Goal: Task Accomplishment & Management: Use online tool/utility

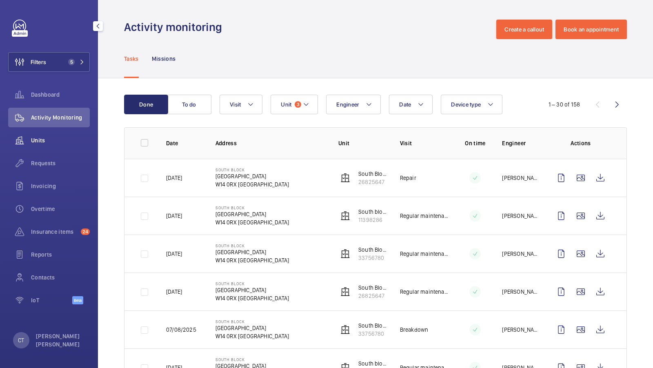
scroll to position [88, 0]
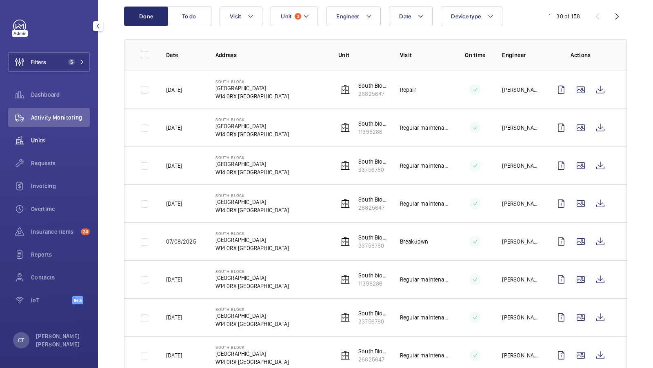
click at [44, 144] on span "Units" at bounding box center [60, 140] width 59 height 8
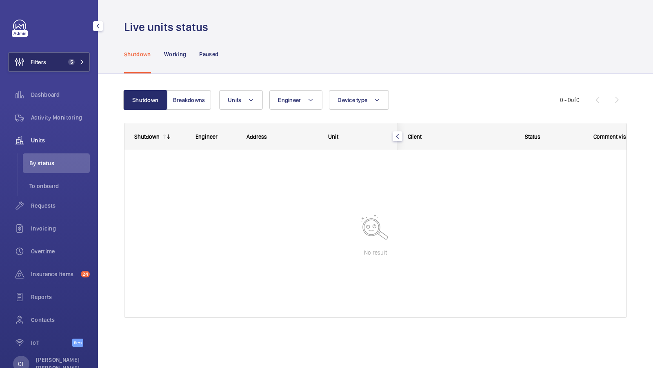
click at [75, 70] on button "Filters 5" at bounding box center [49, 62] width 82 height 20
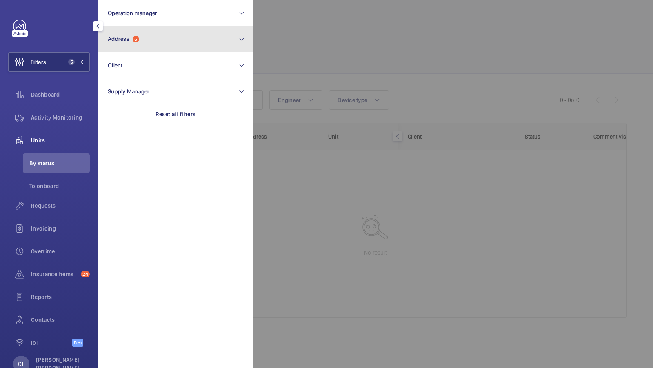
click at [182, 49] on button "Address 5" at bounding box center [175, 39] width 155 height 26
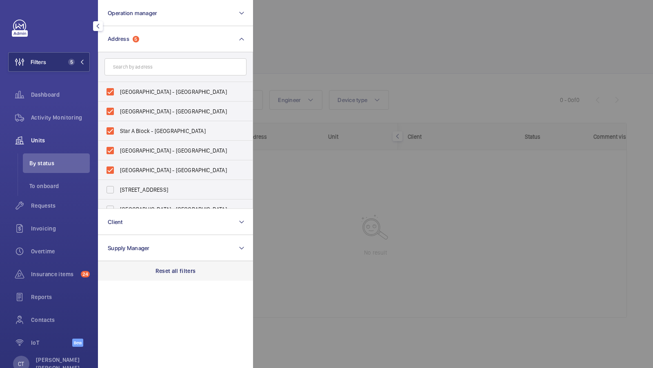
click at [170, 263] on div "Reset all filters" at bounding box center [175, 271] width 155 height 20
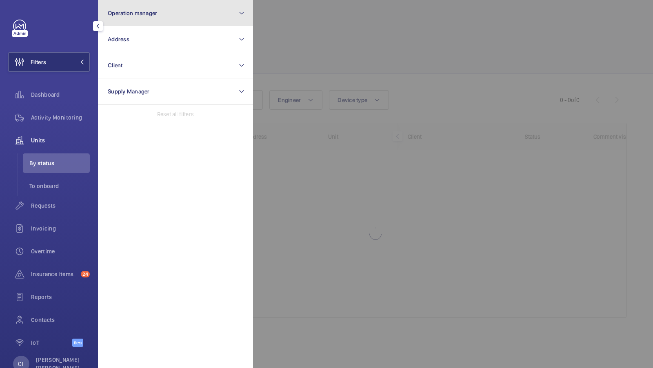
click at [173, 9] on button "Operation manager" at bounding box center [175, 13] width 155 height 26
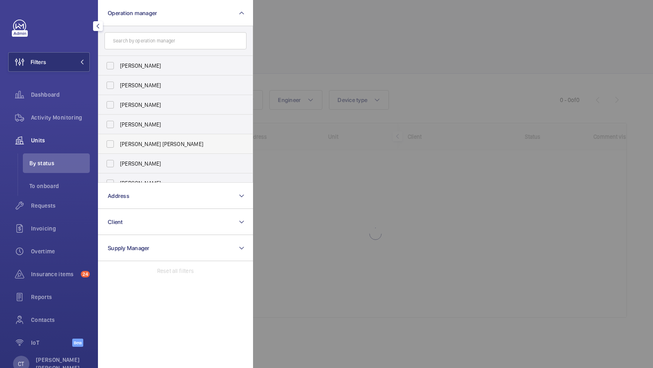
click at [144, 150] on label "[PERSON_NAME] [PERSON_NAME]" at bounding box center [169, 144] width 142 height 20
click at [118, 150] on input "[PERSON_NAME] [PERSON_NAME]" at bounding box center [110, 144] width 16 height 16
checkbox input "true"
click at [76, 57] on button "Filters 1" at bounding box center [49, 62] width 82 height 20
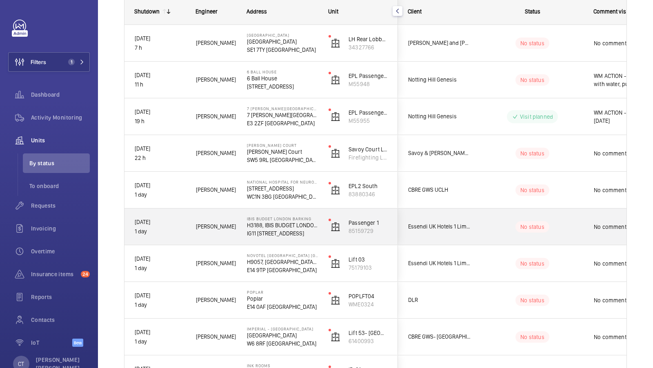
scroll to position [125, 0]
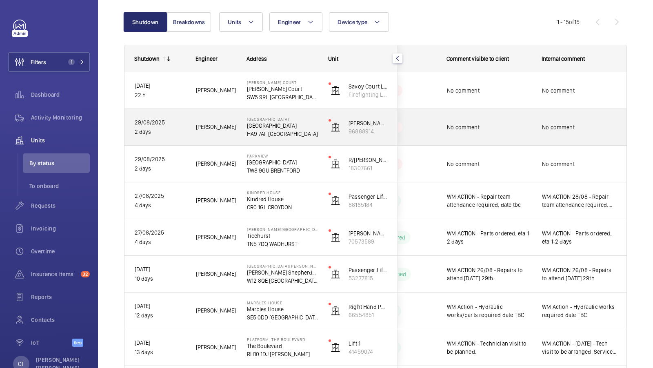
scroll to position [64, 0]
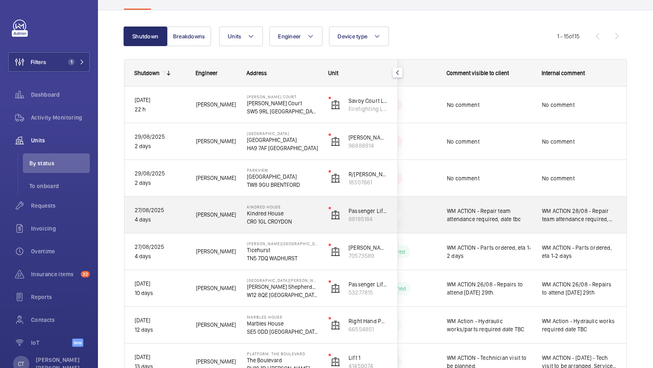
click at [556, 221] on span "WM ACTION 28/08 - Repair team attendance required, date tbc" at bounding box center [579, 215] width 75 height 16
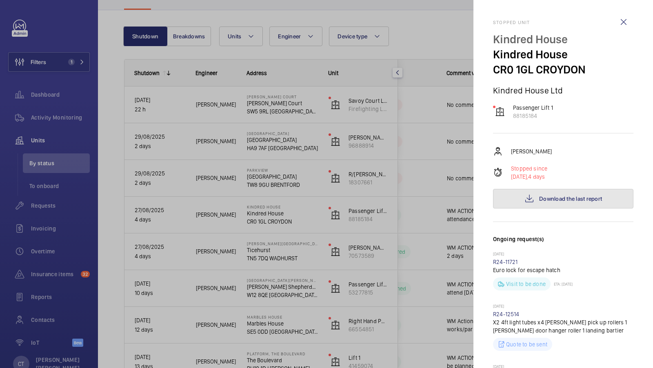
click at [566, 196] on span "Download the last report" at bounding box center [570, 199] width 63 height 7
click at [394, 174] on div at bounding box center [326, 184] width 653 height 368
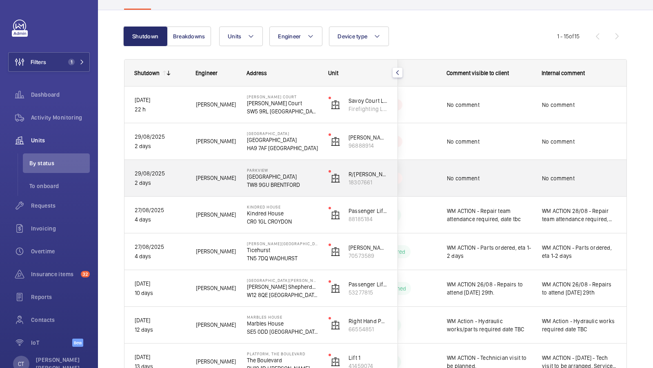
click at [550, 177] on span "No comment" at bounding box center [579, 178] width 75 height 8
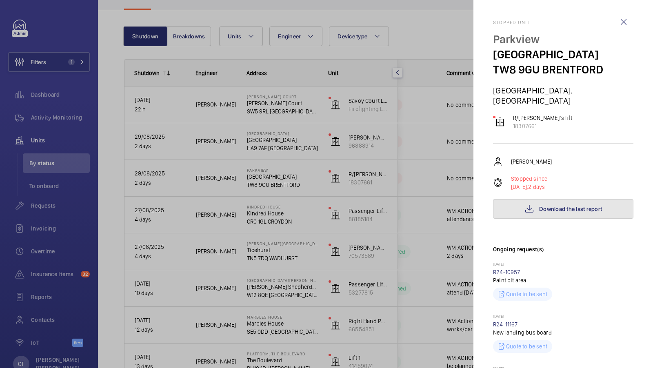
click at [564, 206] on span "Download the last report" at bounding box center [570, 209] width 63 height 7
click at [460, 185] on div at bounding box center [326, 184] width 653 height 368
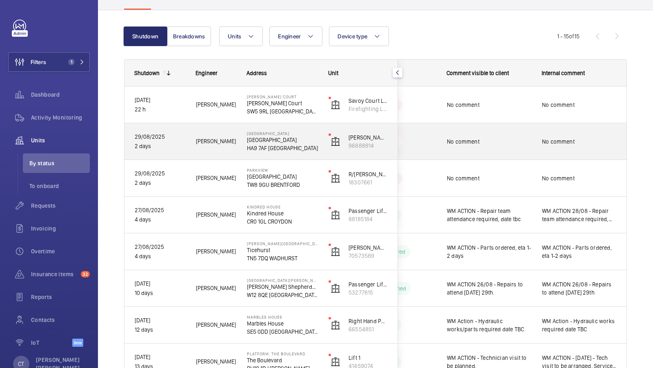
click at [559, 142] on span "No comment" at bounding box center [579, 142] width 75 height 8
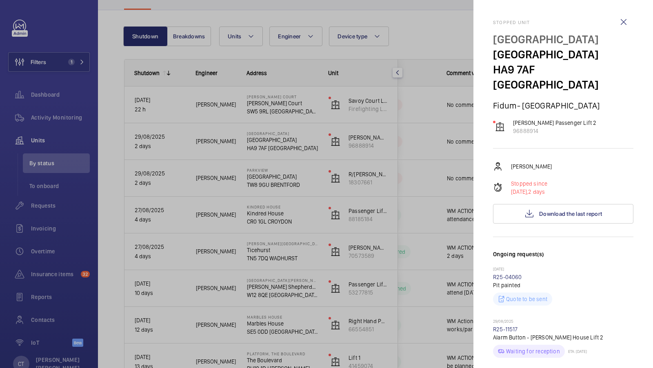
scroll to position [72, 0]
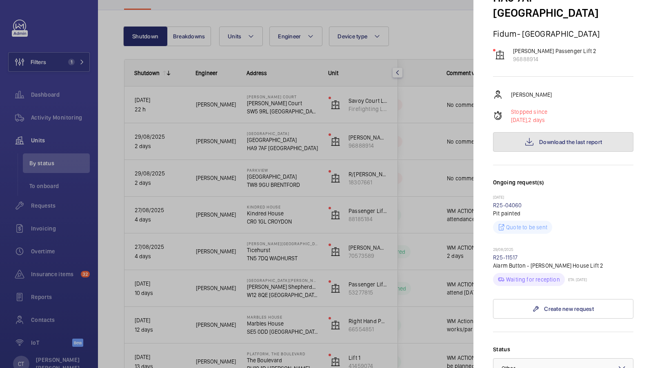
click at [555, 139] on span "Download the last report" at bounding box center [570, 142] width 63 height 7
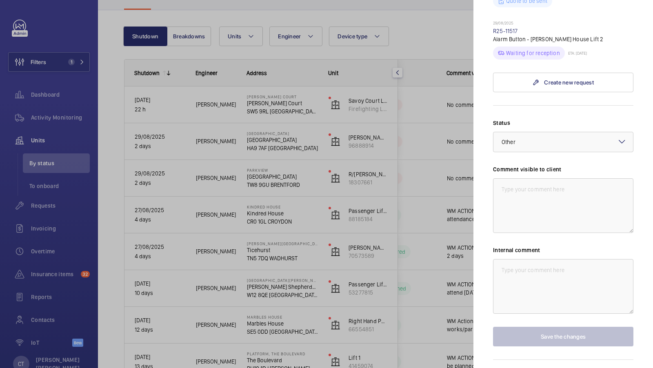
scroll to position [306, 0]
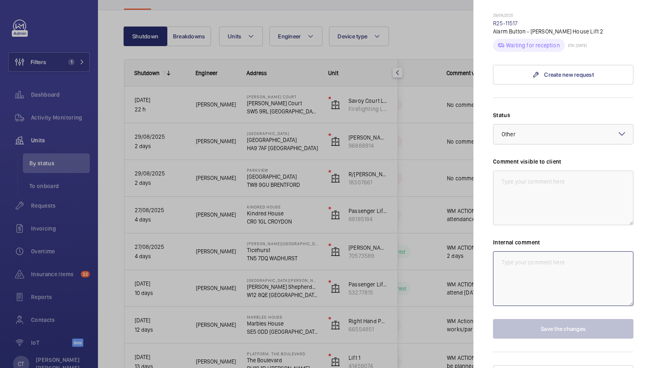
click at [532, 257] on textarea at bounding box center [563, 279] width 140 height 55
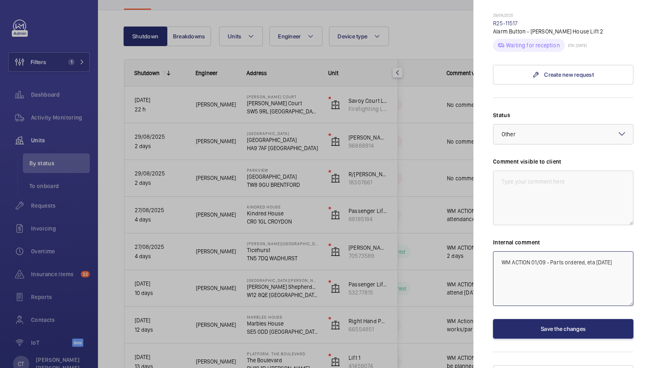
type textarea "WM ACTION 01/09 - Parts ordered, eta today"
click at [586, 187] on textarea at bounding box center [563, 198] width 140 height 55
click at [557, 125] on div at bounding box center [564, 135] width 140 height 20
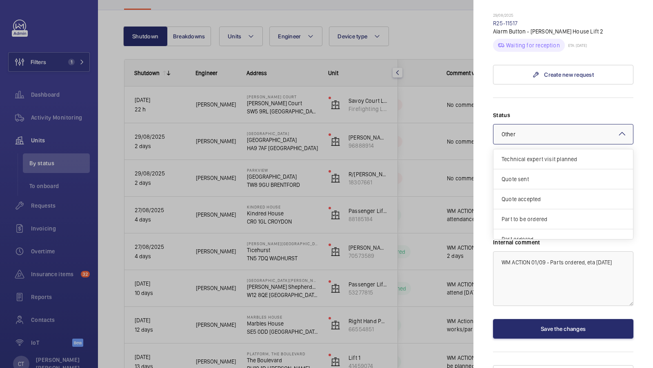
scroll to position [68, 0]
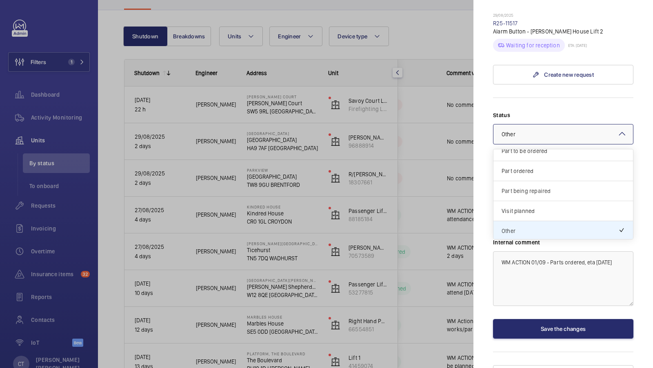
click at [539, 181] on div "Part being repaired" at bounding box center [564, 191] width 140 height 20
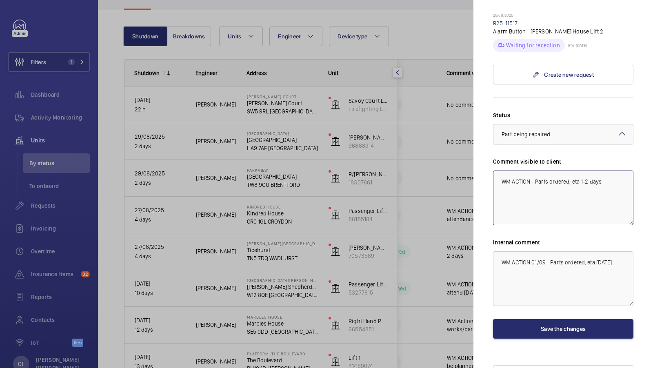
click at [549, 131] on span "Part being repaired" at bounding box center [526, 134] width 49 height 7
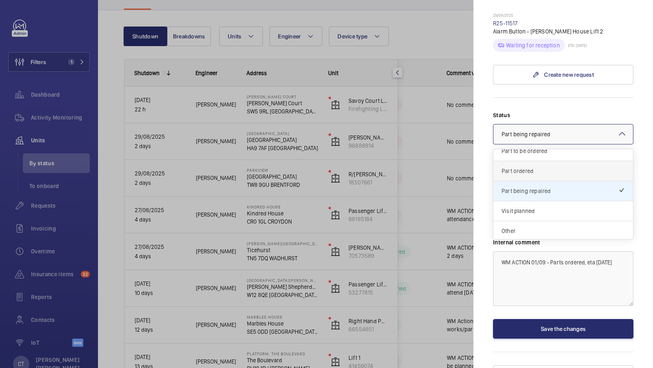
click at [537, 161] on div "Part ordered" at bounding box center [564, 171] width 140 height 20
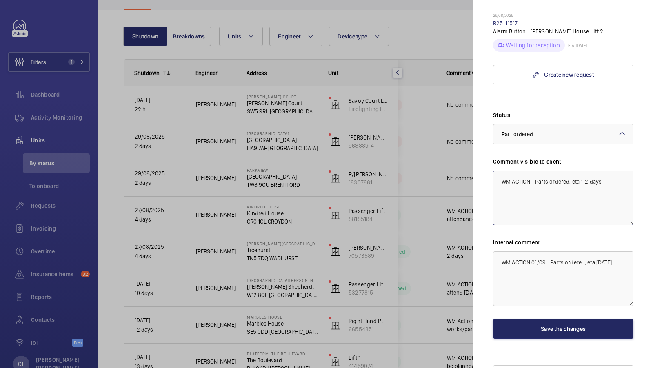
type textarea "WM ACTION - Parts ordered, eta 1-2 days"
click at [562, 319] on button "Save the changes" at bounding box center [563, 329] width 140 height 20
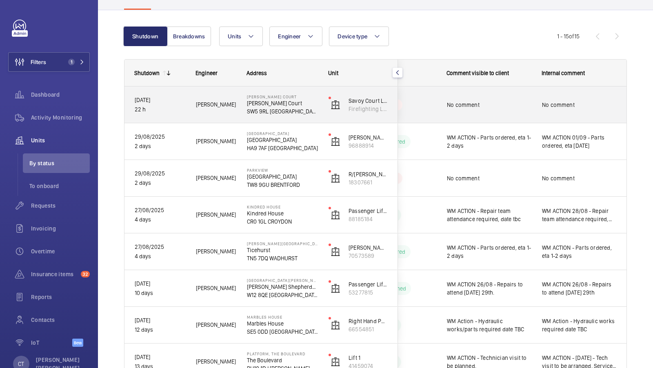
click at [555, 103] on span "No comment" at bounding box center [579, 105] width 75 height 8
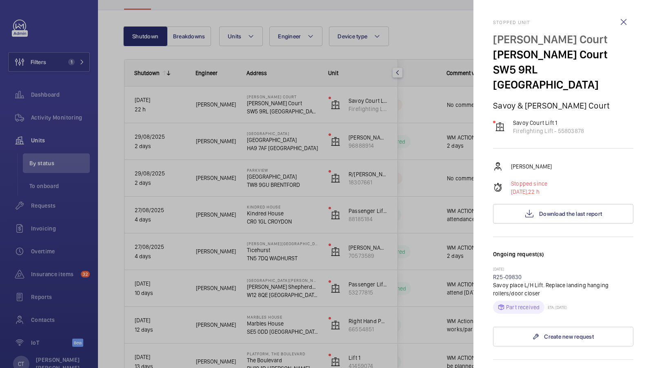
click at [390, 194] on div at bounding box center [326, 184] width 653 height 368
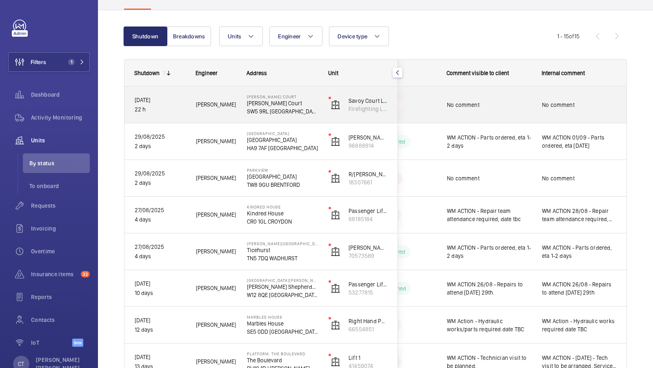
click at [537, 114] on div "No comment" at bounding box center [579, 104] width 94 height 35
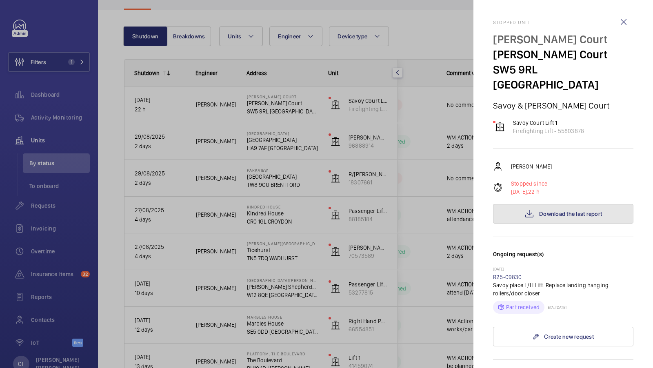
click at [571, 211] on span "Download the last report" at bounding box center [570, 214] width 63 height 7
click at [82, 62] on div at bounding box center [326, 184] width 653 height 368
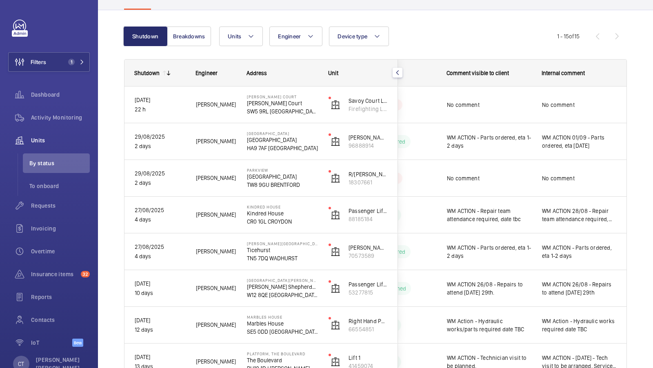
click at [68, 62] on mat-sidenav-container "Filters 1 Dashboard Activity Monitoring Units By status To onboard Requests Inv…" at bounding box center [326, 184] width 653 height 368
click at [68, 62] on span "1" at bounding box center [71, 62] width 7 height 7
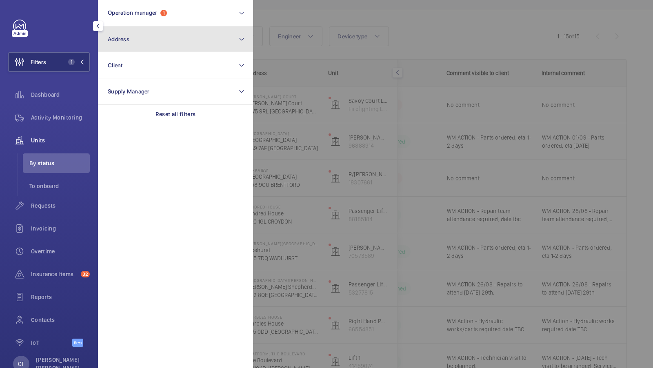
click at [165, 44] on button "Address" at bounding box center [175, 39] width 155 height 26
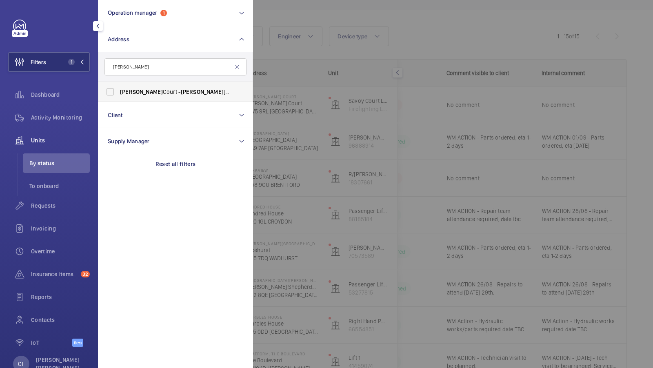
type input "sullivan"
click at [149, 90] on span "Sullivan Court - Sullivan Court, LONDON SW5 9RL" at bounding box center [176, 92] width 112 height 8
click at [118, 90] on input "Sullivan Court - Sullivan Court, LONDON SW5 9RL" at bounding box center [110, 92] width 16 height 16
checkbox input "true"
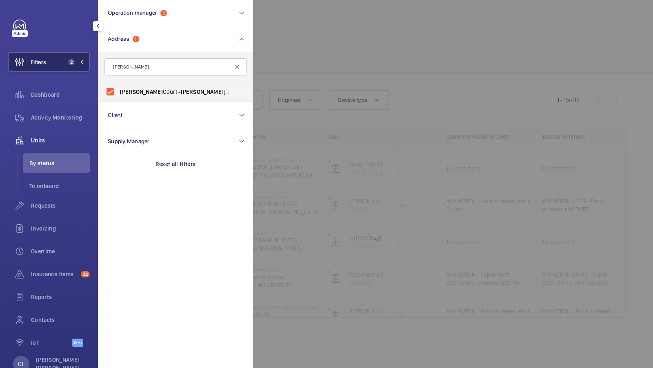
click at [70, 64] on span "2" at bounding box center [71, 62] width 7 height 7
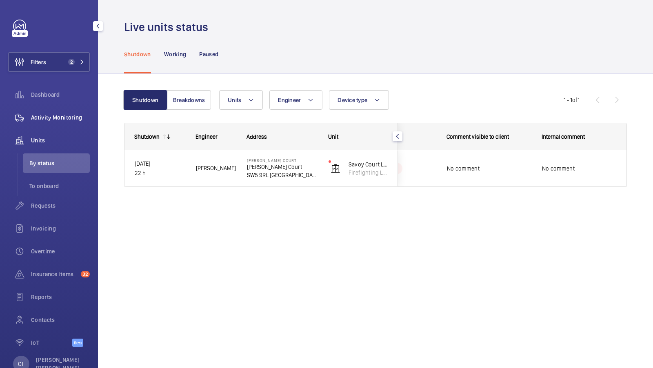
click at [49, 119] on span "Activity Monitoring" at bounding box center [60, 118] width 59 height 8
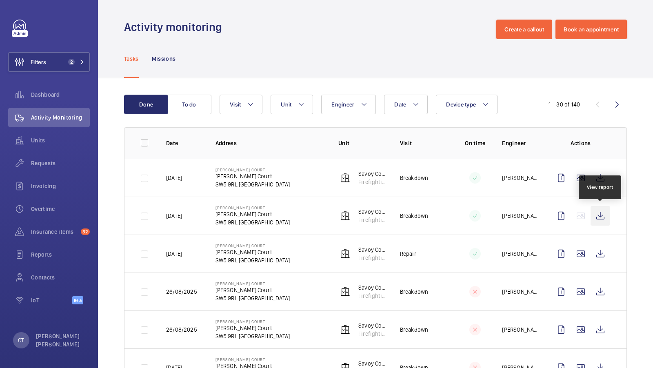
click at [603, 214] on wm-front-icon-button at bounding box center [601, 216] width 20 height 20
click at [52, 141] on span "Units" at bounding box center [60, 140] width 59 height 8
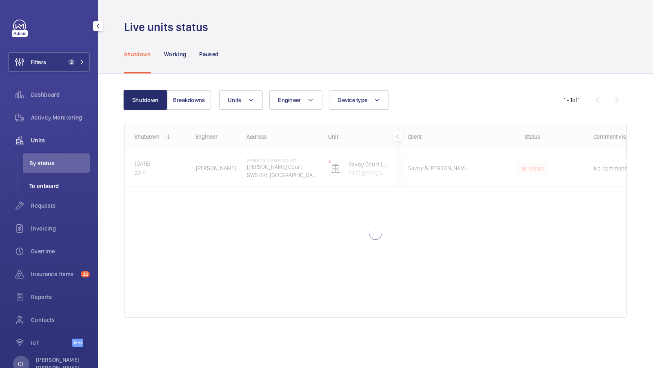
click at [47, 194] on li "To onboard" at bounding box center [56, 186] width 67 height 20
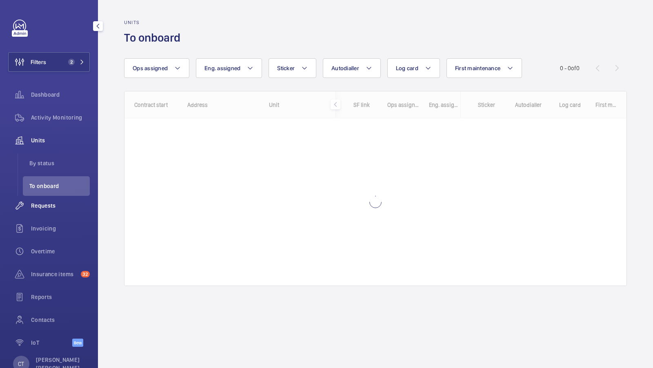
click at [43, 205] on span "Requests" at bounding box center [60, 206] width 59 height 8
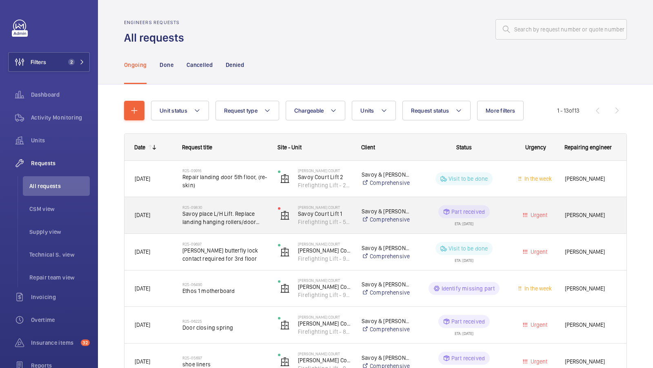
click at [237, 226] on div "R25-09830 Savoy place L/H Lift. Replace landing hanging rollers/door closer" at bounding box center [225, 216] width 85 height 24
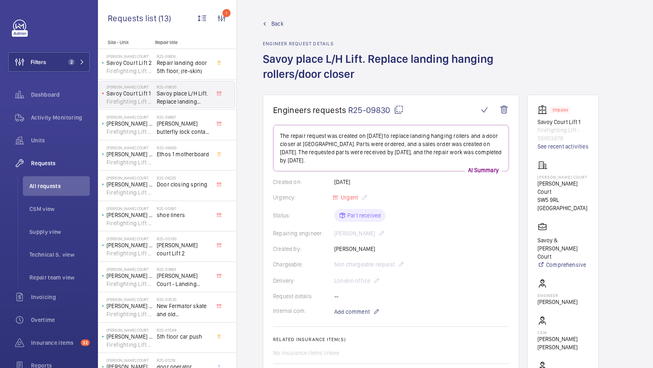
click at [276, 24] on span "Back" at bounding box center [278, 24] width 12 height 8
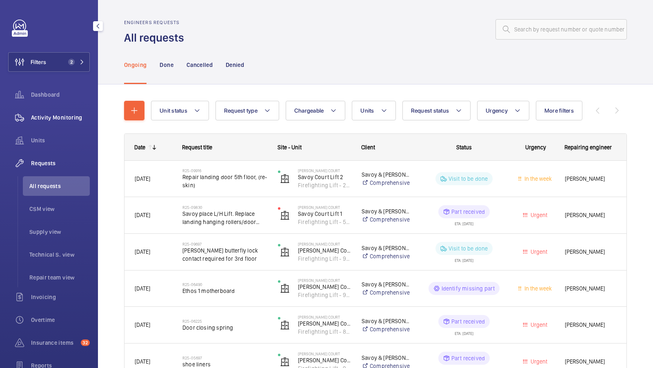
click at [55, 123] on div "Activity Monitoring" at bounding box center [49, 118] width 82 height 20
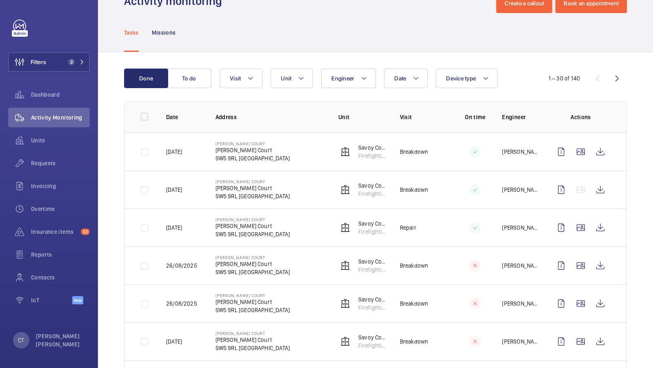
scroll to position [25, 0]
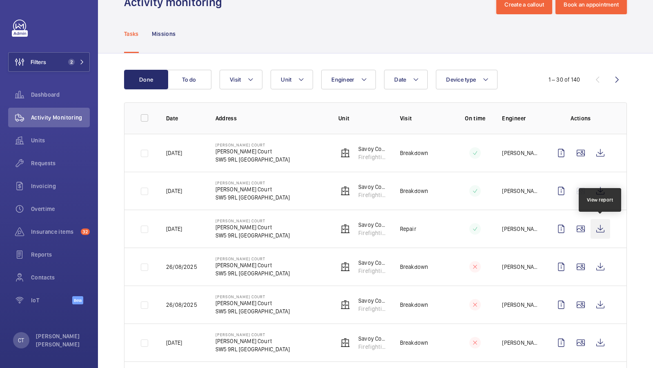
click at [601, 229] on wm-front-icon-button at bounding box center [601, 229] width 20 height 20
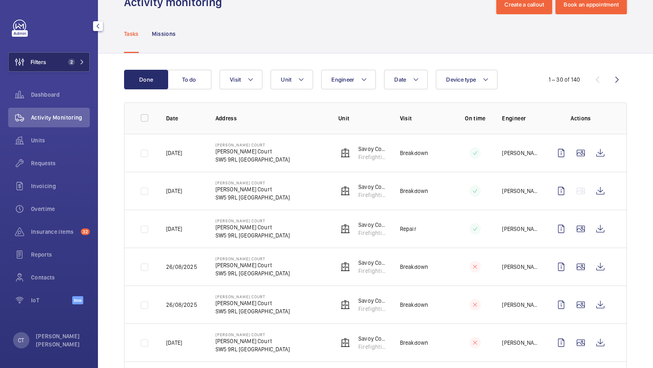
click at [78, 64] on span "2" at bounding box center [75, 62] width 20 height 7
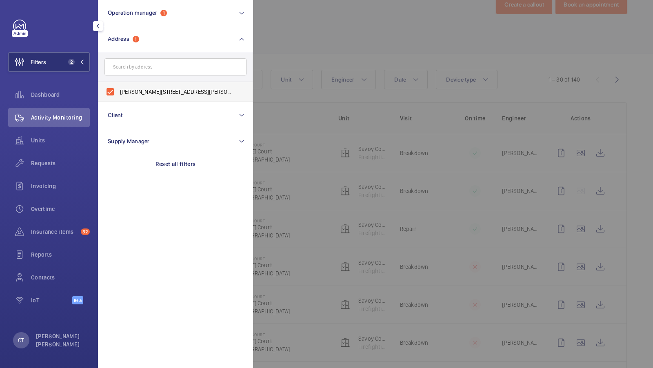
click at [140, 89] on span "Sullivan Court - Sullivan Court, LONDON SW5 9RL" at bounding box center [176, 92] width 112 height 8
click at [118, 89] on input "Sullivan Court - Sullivan Court, LONDON SW5 9RL" at bounding box center [110, 92] width 16 height 16
checkbox input "false"
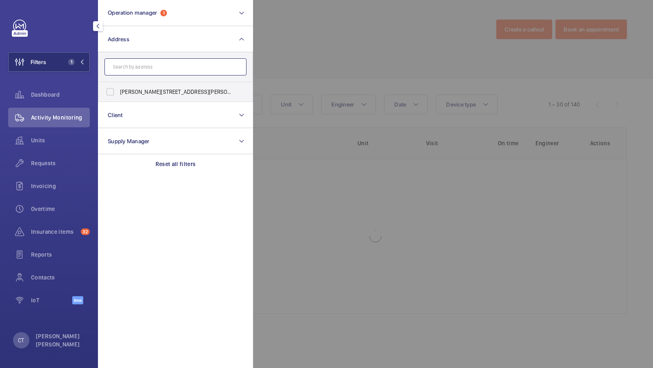
click at [142, 67] on input "text" at bounding box center [176, 66] width 142 height 17
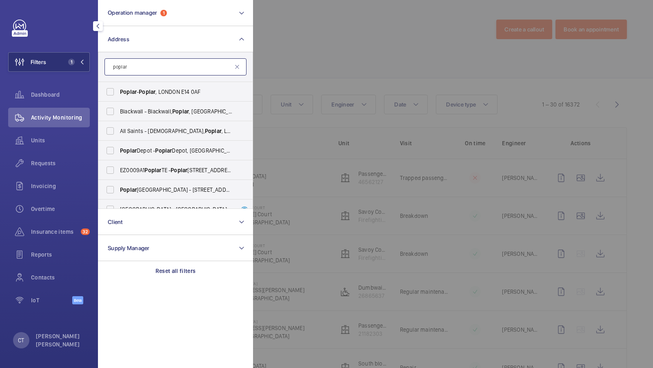
click at [138, 67] on input "poplar" at bounding box center [176, 66] width 142 height 17
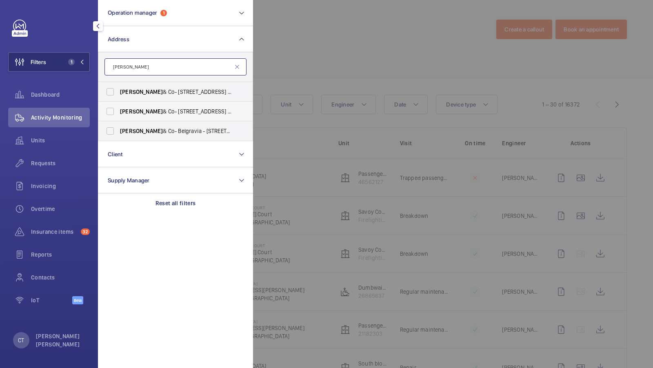
type input "loveday"
click at [167, 116] on label "Loveday & Co- 2 Kensington Square - Loveday Kensington, LONDON W8 5EP" at bounding box center [169, 112] width 142 height 20
click at [118, 116] on input "Loveday & Co- 2 Kensington Square - Loveday Kensington, LONDON W8 5EP" at bounding box center [110, 111] width 16 height 16
checkbox input "true"
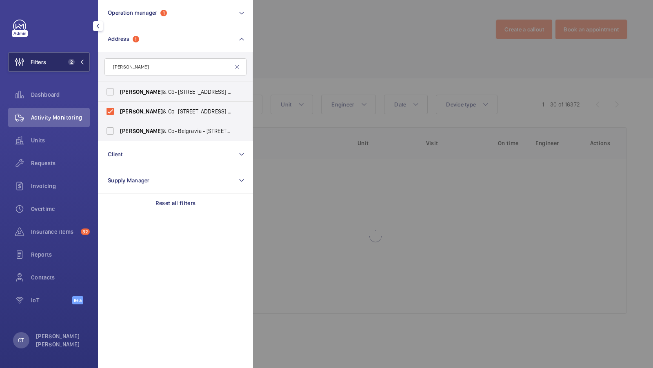
click at [68, 59] on span "2" at bounding box center [70, 62] width 10 height 7
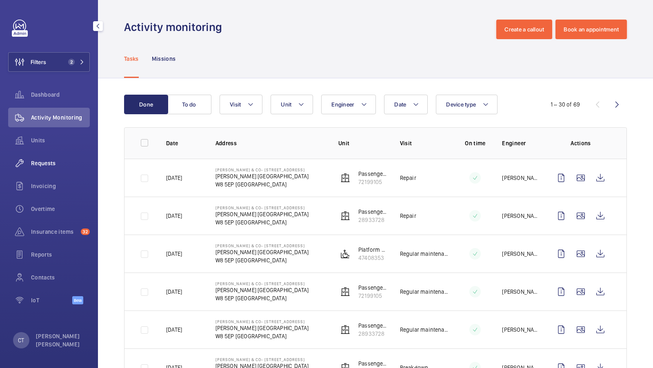
click at [46, 169] on div "Requests" at bounding box center [49, 164] width 82 height 20
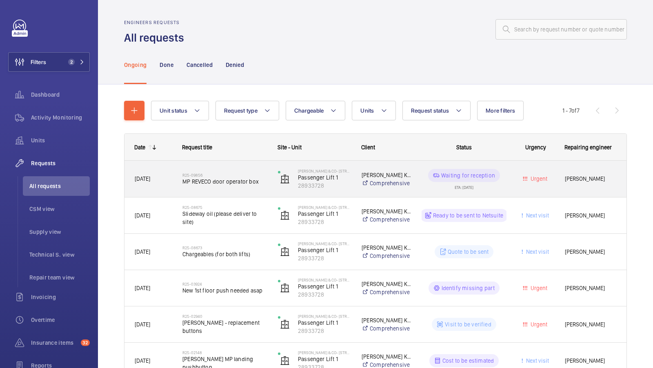
click at [237, 181] on span "MP REVECO door operator box" at bounding box center [225, 182] width 85 height 8
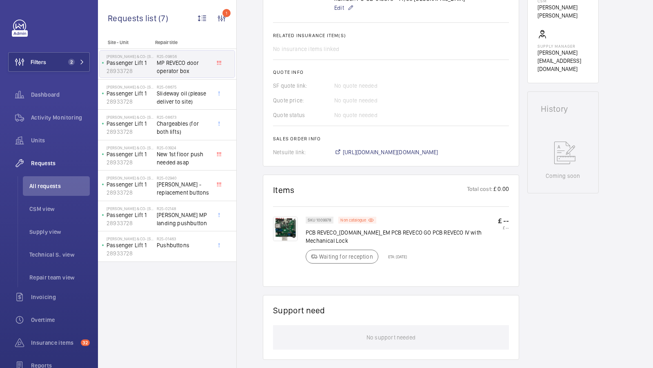
scroll to position [314, 0]
click at [287, 231] on img at bounding box center [285, 228] width 25 height 25
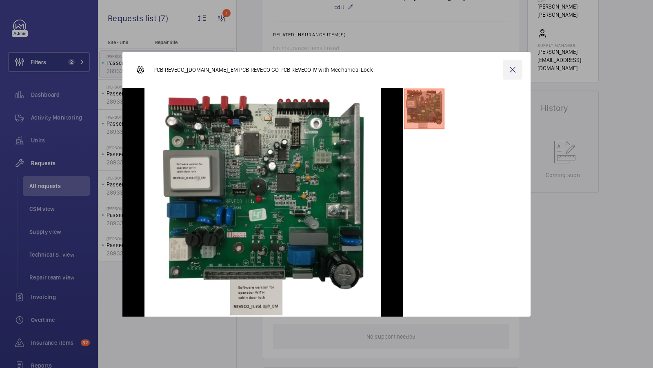
click at [512, 70] on wm-front-icon-button at bounding box center [513, 70] width 20 height 20
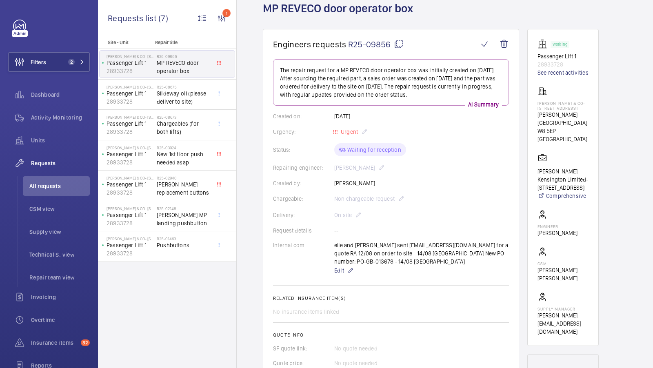
scroll to position [0, 0]
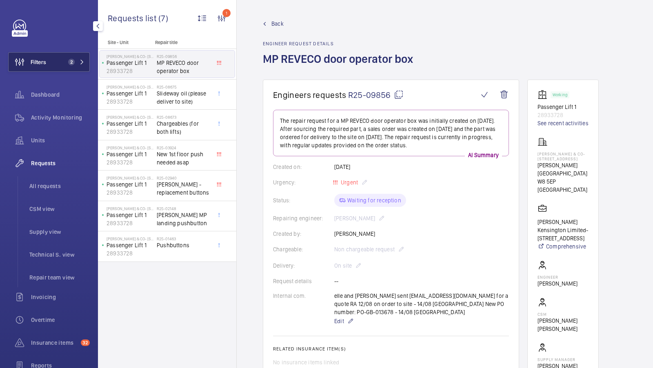
click at [77, 69] on button "Filters 2" at bounding box center [49, 62] width 82 height 20
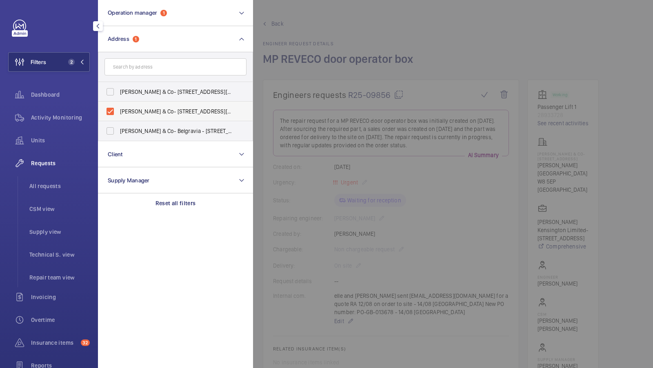
click at [144, 106] on label "Loveday & Co- 2 Kensington Square - Loveday Kensington, LONDON W8 5EP" at bounding box center [169, 112] width 142 height 20
click at [118, 106] on input "Loveday & Co- 2 Kensington Square - Loveday Kensington, LONDON W8 5EP" at bounding box center [110, 111] width 16 height 16
checkbox input "false"
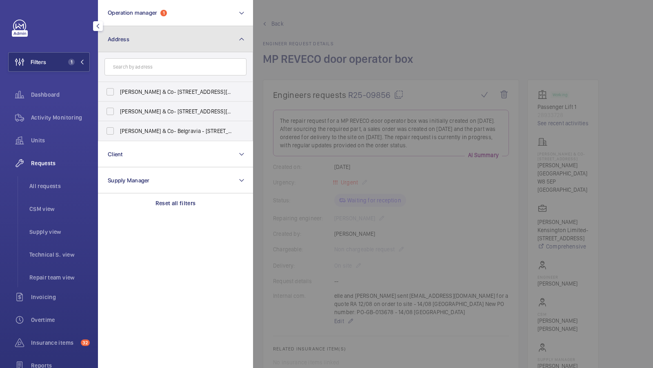
click at [137, 38] on button "Address" at bounding box center [175, 39] width 155 height 26
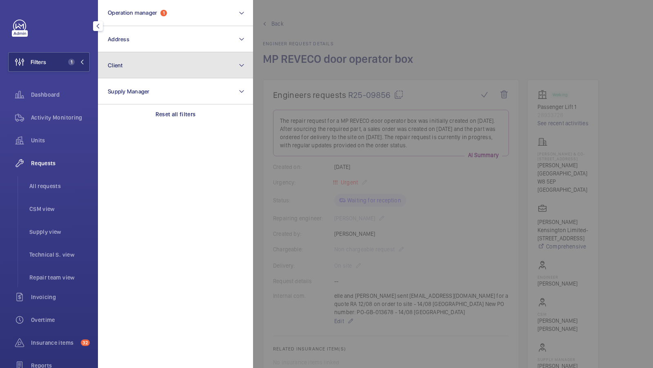
click at [121, 58] on button "Client" at bounding box center [175, 65] width 155 height 26
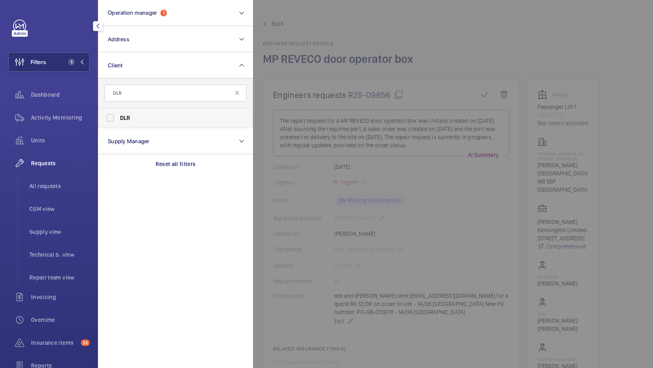
type input "DLR"
click at [126, 120] on span "DLR" at bounding box center [125, 118] width 11 height 7
click at [118, 120] on input "DLR" at bounding box center [110, 118] width 16 height 16
checkbox input "true"
click at [69, 59] on span "2" at bounding box center [70, 62] width 10 height 7
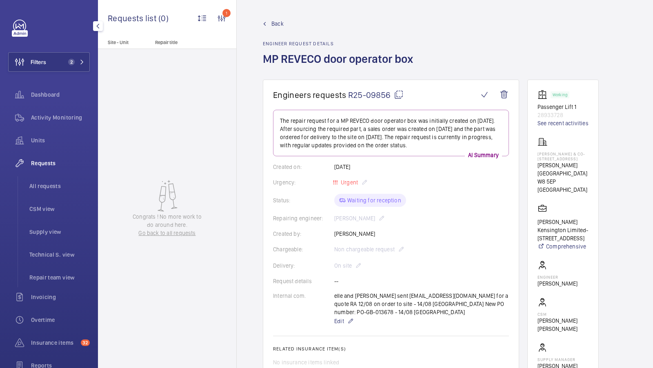
click at [41, 198] on ul "All requests CSM view Supply view Technical S. view Repair team view" at bounding box center [54, 231] width 72 height 111
click at [46, 190] on span "All requests" at bounding box center [59, 186] width 60 height 8
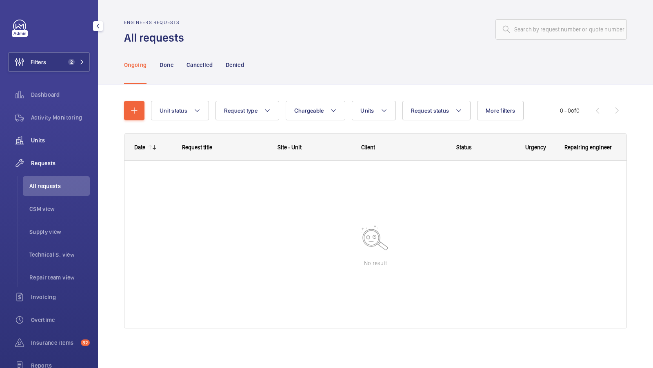
click at [40, 148] on div "Units" at bounding box center [49, 141] width 82 height 20
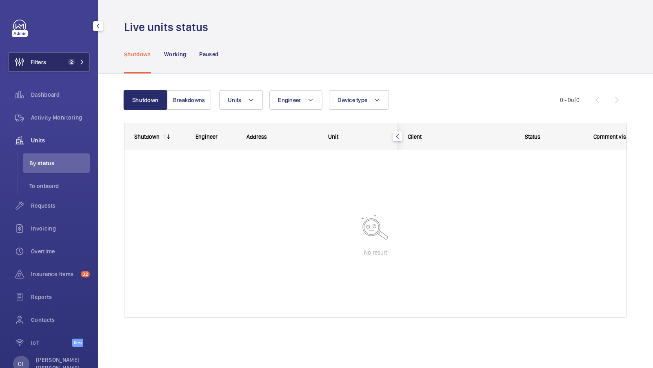
click at [73, 55] on button "Filters 2" at bounding box center [49, 62] width 82 height 20
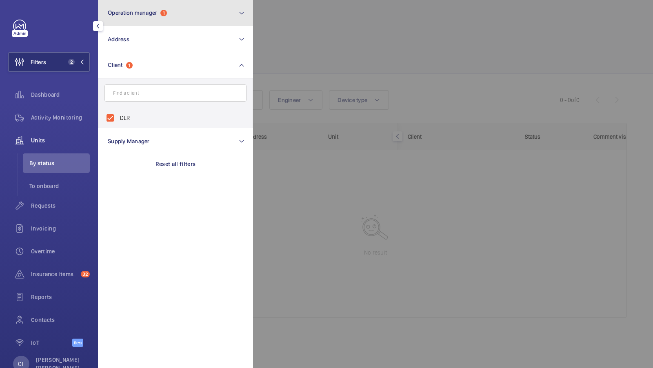
click at [155, 4] on button "Operation manager 1" at bounding box center [175, 13] width 155 height 26
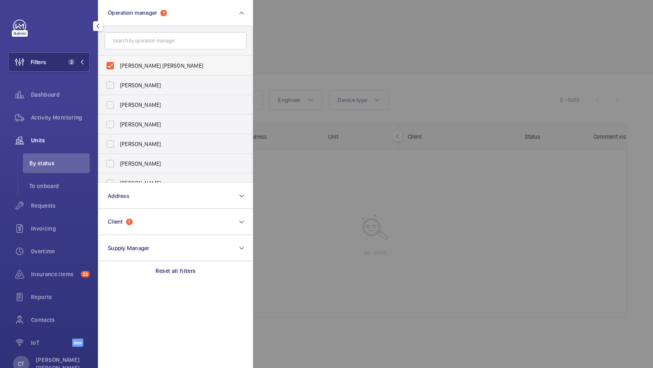
click at [149, 64] on span "[PERSON_NAME] [PERSON_NAME]" at bounding box center [176, 66] width 112 height 8
click at [118, 64] on input "[PERSON_NAME] [PERSON_NAME]" at bounding box center [110, 66] width 16 height 16
checkbox input "false"
click at [66, 66] on button "Filters 1" at bounding box center [49, 62] width 82 height 20
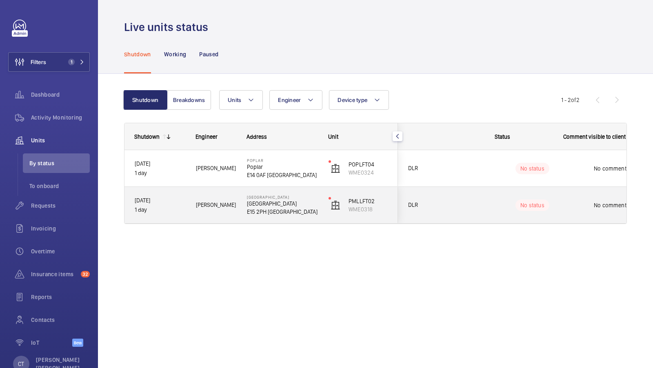
scroll to position [0, 147]
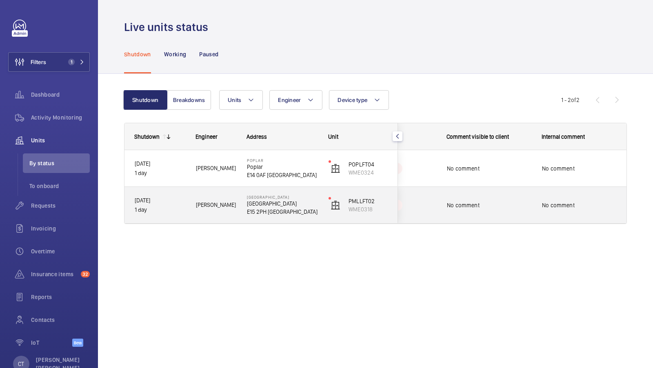
click at [578, 201] on span "No comment" at bounding box center [579, 205] width 75 height 8
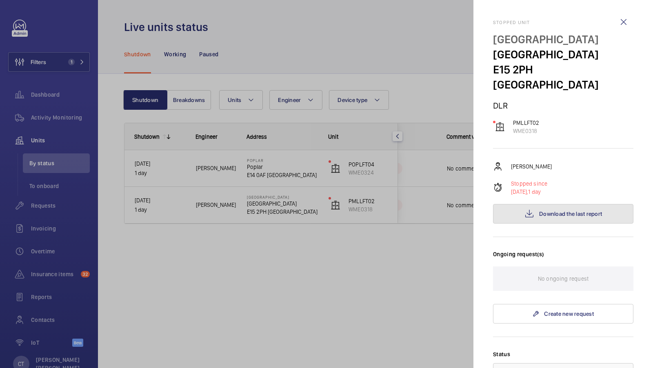
click at [555, 205] on button "Download the last report" at bounding box center [563, 214] width 140 height 20
click at [378, 247] on div at bounding box center [326, 184] width 653 height 368
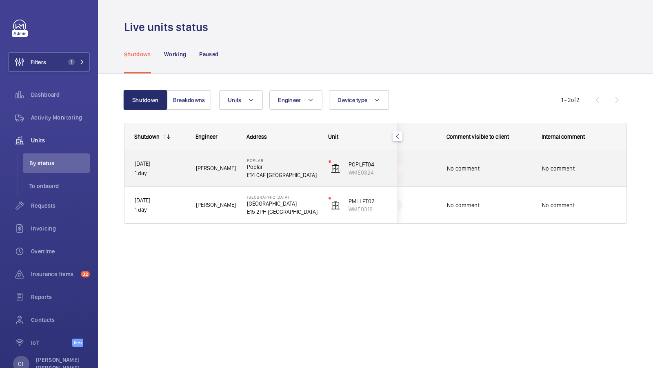
click at [579, 169] on span "No comment" at bounding box center [579, 169] width 75 height 8
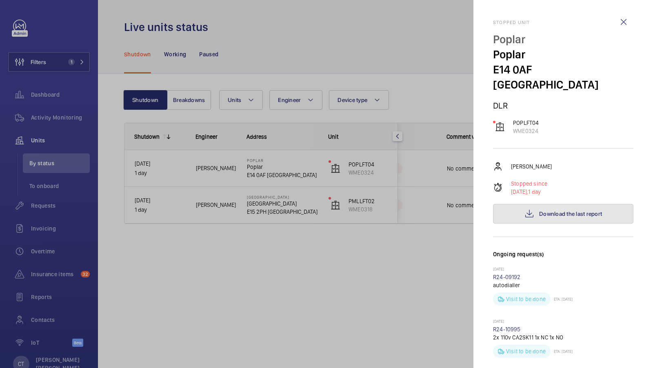
click at [570, 204] on button "Download the last report" at bounding box center [563, 214] width 140 height 20
click at [381, 120] on div at bounding box center [326, 184] width 653 height 368
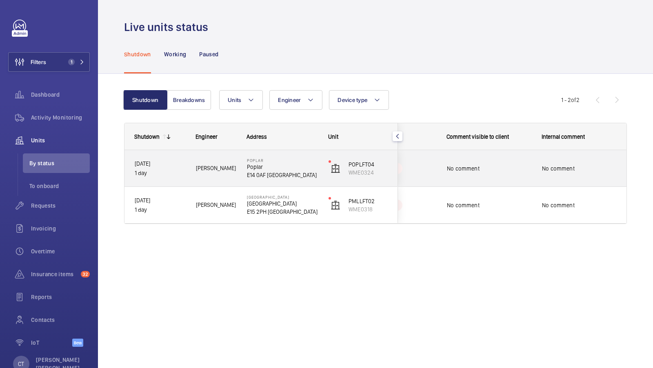
click at [542, 170] on span "No comment" at bounding box center [579, 169] width 75 height 8
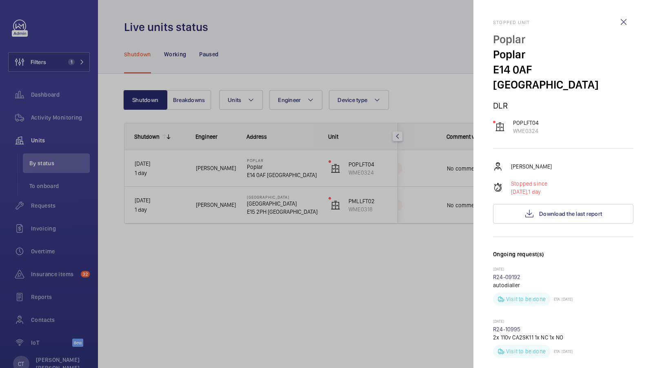
click at [562, 211] on span "Download the last report" at bounding box center [570, 214] width 63 height 7
click at [261, 172] on div at bounding box center [326, 184] width 653 height 368
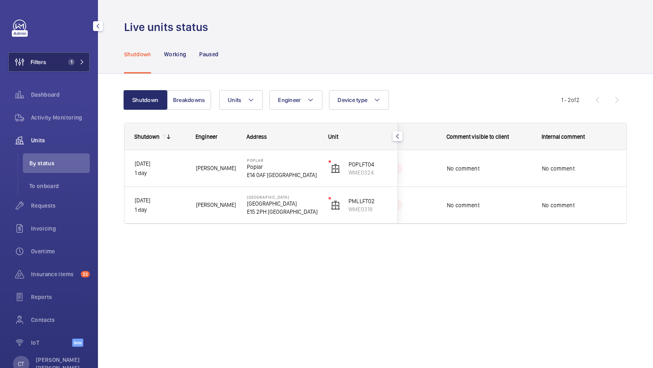
click at [70, 63] on span "1" at bounding box center [71, 62] width 7 height 7
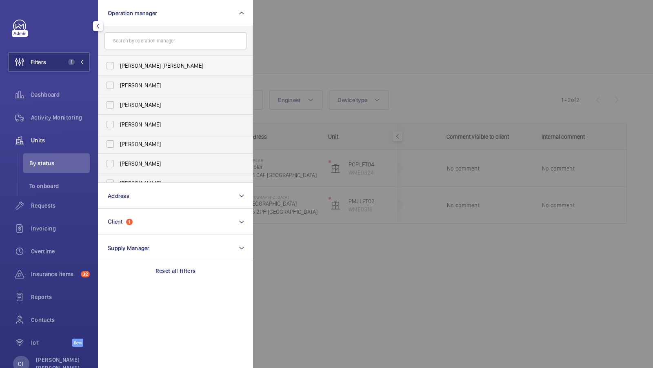
click at [150, 69] on label "[PERSON_NAME] [PERSON_NAME]" at bounding box center [169, 66] width 142 height 20
click at [118, 69] on input "[PERSON_NAME] [PERSON_NAME]" at bounding box center [110, 66] width 16 height 16
checkbox input "true"
click at [70, 58] on button "Filters 2" at bounding box center [49, 62] width 82 height 20
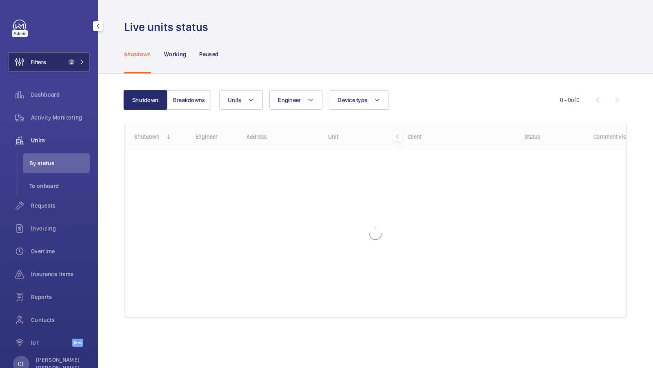
click at [72, 58] on button "Filters 2" at bounding box center [49, 62] width 82 height 20
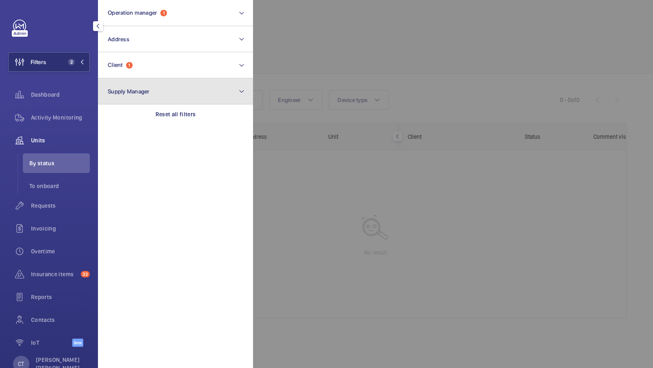
click at [152, 82] on button "Supply Manager" at bounding box center [175, 91] width 155 height 26
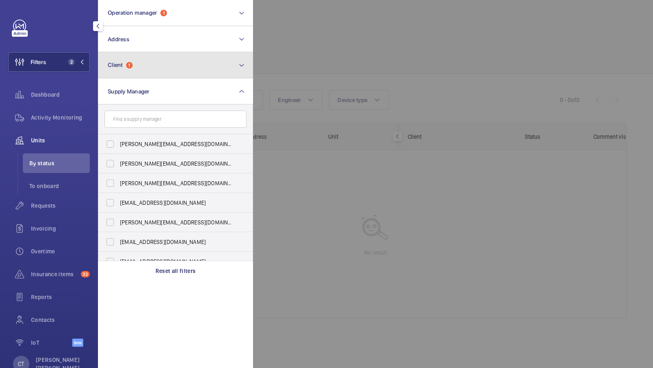
click at [162, 74] on button "Client 1" at bounding box center [175, 65] width 155 height 26
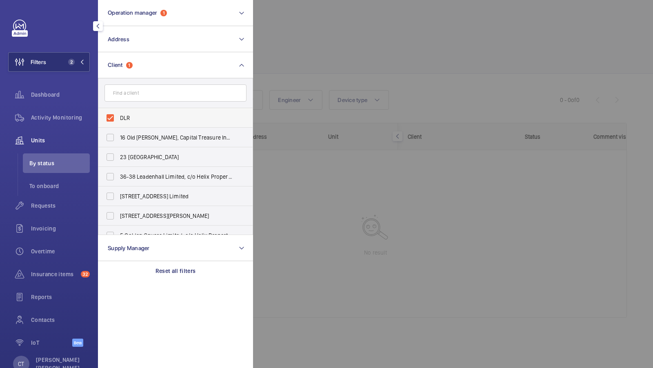
click at [136, 120] on span "DLR" at bounding box center [176, 118] width 112 height 8
click at [118, 120] on input "DLR" at bounding box center [110, 118] width 16 height 16
checkbox input "false"
click at [79, 58] on button "Filters 1" at bounding box center [49, 62] width 82 height 20
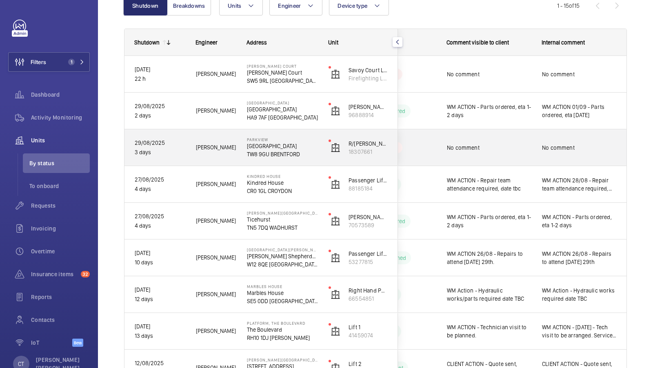
scroll to position [74, 0]
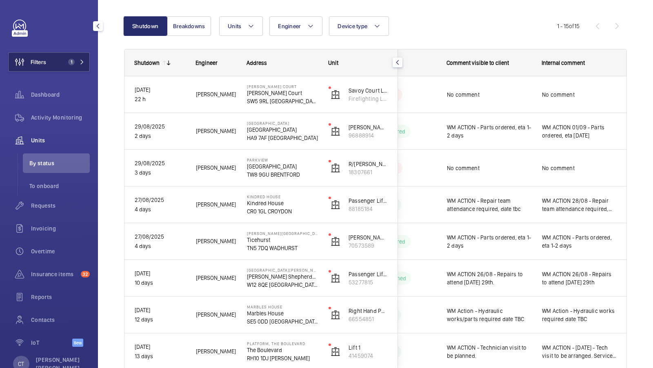
click at [70, 59] on span "1" at bounding box center [71, 62] width 7 height 7
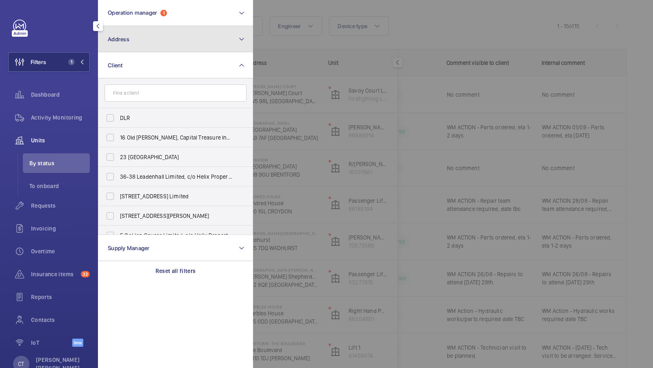
click at [154, 44] on button "Address" at bounding box center [175, 39] width 155 height 26
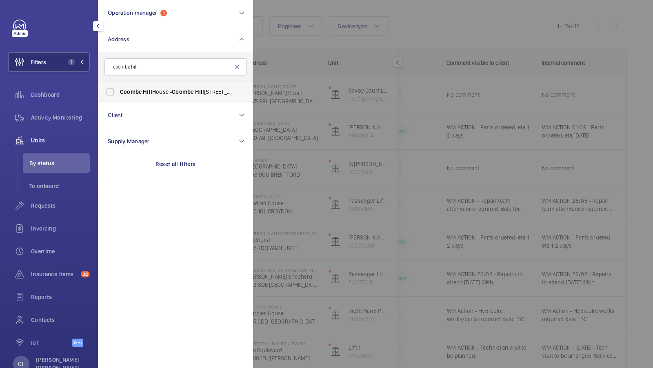
type input "coombe hill"
click at [139, 89] on span "Coombe" at bounding box center [131, 92] width 22 height 7
click at [118, 88] on input "Coombe Hill House - Coombe Hill House, LONDON SW20 0RH" at bounding box center [110, 92] width 16 height 16
checkbox input "true"
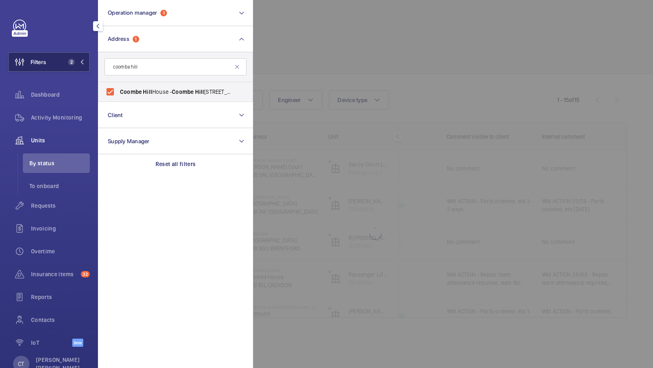
click at [72, 69] on button "Filters 2" at bounding box center [49, 62] width 82 height 20
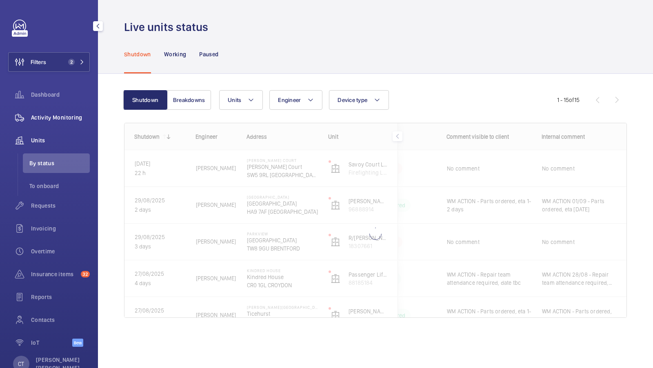
click at [69, 122] on div "Activity Monitoring" at bounding box center [49, 118] width 82 height 20
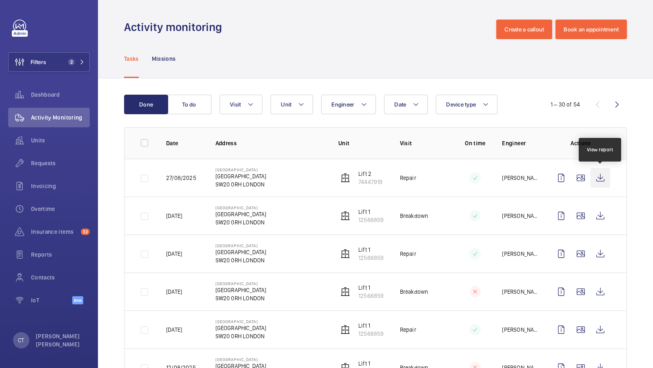
click at [601, 175] on wm-front-icon-button at bounding box center [601, 178] width 20 height 20
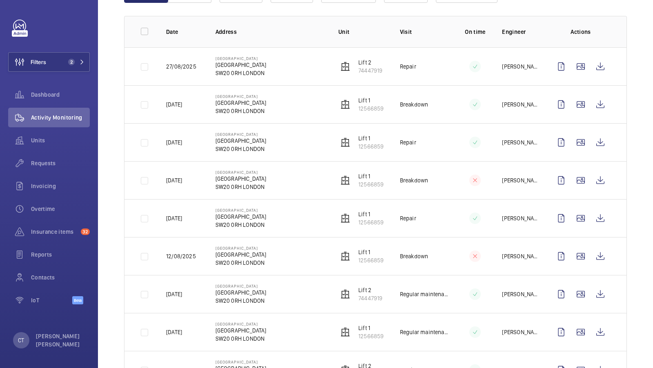
scroll to position [124, 0]
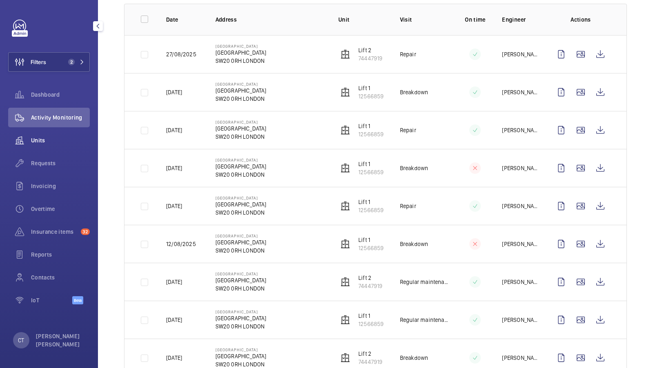
click at [29, 136] on wm-front-icon-button at bounding box center [19, 141] width 23 height 20
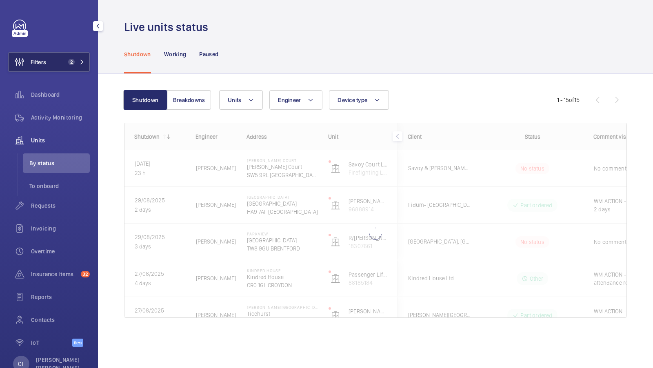
click at [80, 61] on mat-icon at bounding box center [82, 62] width 5 height 5
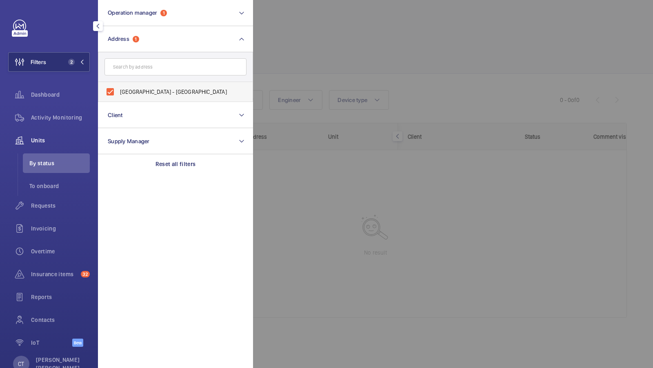
click at [176, 95] on span "Coombe Hill House - Coombe Hill House, LONDON SW20 0RH" at bounding box center [176, 92] width 112 height 8
click at [118, 95] on input "Coombe Hill House - Coombe Hill House, LONDON SW20 0RH" at bounding box center [110, 92] width 16 height 16
checkbox input "false"
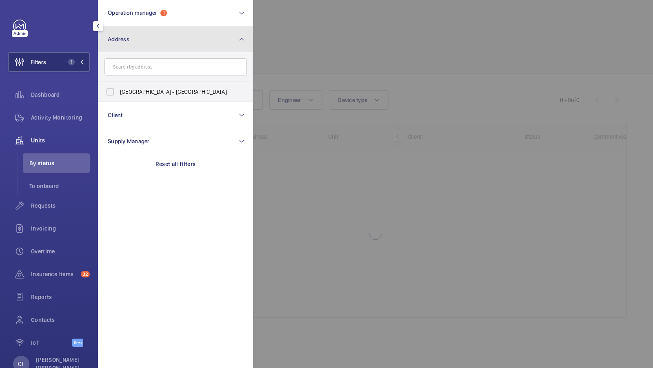
click at [227, 49] on button "Address" at bounding box center [175, 39] width 155 height 26
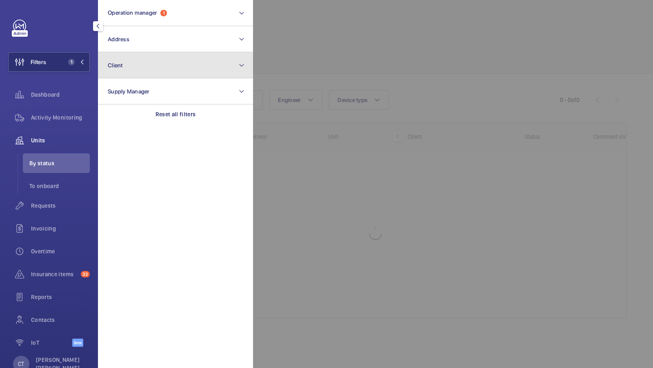
click at [171, 59] on button "Client" at bounding box center [175, 65] width 155 height 26
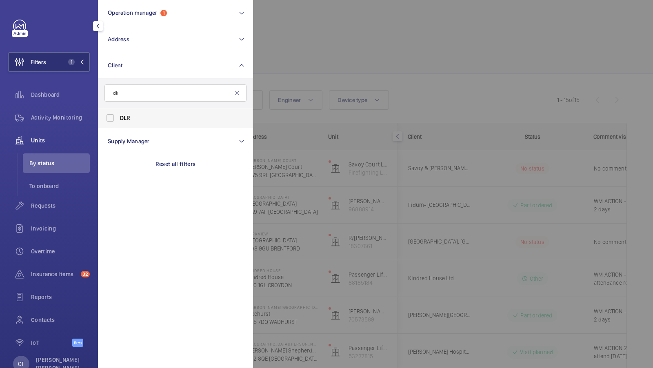
type input "dlr"
click at [115, 116] on label "DLR" at bounding box center [169, 118] width 142 height 20
click at [115, 116] on input "DLR" at bounding box center [110, 118] width 16 height 16
checkbox input "true"
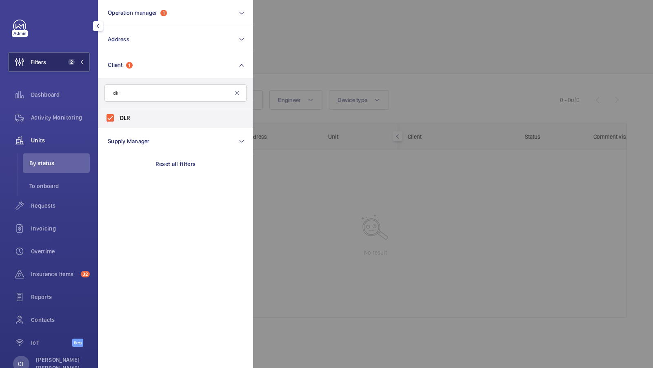
click at [62, 62] on button "Filters 2" at bounding box center [49, 62] width 82 height 20
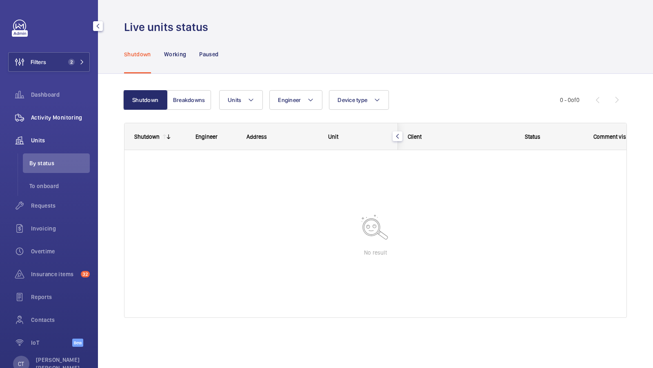
click at [71, 118] on span "Activity Monitoring" at bounding box center [60, 118] width 59 height 8
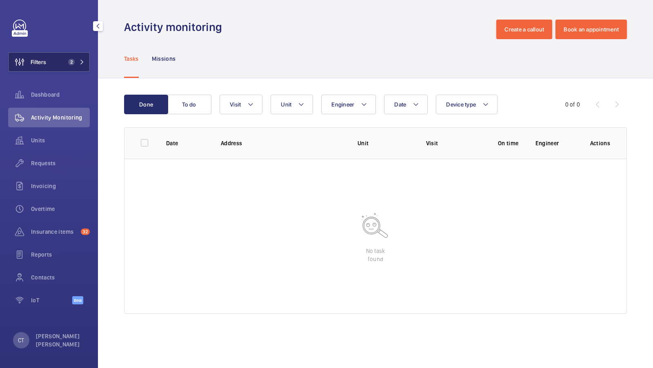
click at [68, 61] on span "2" at bounding box center [71, 62] width 7 height 7
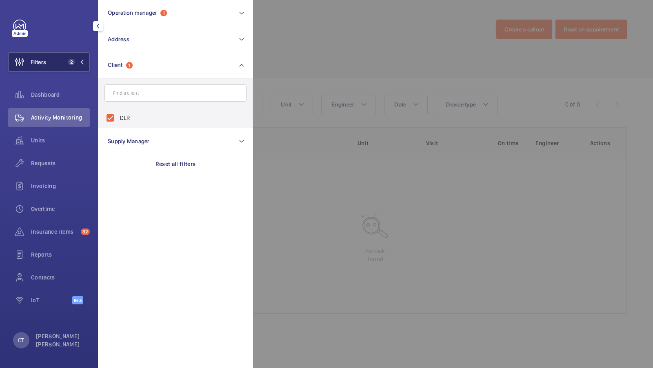
click at [68, 67] on button "Filters 2" at bounding box center [49, 62] width 82 height 20
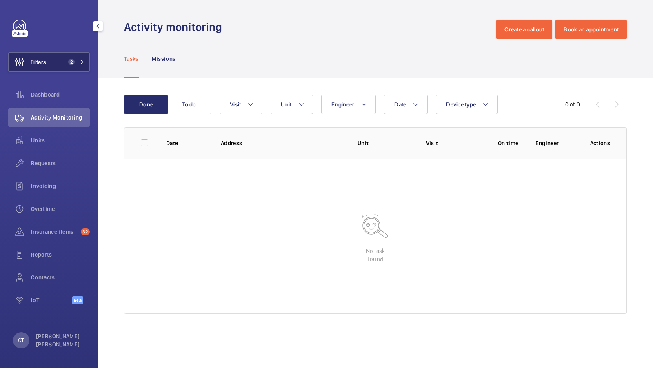
click at [76, 64] on span "2" at bounding box center [75, 62] width 20 height 7
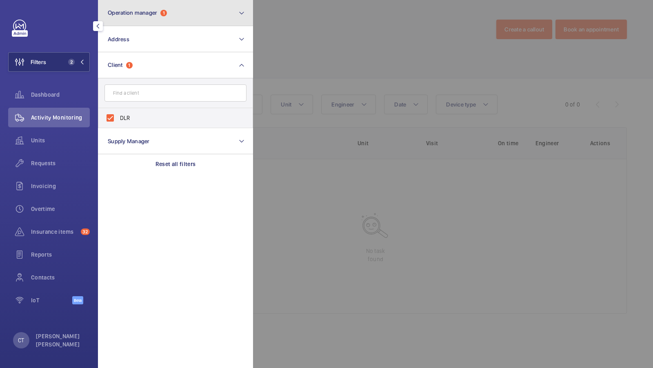
click at [182, 13] on button "Operation manager 1" at bounding box center [175, 13] width 155 height 26
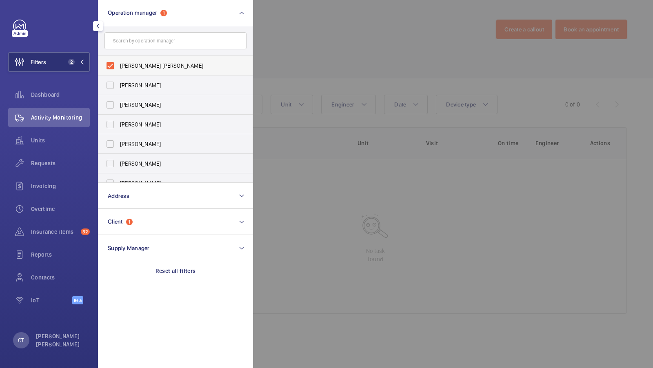
click at [129, 59] on label "[PERSON_NAME] [PERSON_NAME]" at bounding box center [169, 66] width 142 height 20
click at [118, 59] on input "[PERSON_NAME] [PERSON_NAME]" at bounding box center [110, 66] width 16 height 16
checkbox input "false"
click at [54, 65] on button "Filters 1" at bounding box center [49, 62] width 82 height 20
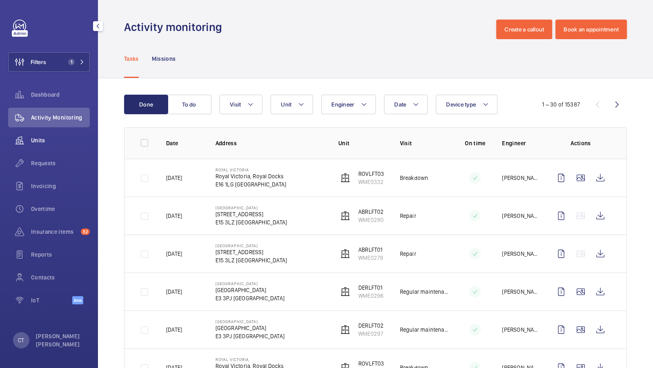
click at [49, 149] on div "Units" at bounding box center [49, 141] width 82 height 20
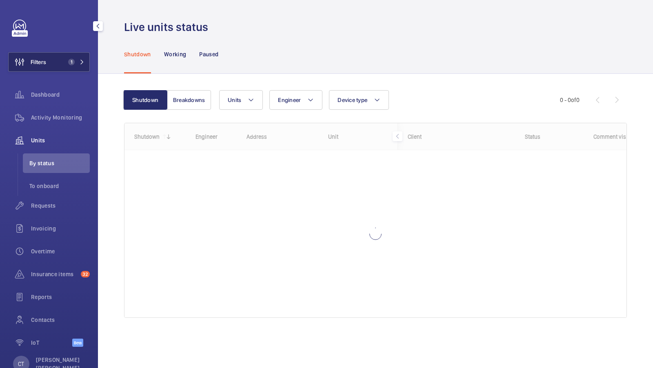
click at [62, 67] on button "Filters 1" at bounding box center [49, 62] width 82 height 20
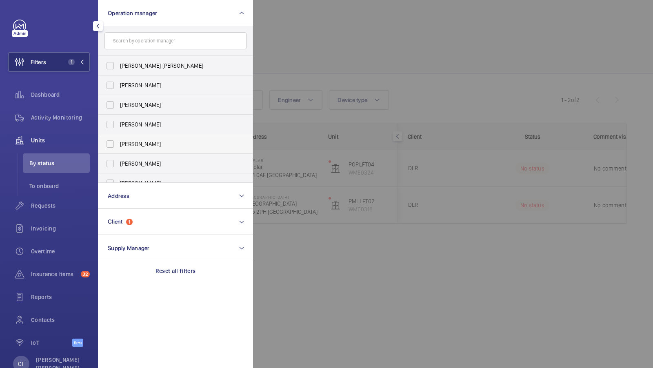
click at [148, 151] on label "Connor Dudley" at bounding box center [169, 144] width 142 height 20
click at [118, 151] on input "Connor Dudley" at bounding box center [110, 144] width 16 height 16
checkbox input "true"
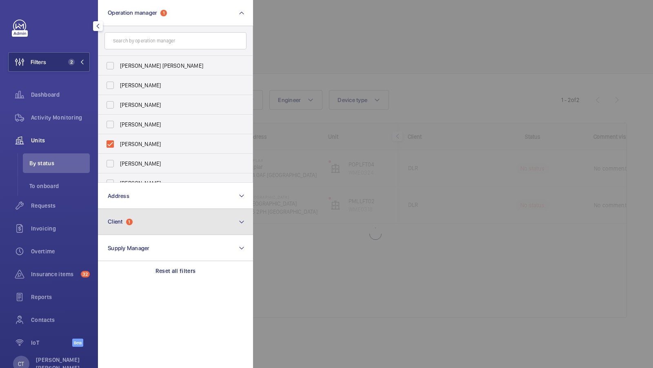
click at [140, 224] on button "Client 1" at bounding box center [175, 222] width 155 height 26
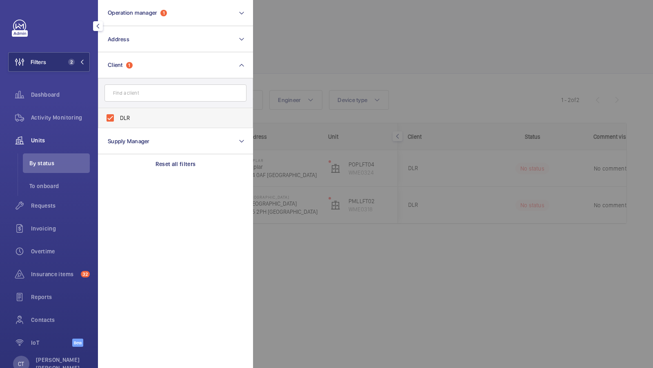
click at [114, 111] on label "DLR" at bounding box center [169, 118] width 142 height 20
click at [114, 111] on input "DLR" at bounding box center [110, 118] width 16 height 16
checkbox input "false"
click at [45, 96] on span "Dashboard" at bounding box center [60, 95] width 59 height 8
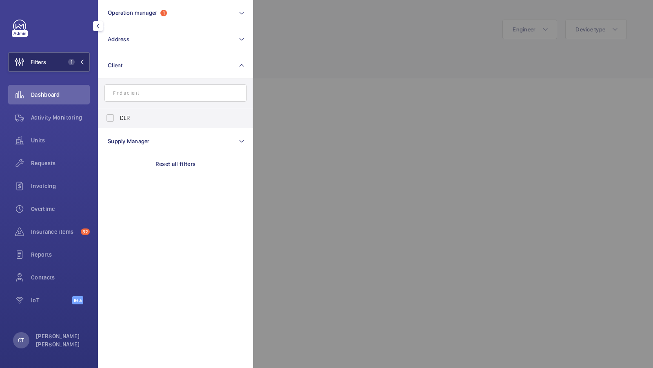
click at [72, 69] on button "Filters 1" at bounding box center [49, 62] width 82 height 20
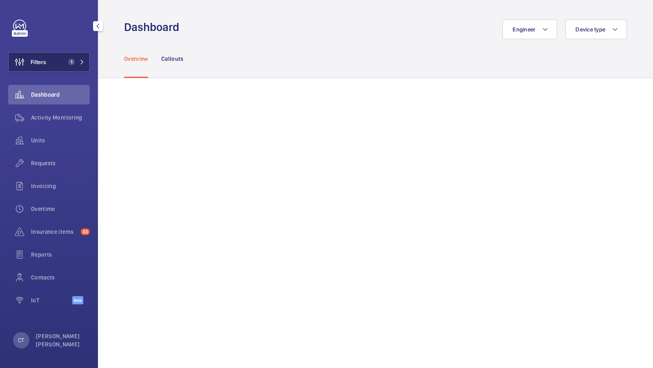
click at [74, 54] on button "Filters 1" at bounding box center [49, 62] width 82 height 20
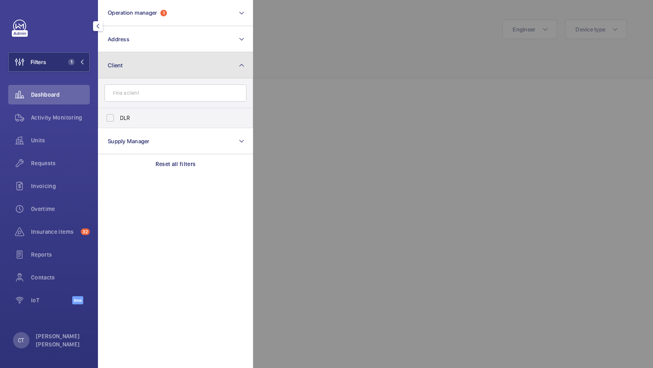
click at [176, 66] on button "Client" at bounding box center [175, 65] width 155 height 26
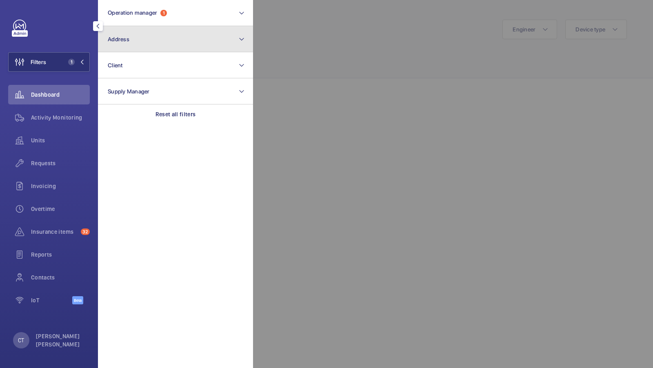
click at [156, 37] on button "Address" at bounding box center [175, 39] width 155 height 26
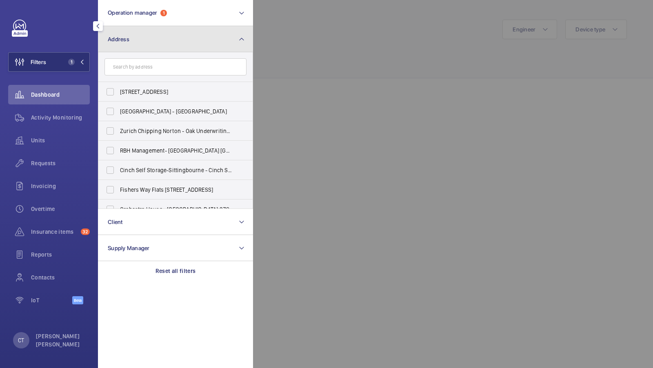
click at [240, 43] on mat-icon at bounding box center [241, 39] width 7 height 10
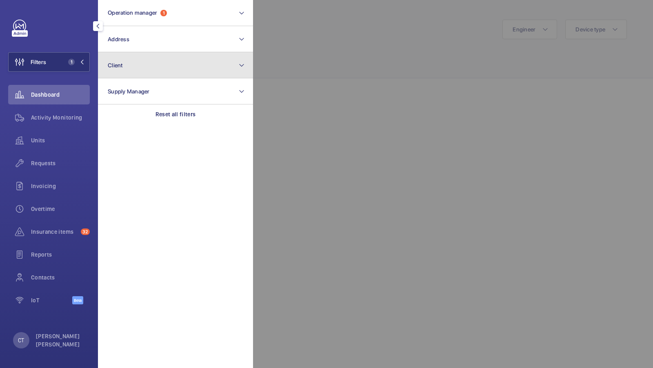
click at [125, 64] on button "Client" at bounding box center [175, 65] width 155 height 26
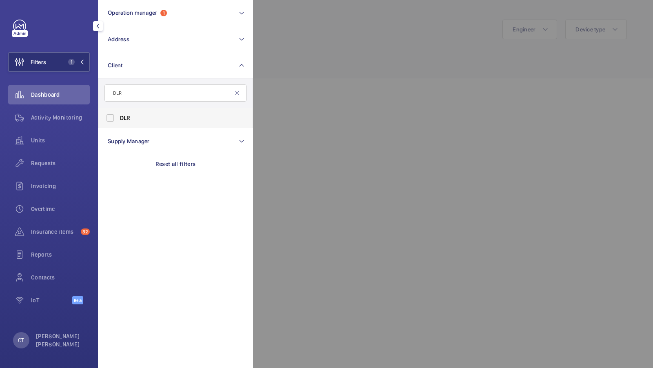
type input "DLR"
click at [132, 119] on span "DLR" at bounding box center [176, 118] width 112 height 8
click at [118, 119] on input "DLR" at bounding box center [110, 118] width 16 height 16
checkbox input "true"
click at [66, 62] on span "2" at bounding box center [70, 62] width 10 height 7
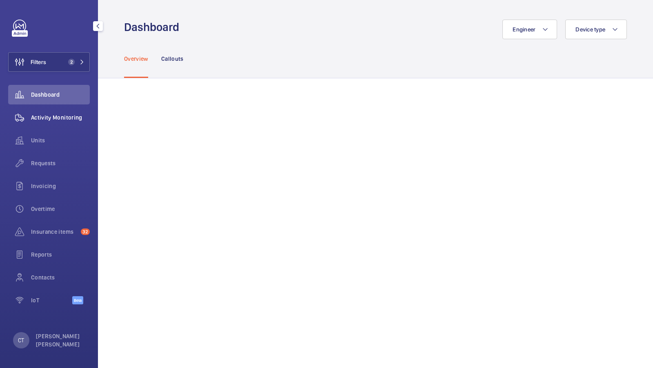
click at [59, 120] on span "Activity Monitoring" at bounding box center [60, 118] width 59 height 8
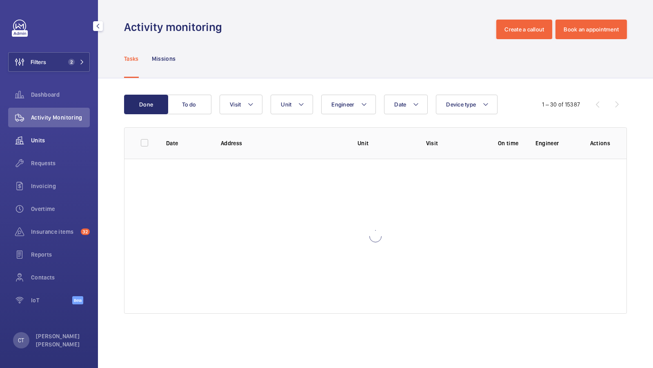
click at [51, 143] on span "Units" at bounding box center [60, 140] width 59 height 8
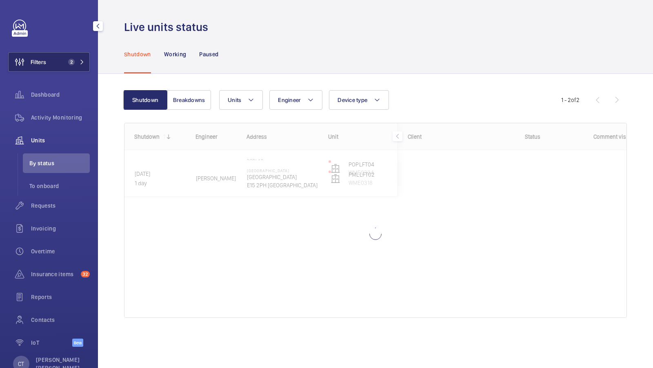
click at [58, 59] on button "Filters 2" at bounding box center [49, 62] width 82 height 20
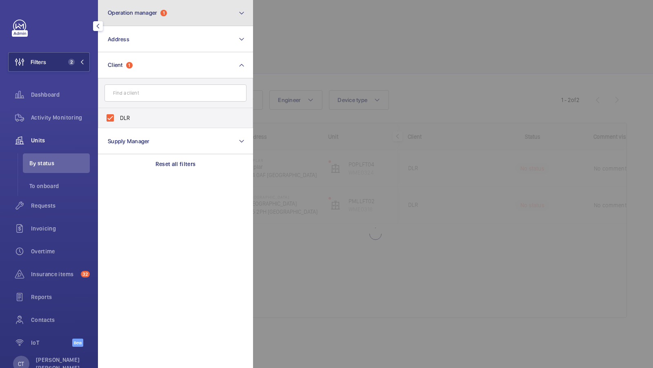
click at [159, 9] on button "Operation manager 1" at bounding box center [175, 13] width 155 height 26
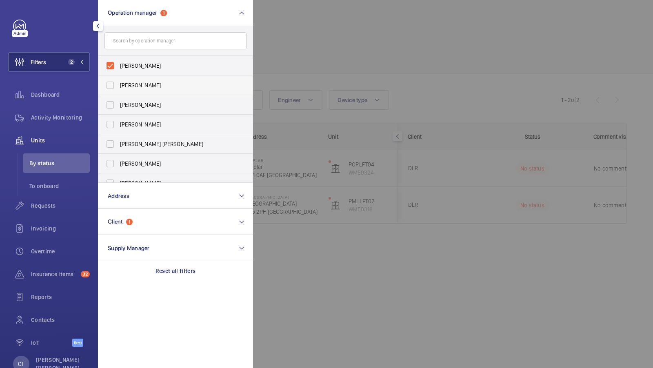
click at [113, 78] on label "Abby Archer" at bounding box center [169, 86] width 142 height 20
click at [113, 78] on input "Abby Archer" at bounding box center [110, 85] width 16 height 16
checkbox input "true"
click at [129, 58] on label "Connor Dudley" at bounding box center [169, 66] width 142 height 20
click at [118, 58] on input "Connor Dudley" at bounding box center [110, 66] width 16 height 16
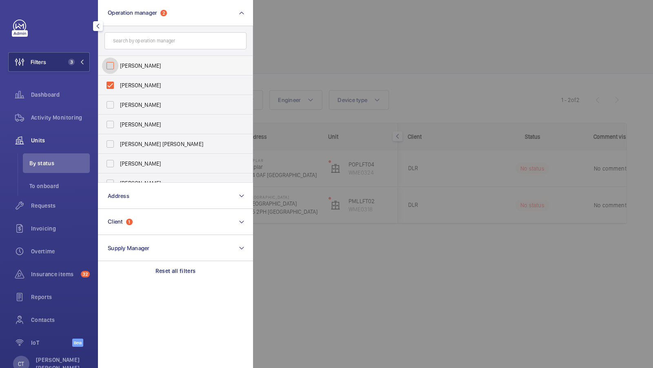
checkbox input "false"
click at [117, 86] on label "Abby Archer" at bounding box center [169, 86] width 142 height 20
click at [117, 86] on input "Abby Archer" at bounding box center [110, 85] width 16 height 16
checkbox input "false"
click at [72, 54] on button "Filters 1" at bounding box center [49, 62] width 82 height 20
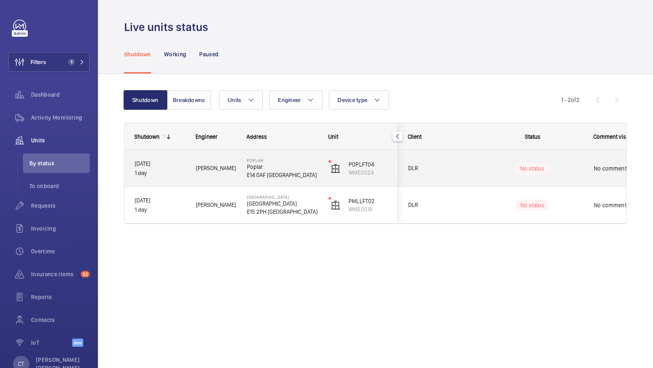
scroll to position [0, 147]
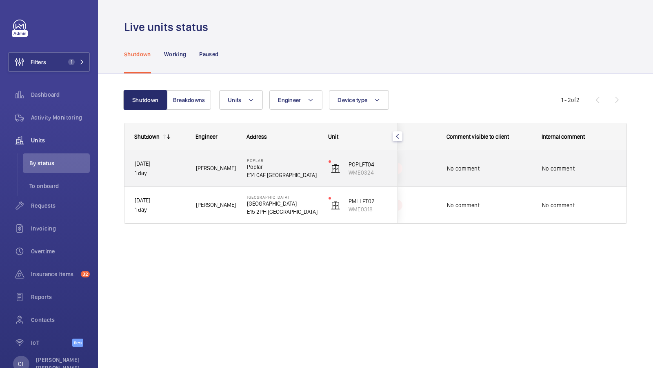
click at [534, 170] on div "No comment" at bounding box center [579, 168] width 94 height 35
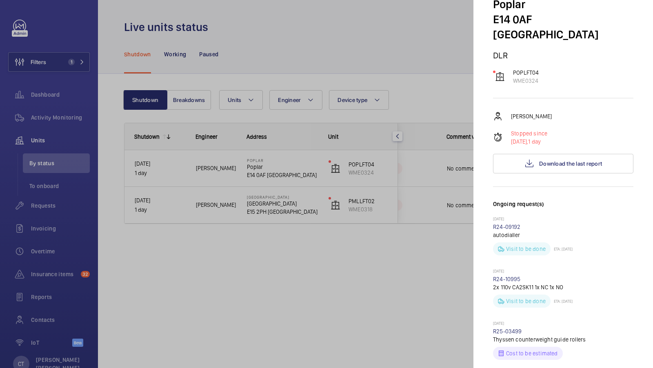
scroll to position [51, 0]
click at [389, 283] on div at bounding box center [326, 184] width 653 height 368
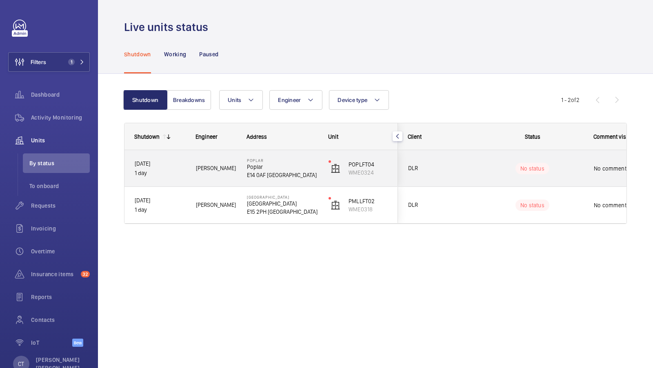
scroll to position [0, 147]
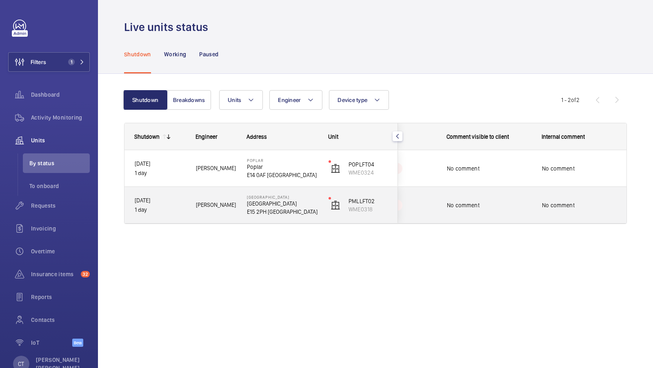
click at [537, 200] on div "No comment" at bounding box center [579, 205] width 94 height 35
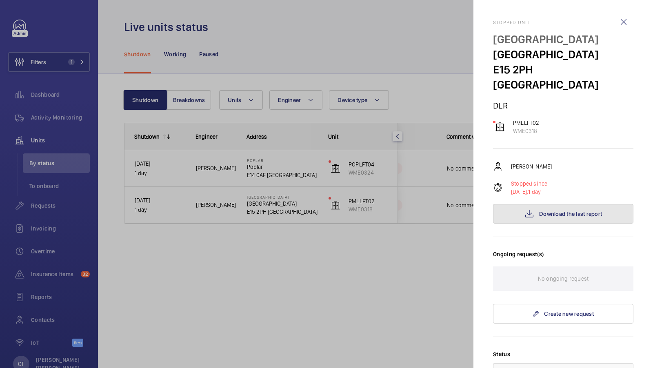
click at [560, 204] on button "Download the last report" at bounding box center [563, 214] width 140 height 20
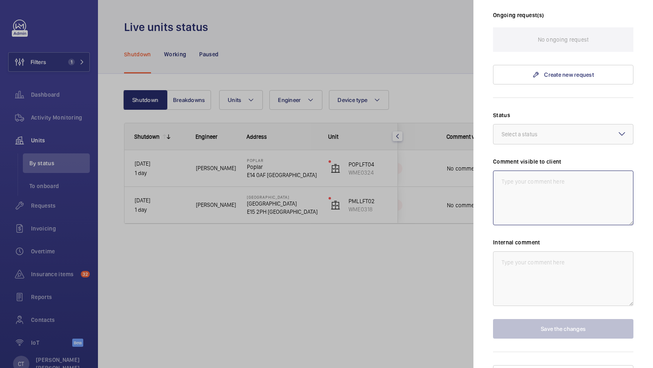
click at [552, 179] on textarea at bounding box center [563, 198] width 140 height 55
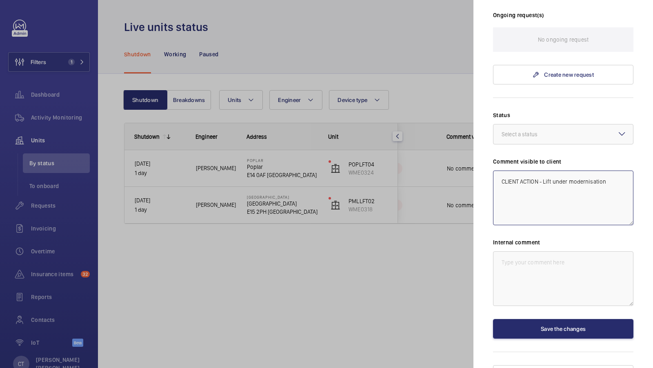
drag, startPoint x: 629, startPoint y: 162, endPoint x: 444, endPoint y: 162, distance: 184.6
click at [444, 162] on mat-sidenav-container "Filters 1 Dashboard Activity Monitoring Units By status To onboard Requests Inv…" at bounding box center [326, 184] width 653 height 368
type textarea "CLIENT ACTION - Lift under modernisation"
click at [524, 252] on textarea at bounding box center [563, 279] width 140 height 55
paste textarea "CLIENT ACTION - Lift under modernisation"
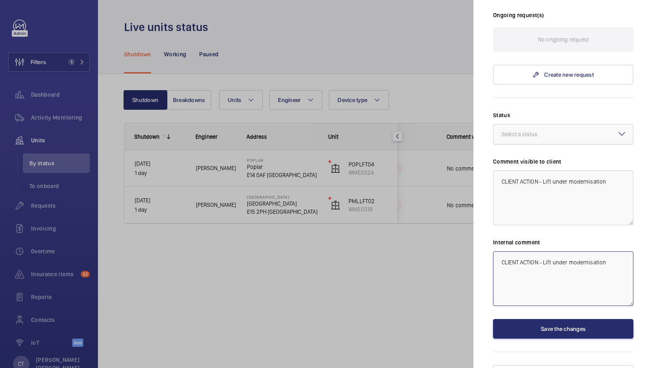
click at [574, 125] on div at bounding box center [564, 135] width 140 height 20
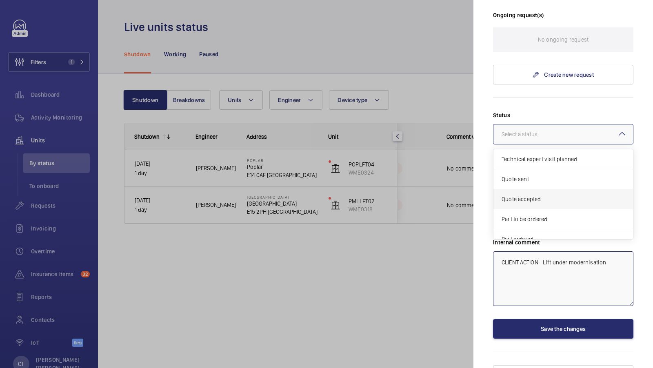
scroll to position [68, 0]
click at [532, 227] on span "Other" at bounding box center [563, 231] width 123 height 8
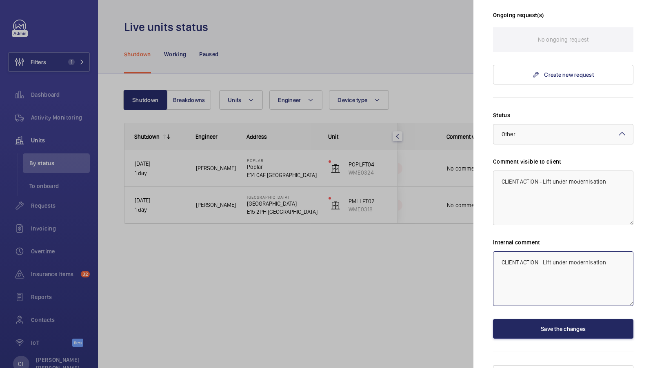
type textarea "CLIENT ACTION - Lift under modernisation"
click at [590, 319] on button "Save the changes" at bounding box center [563, 329] width 140 height 20
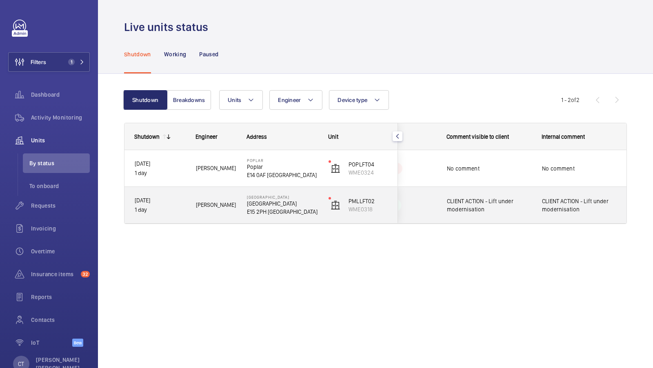
click at [453, 209] on span "CLIENT ACTION - Lift under modernisation" at bounding box center [489, 205] width 85 height 16
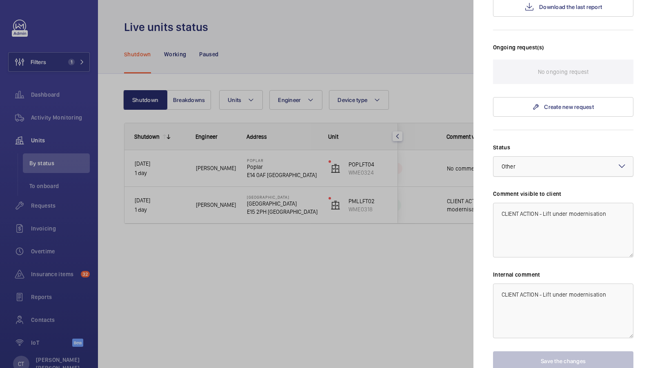
scroll to position [239, 0]
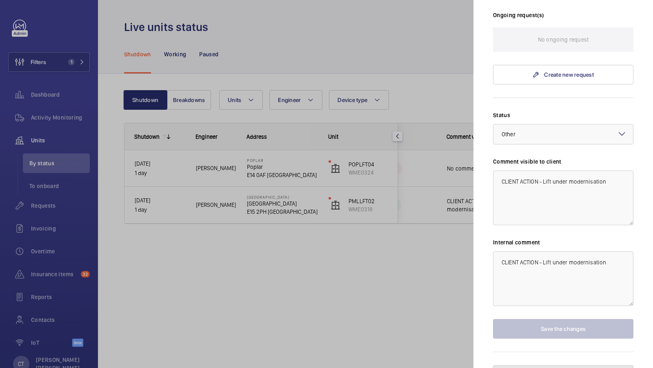
click at [546, 365] on button "Pause the unit" at bounding box center [563, 375] width 140 height 20
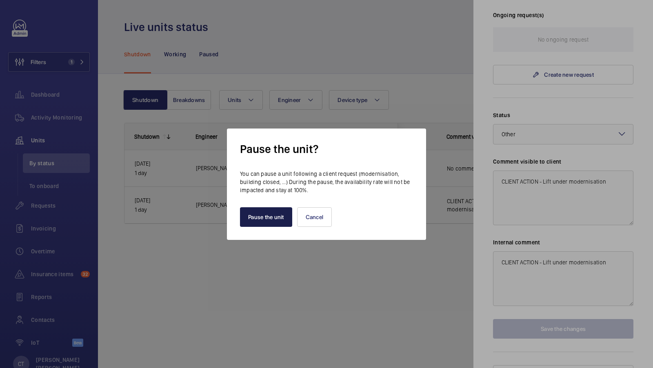
click at [260, 226] on button "Pause the unit" at bounding box center [266, 217] width 52 height 20
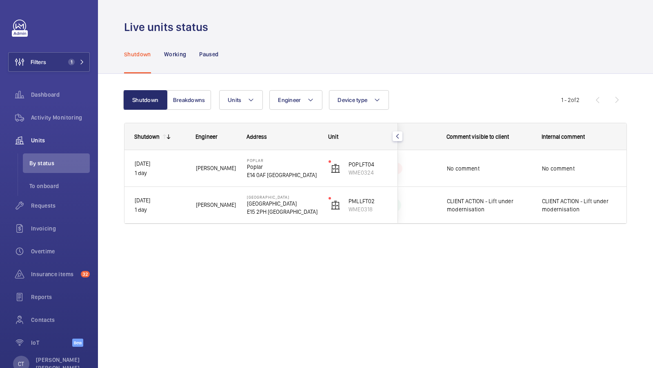
scroll to position [0, 0]
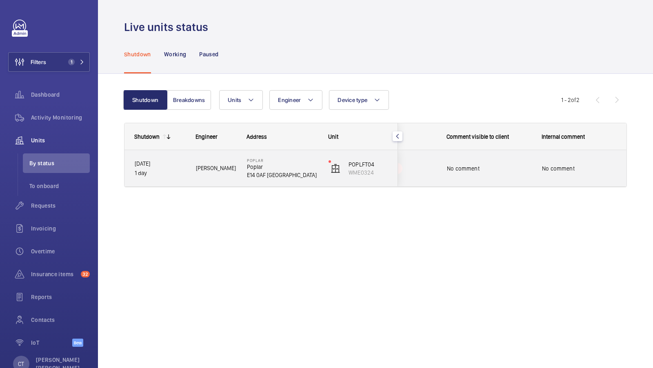
click at [510, 154] on div "No comment" at bounding box center [484, 168] width 94 height 35
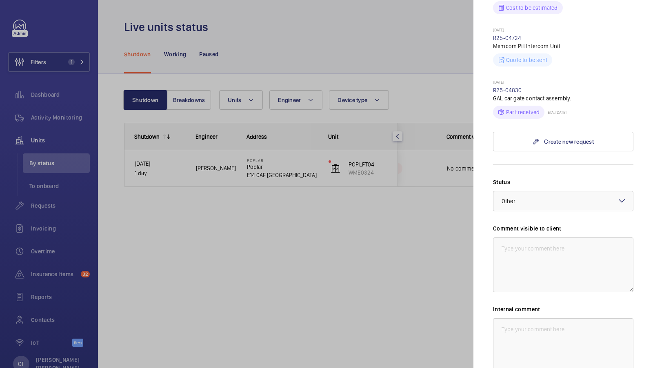
scroll to position [411, 0]
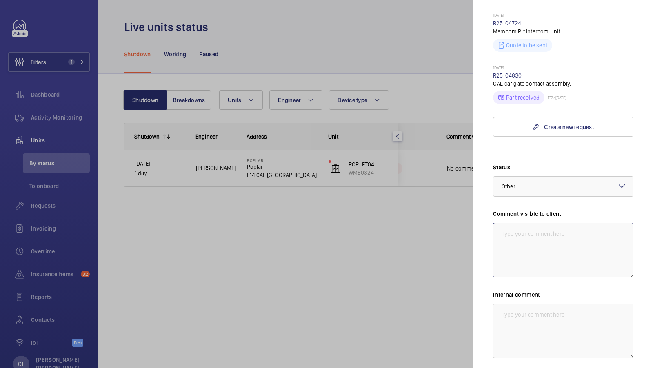
click at [541, 227] on textarea at bounding box center [563, 250] width 140 height 55
drag, startPoint x: 575, startPoint y: 234, endPoint x: 439, endPoint y: 198, distance: 140.6
click at [439, 198] on mat-sidenav-container "Filters 1 Dashboard Activity Monitoring Units By status To onboard Requests Inv…" at bounding box center [326, 184] width 653 height 368
type textarea "WM ACTION - Replacement glass panel required, sourcing costs."
click at [539, 304] on textarea at bounding box center [563, 331] width 140 height 55
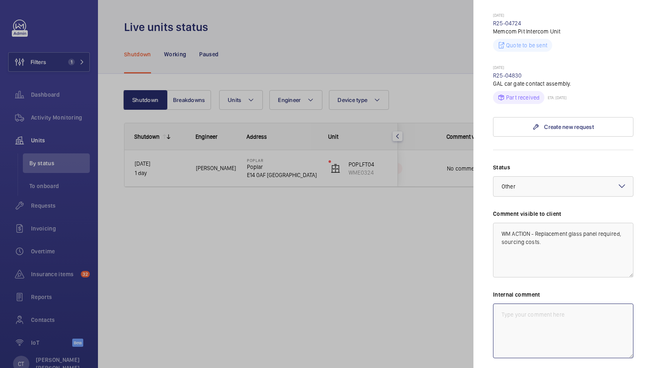
paste textarea "WM ACTION - Replacement glass panel required, sourcing costs."
click at [561, 177] on div at bounding box center [564, 187] width 140 height 20
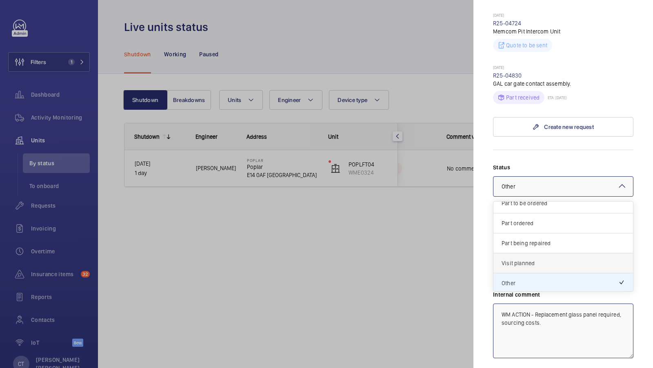
scroll to position [463, 0]
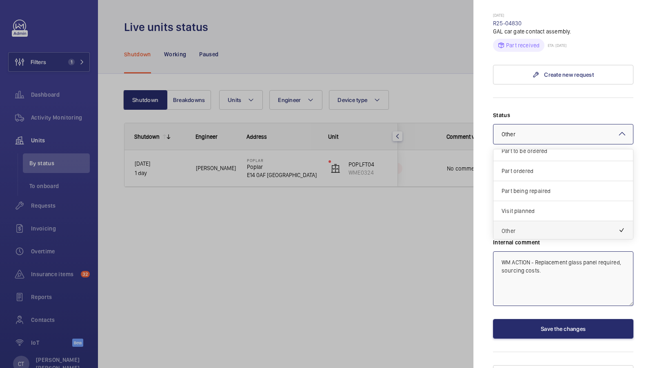
click at [540, 227] on span "Other" at bounding box center [560, 231] width 117 height 8
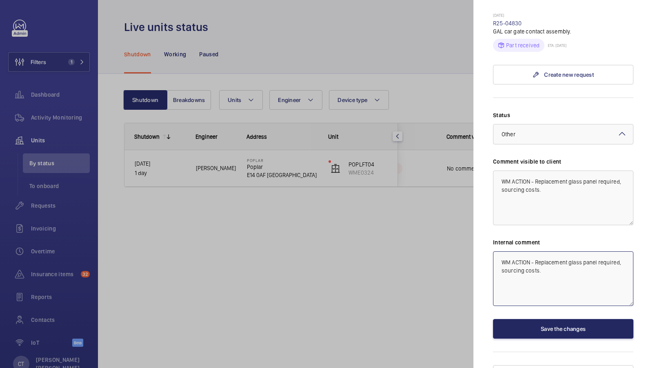
type textarea "WM ACTION - Replacement glass panel required, sourcing costs."
click at [574, 319] on button "Save the changes" at bounding box center [563, 329] width 140 height 20
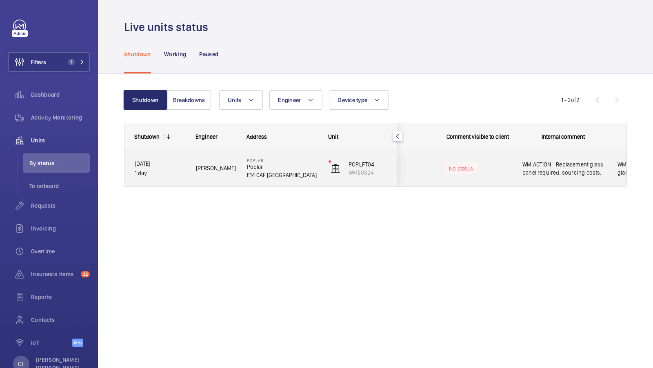
scroll to position [0, 147]
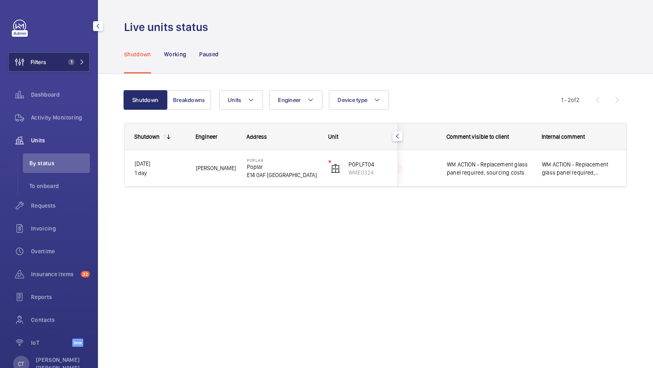
click at [78, 55] on button "Filters 1" at bounding box center [49, 62] width 82 height 20
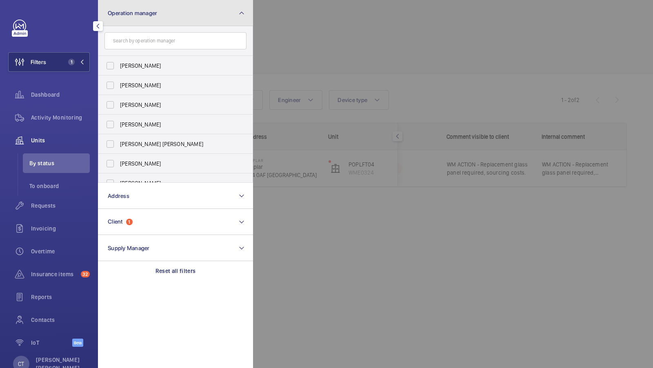
click at [190, 17] on button "Operation manager" at bounding box center [175, 13] width 155 height 26
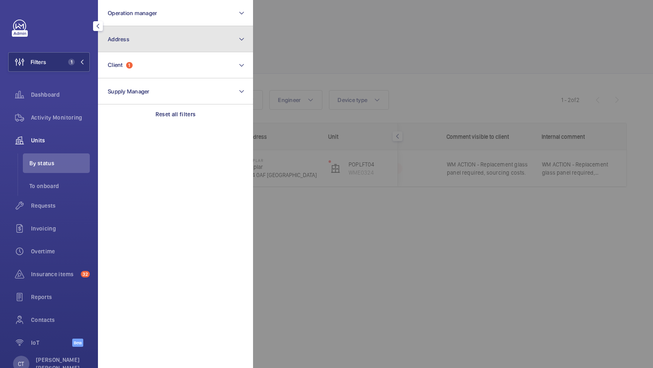
click at [154, 32] on button "Address" at bounding box center [175, 39] width 155 height 26
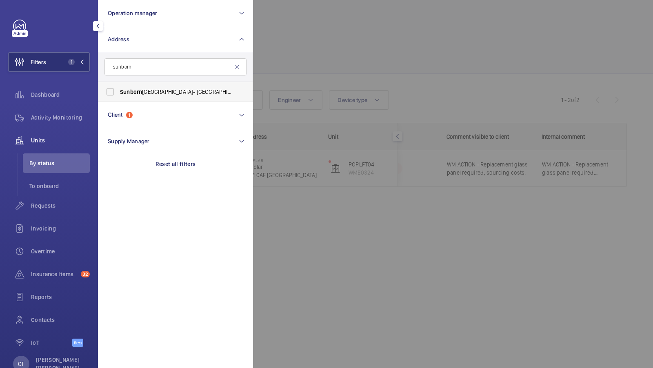
type input "sunborn"
click at [126, 90] on span "Sunborn" at bounding box center [131, 92] width 22 height 7
click at [118, 90] on input "Sunborn Yacht Hotel- Royal Victoria Dock - Sunborn London, LONDON E16 1AA" at bounding box center [110, 92] width 16 height 16
checkbox input "true"
click at [86, 67] on button "Filters 2" at bounding box center [49, 62] width 82 height 20
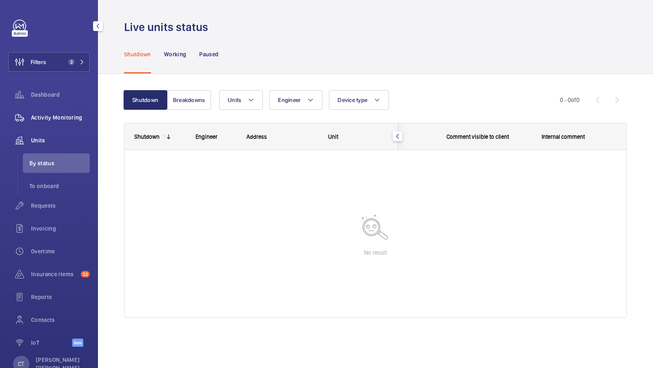
click at [56, 124] on div "Activity Monitoring" at bounding box center [49, 118] width 82 height 20
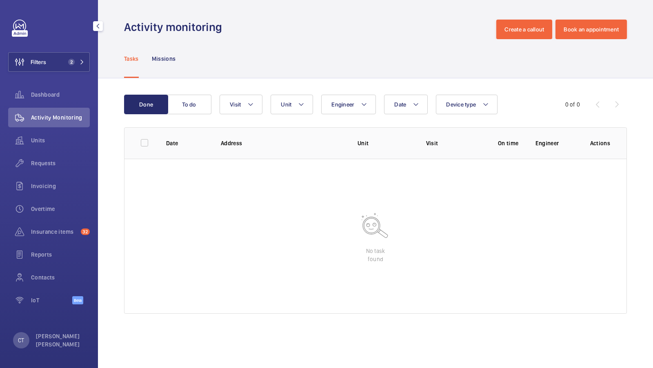
click at [71, 80] on div "Filters 2 Dashboard Activity Monitoring Units Requests Invoicing Overtime Insur…" at bounding box center [49, 167] width 82 height 294
click at [71, 56] on button "Filters 2" at bounding box center [49, 62] width 82 height 20
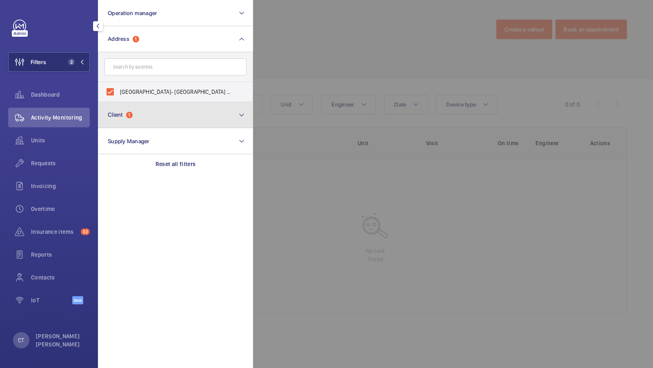
click at [118, 115] on span "Client" at bounding box center [115, 114] width 15 height 7
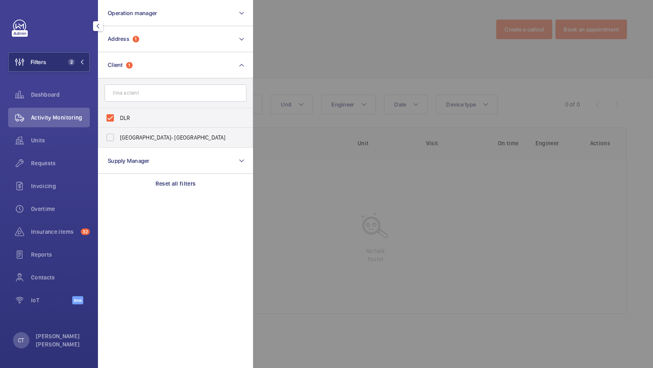
click at [124, 122] on span "DLR" at bounding box center [176, 118] width 112 height 8
click at [118, 122] on input "DLR" at bounding box center [110, 118] width 16 height 16
checkbox input "false"
click at [73, 66] on button "Filters 1" at bounding box center [49, 62] width 82 height 20
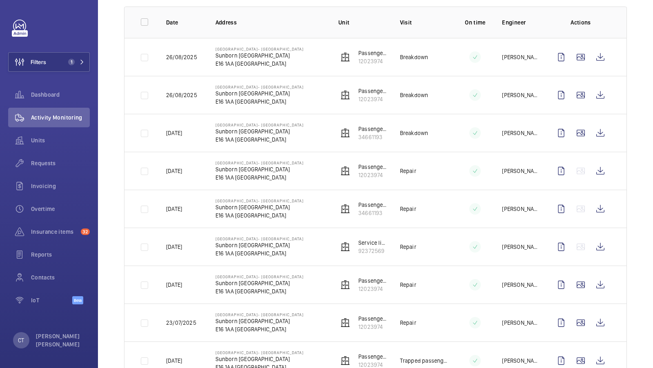
scroll to position [20, 0]
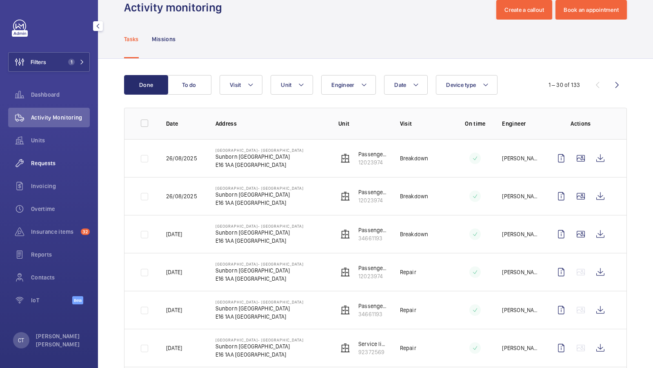
click at [52, 160] on span "Requests" at bounding box center [60, 163] width 59 height 8
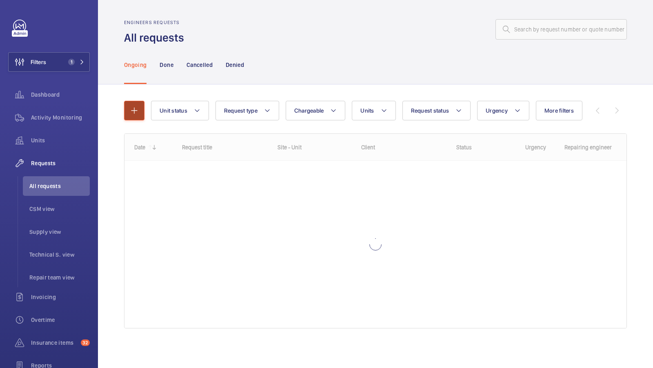
click at [136, 117] on button "button" at bounding box center [134, 111] width 20 height 20
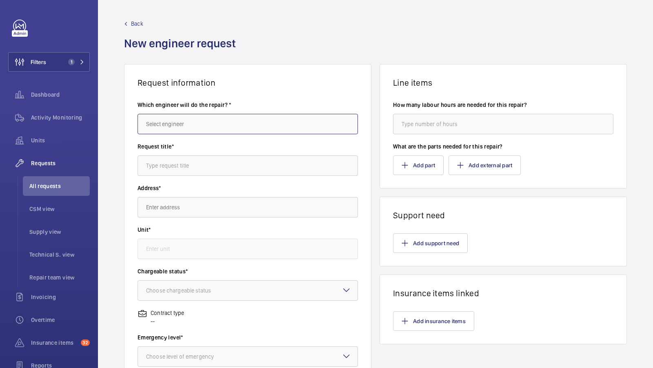
click at [190, 127] on input "text" at bounding box center [248, 124] width 221 height 20
click at [204, 165] on mat-option "[PERSON_NAME]" at bounding box center [248, 169] width 220 height 20
type input "[PERSON_NAME]"
click at [180, 167] on input "text" at bounding box center [248, 166] width 221 height 20
click at [184, 166] on input "text" at bounding box center [248, 166] width 221 height 20
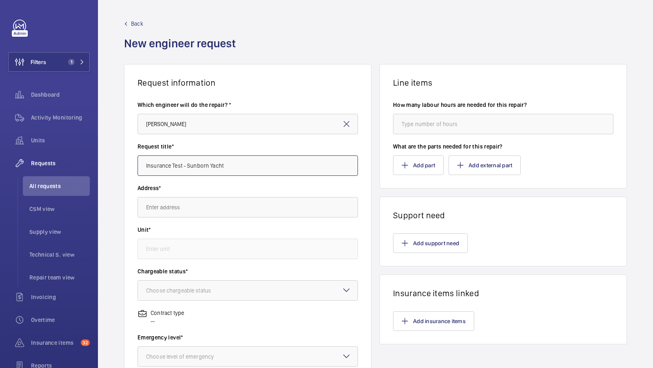
type input "Insurance Test - Sunborn Yacht"
click at [168, 208] on input "text" at bounding box center [248, 207] width 221 height 20
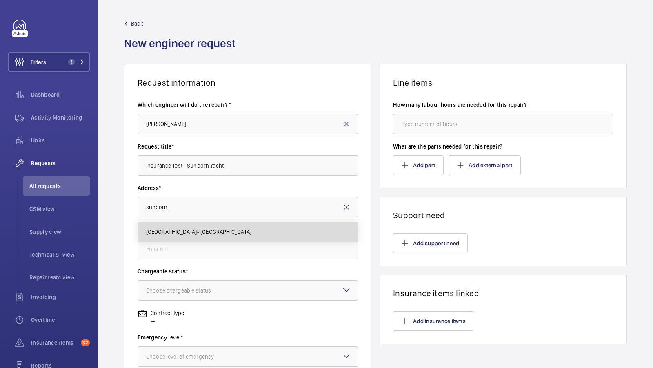
click at [205, 228] on span "Sunborn Yacht Hotel- Royal Victoria Dock Sunborn London, E16 1AA LONDON" at bounding box center [199, 232] width 106 height 8
type input "Sunborn Yacht Hotel- Royal Victoria Dock Sunborn London, E16 1AA LONDON"
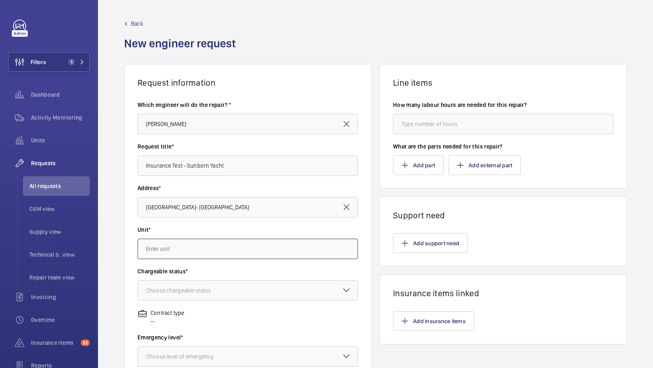
click at [178, 245] on input "text" at bounding box center [248, 249] width 221 height 20
click at [233, 298] on mat-option "34661193 - Passenger Lift RH" at bounding box center [248, 294] width 220 height 20
type input "34661193 - Passenger Lift RH"
click at [206, 291] on div "Choose chargeable status" at bounding box center [188, 291] width 85 height 8
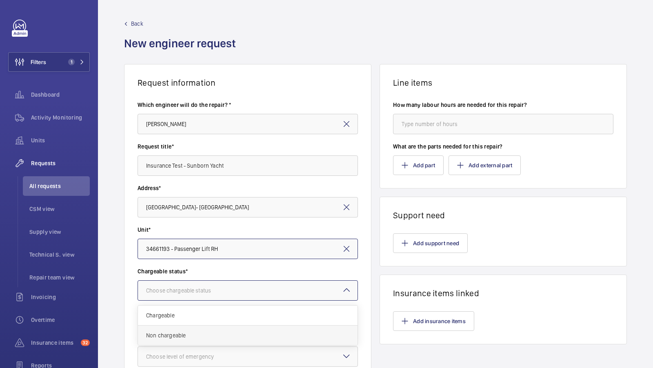
click at [194, 337] on span "Non chargeable" at bounding box center [247, 336] width 203 height 8
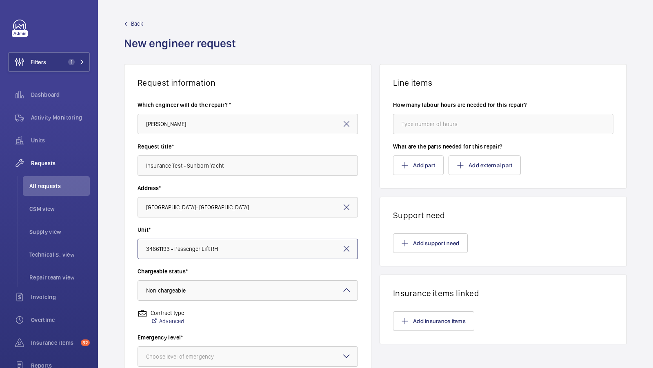
scroll to position [57, 0]
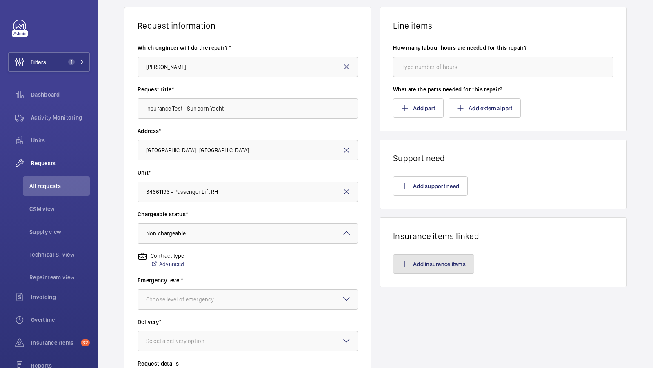
click at [439, 264] on button "Add insurance items" at bounding box center [433, 264] width 81 height 20
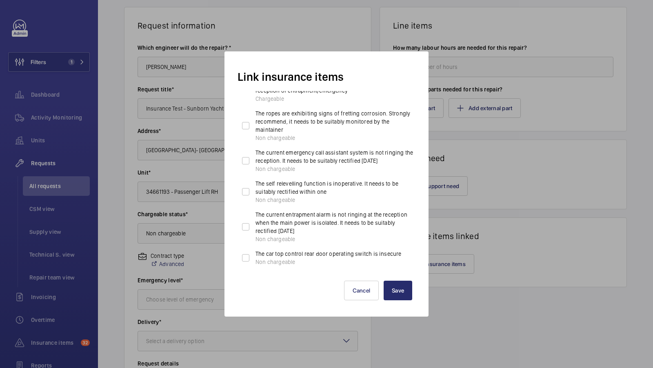
scroll to position [277, 0]
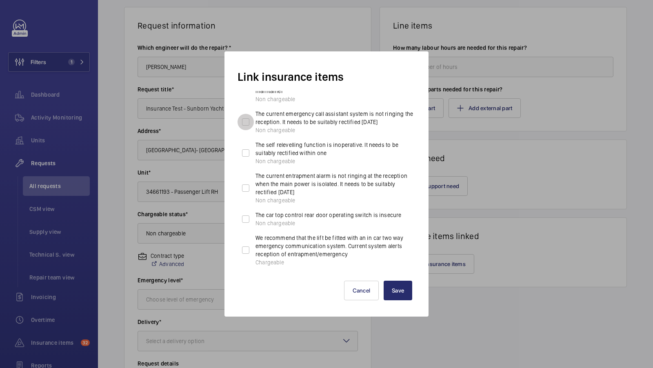
click at [246, 129] on input "The current emergency call assistant system is not ringing the reception. It ne…" at bounding box center [246, 122] width 16 height 16
checkbox input "true"
click at [397, 289] on button "Save" at bounding box center [398, 291] width 29 height 20
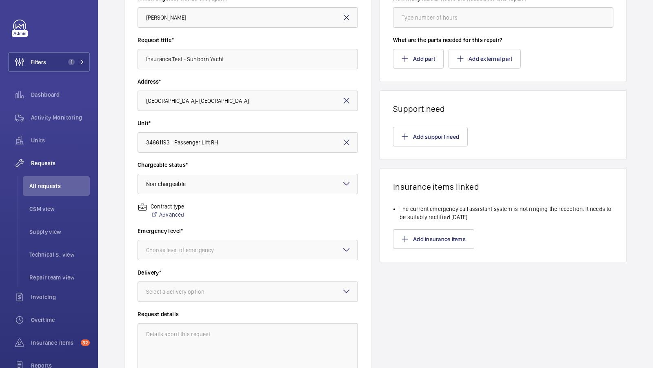
scroll to position [165, 0]
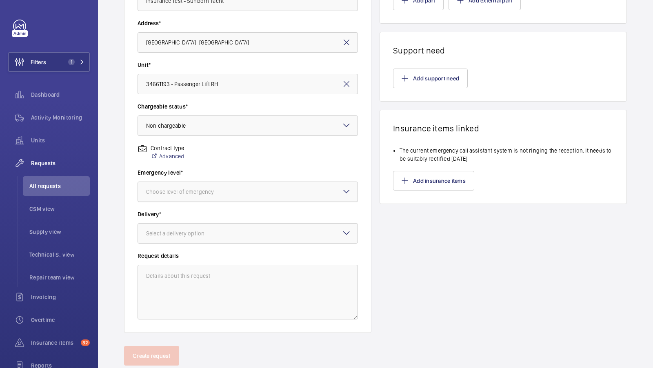
click at [224, 184] on div at bounding box center [248, 192] width 220 height 20
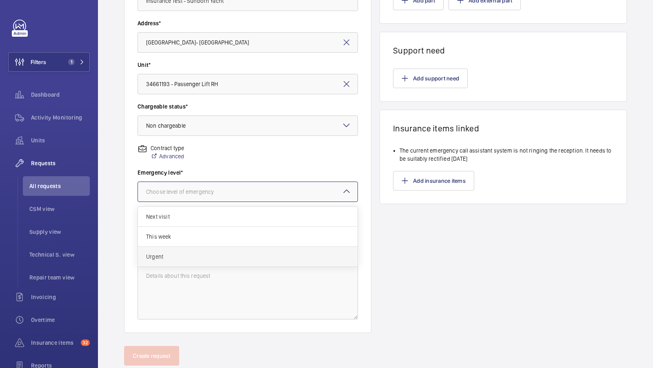
click at [174, 254] on span "Urgent" at bounding box center [247, 257] width 203 height 8
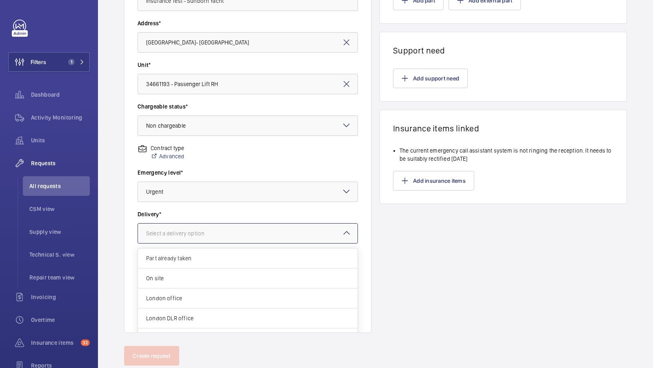
click at [178, 230] on div "Select a delivery option" at bounding box center [185, 233] width 79 height 8
click at [192, 329] on span "Specified in comment" at bounding box center [247, 330] width 203 height 8
click at [266, 224] on div at bounding box center [248, 234] width 220 height 20
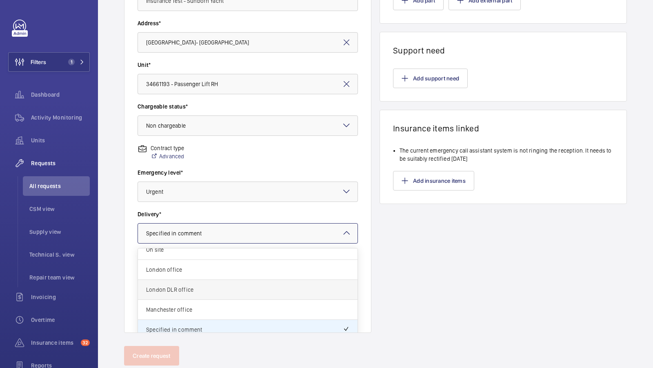
scroll to position [0, 0]
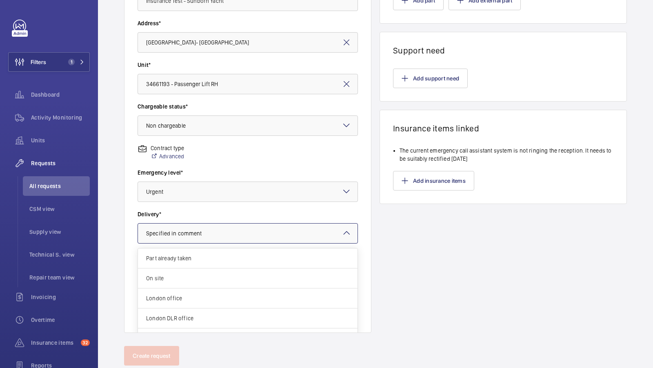
click at [451, 286] on div "Line items How many labour hours are needed for this repair? What are the parts…" at bounding box center [503, 116] width 247 height 434
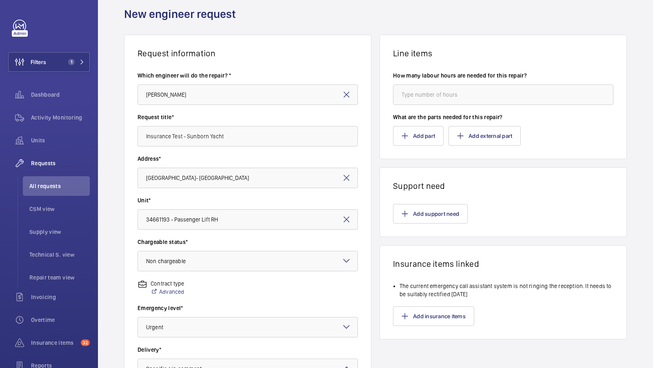
scroll to position [33, 0]
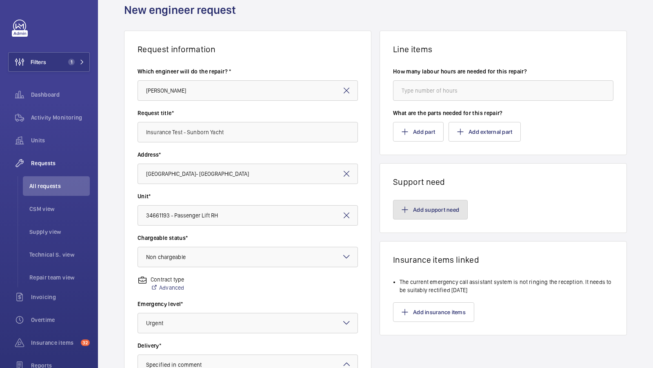
click at [431, 208] on button "Add support need" at bounding box center [430, 210] width 75 height 20
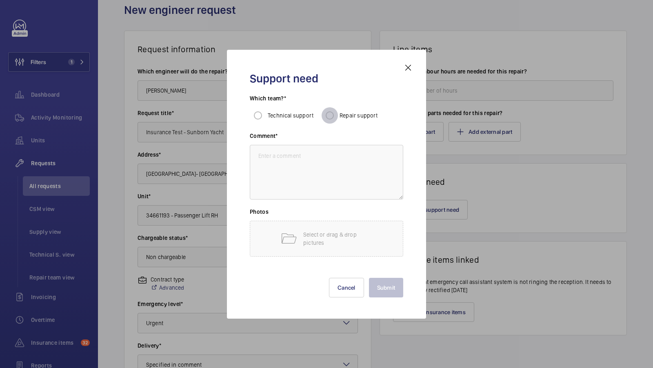
click at [332, 115] on input "Repair support" at bounding box center [330, 115] width 16 height 16
radio input "true"
click at [318, 183] on textarea at bounding box center [327, 172] width 154 height 55
type textarea "R"
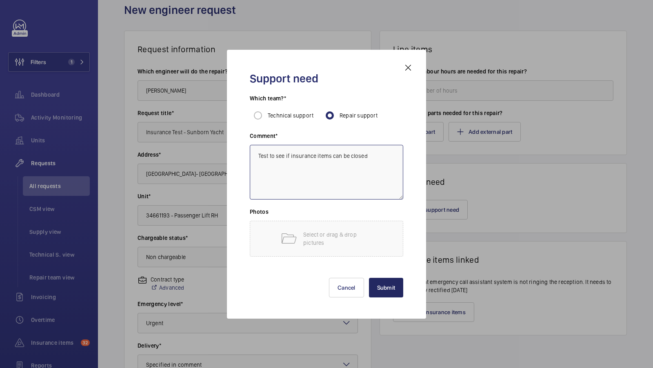
type textarea "Test to see if insurance items can be closed"
click at [388, 285] on button "Submit" at bounding box center [386, 288] width 35 height 20
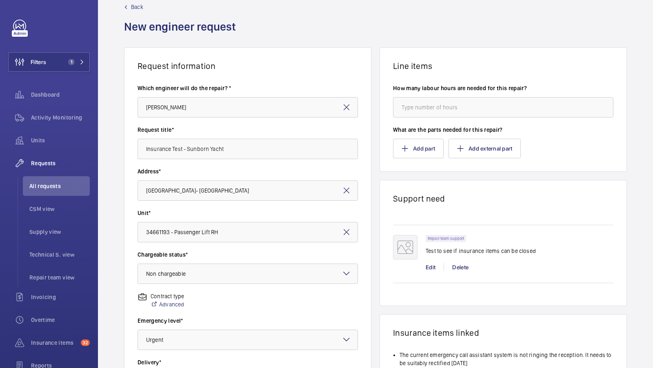
scroll to position [188, 0]
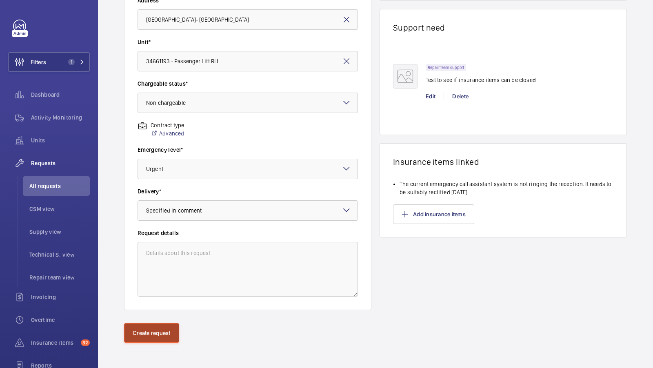
click at [151, 338] on button "Create request" at bounding box center [151, 333] width 55 height 20
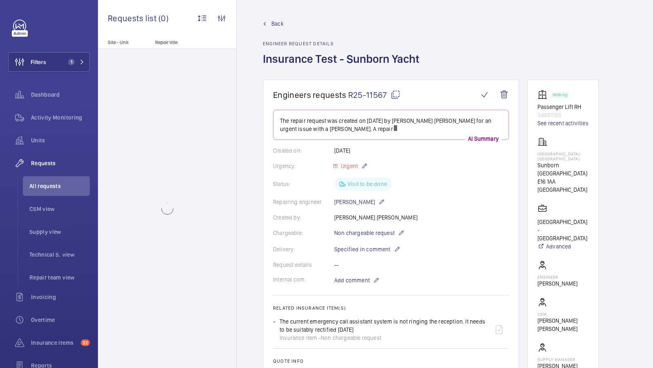
scroll to position [83, 0]
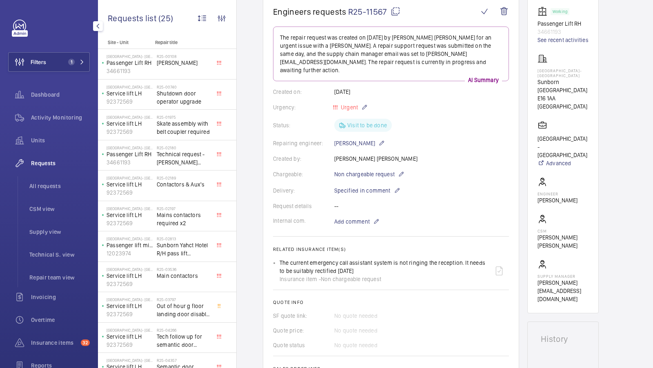
click at [60, 74] on div "Filters 1 Dashboard Activity Monitoring Units Requests All requests CSM view Su…" at bounding box center [49, 222] width 82 height 405
click at [70, 69] on button "Filters 1" at bounding box center [49, 62] width 82 height 20
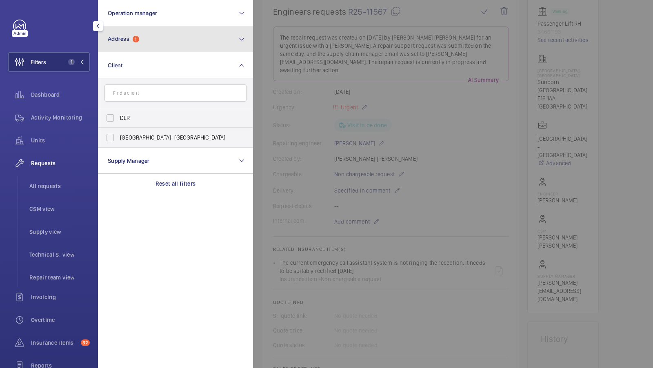
click at [147, 41] on button "Address 1" at bounding box center [175, 39] width 155 height 26
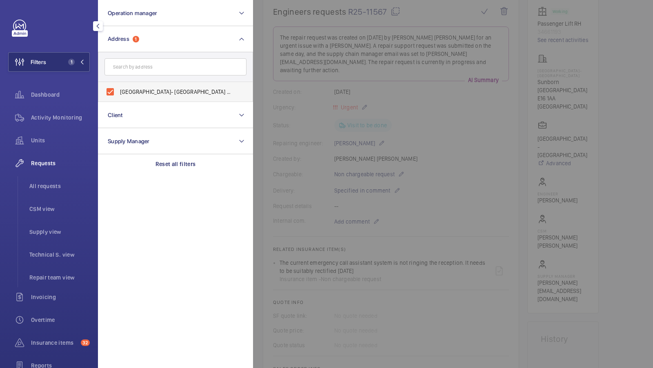
click at [138, 91] on span "Sunborn Yacht Hotel- Royal Victoria Dock - Sunborn London, LONDON E16 1AA" at bounding box center [176, 92] width 112 height 8
click at [118, 91] on input "Sunborn Yacht Hotel- Royal Victoria Dock - Sunborn London, LONDON E16 1AA" at bounding box center [110, 92] width 16 height 16
checkbox input "false"
click at [143, 64] on input "text" at bounding box center [176, 66] width 142 height 17
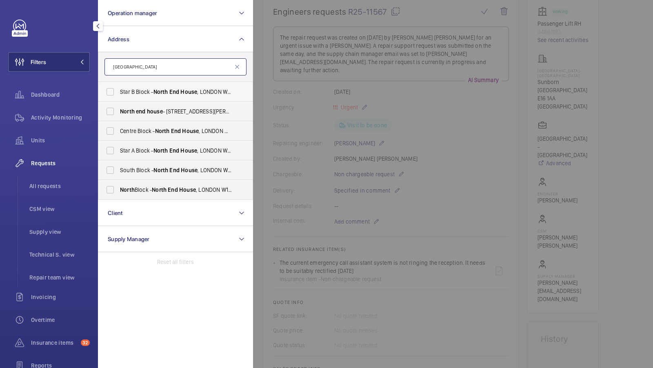
type input "north end house"
click at [141, 89] on span "Star B Block - North End House , LONDON W14 0RX" at bounding box center [176, 92] width 112 height 8
click at [118, 89] on input "Star B Block - North End House , LONDON W14 0RX" at bounding box center [110, 92] width 16 height 16
checkbox input "true"
click at [123, 129] on span "Centre Block - North End House , LONDON W14 0RX" at bounding box center [176, 131] width 112 height 8
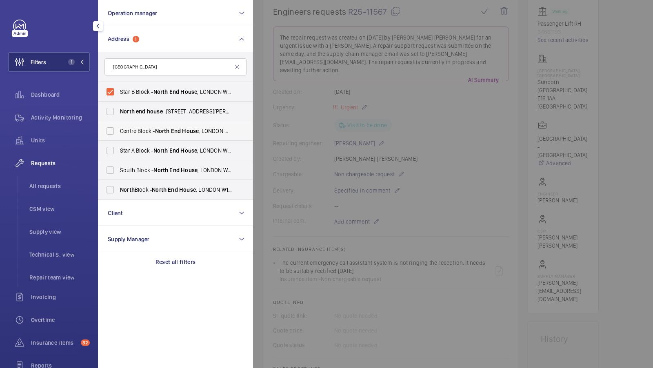
click at [118, 129] on input "Centre Block - North End House , LONDON W14 0RX" at bounding box center [110, 131] width 16 height 16
checkbox input "true"
click at [130, 147] on span "Star A Block - North End House , LONDON W14 0RX" at bounding box center [176, 151] width 112 height 8
click at [118, 147] on input "Star A Block - North End House , LONDON W14 0RX" at bounding box center [110, 151] width 16 height 16
checkbox input "true"
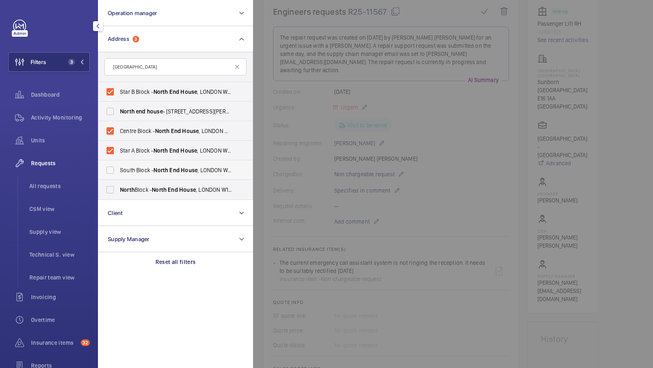
click at [129, 172] on span "South Block - North End House , LONDON W14 0RX" at bounding box center [176, 170] width 112 height 8
click at [118, 172] on input "South Block - North End House , LONDON W14 0RX" at bounding box center [110, 170] width 16 height 16
checkbox input "true"
click at [134, 191] on span "North" at bounding box center [127, 190] width 15 height 7
click at [118, 191] on input "North Block - North End House , LONDON W14 0RX" at bounding box center [110, 190] width 16 height 16
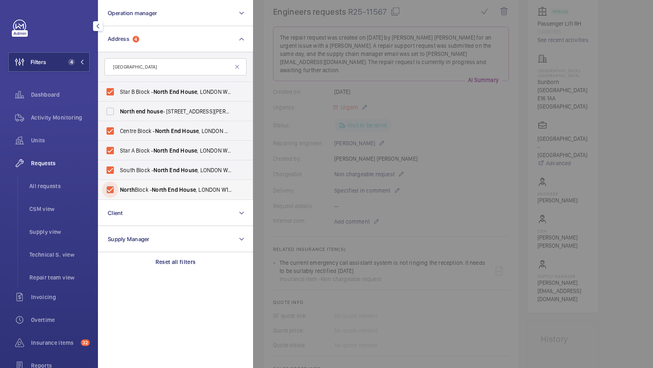
checkbox input "true"
click at [79, 60] on span "5" at bounding box center [75, 62] width 20 height 7
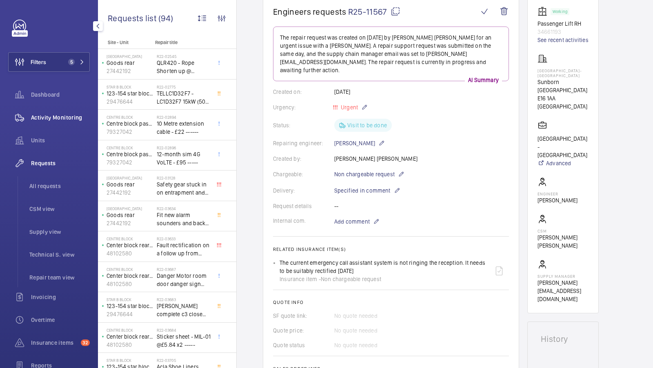
click at [45, 120] on span "Activity Monitoring" at bounding box center [60, 118] width 59 height 8
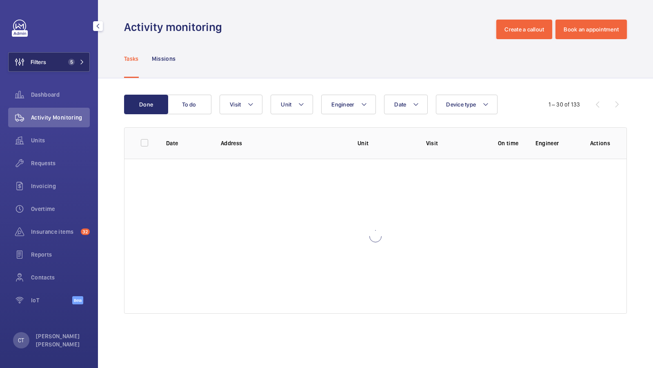
click at [67, 67] on button "Filters 5" at bounding box center [49, 62] width 82 height 20
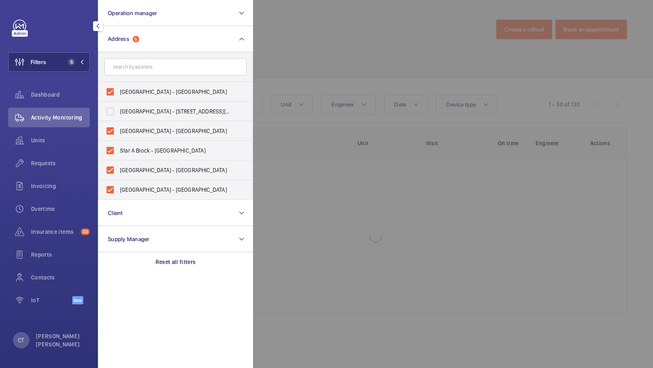
click at [334, 64] on div at bounding box center [579, 184] width 653 height 368
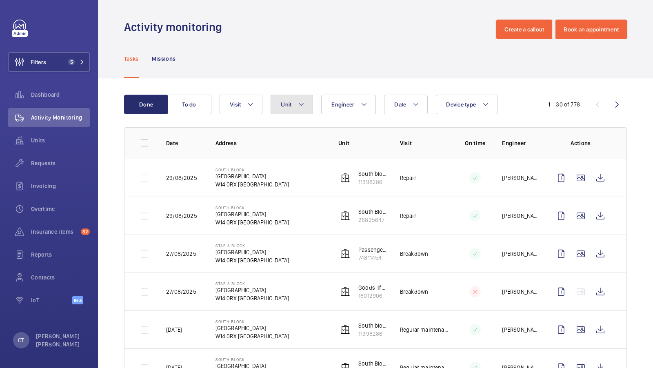
click at [295, 105] on button "Unit" at bounding box center [292, 105] width 42 height 20
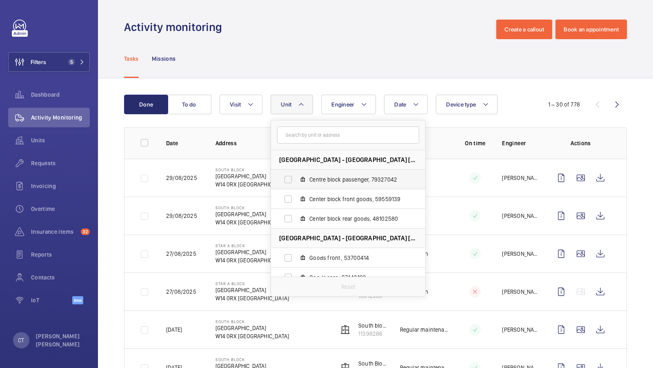
click at [342, 177] on span "Centre block passenger, 79327042" at bounding box center [357, 180] width 95 height 8
click at [296, 177] on input "Centre block passenger, 79327042" at bounding box center [288, 180] width 16 height 16
checkbox input "true"
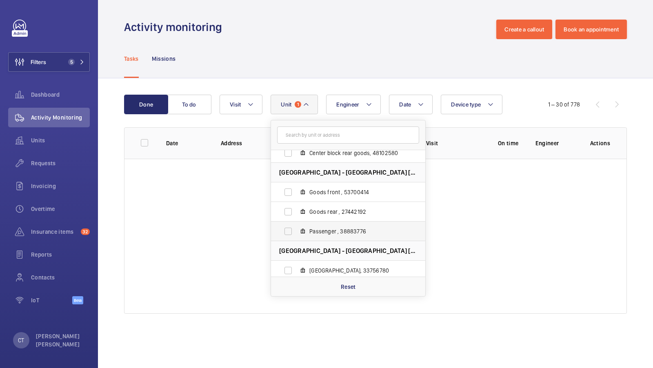
scroll to position [64, 0]
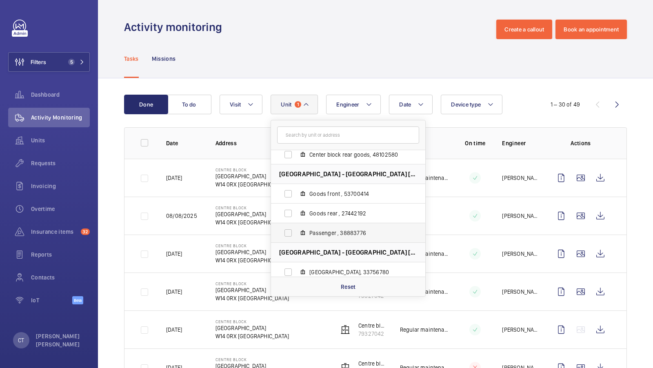
click at [334, 236] on span "Passenger , 38883776" at bounding box center [357, 233] width 95 height 8
click at [296, 236] on input "Passenger , 38883776" at bounding box center [288, 233] width 16 height 16
checkbox input "true"
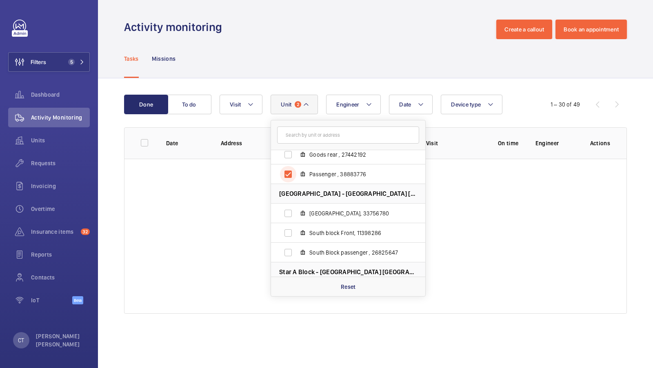
scroll to position [164, 0]
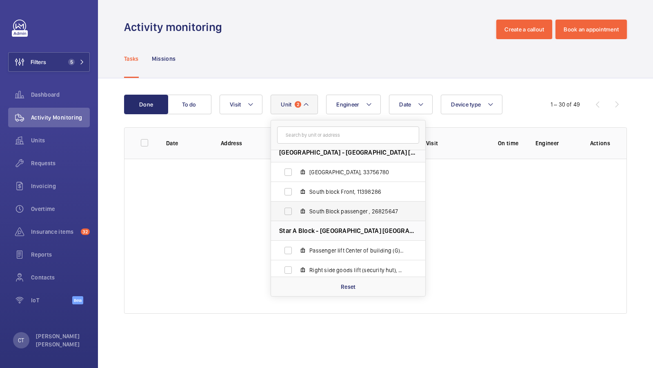
click at [330, 217] on label "South Block passenger , 26825647" at bounding box center [341, 212] width 141 height 20
click at [296, 217] on input "South Block passenger , 26825647" at bounding box center [288, 211] width 16 height 16
checkbox input "true"
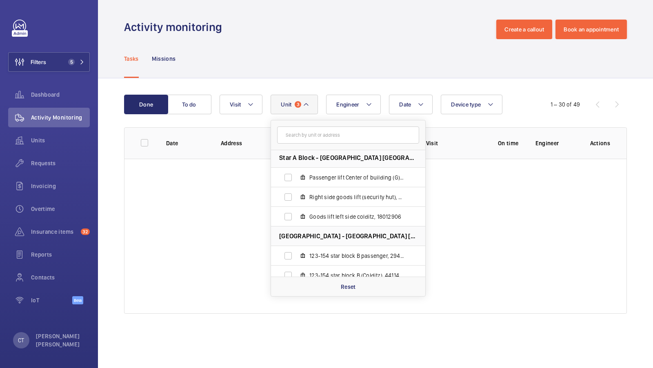
scroll to position [247, 0]
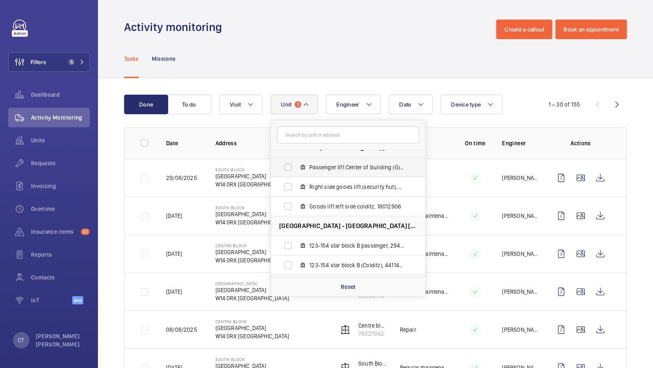
click at [352, 172] on label "Passenger lift Center of building (G), 74811454" at bounding box center [341, 168] width 141 height 20
click at [296, 172] on input "Passenger lift Center of building (G), 74811454" at bounding box center [288, 167] width 16 height 16
checkbox input "true"
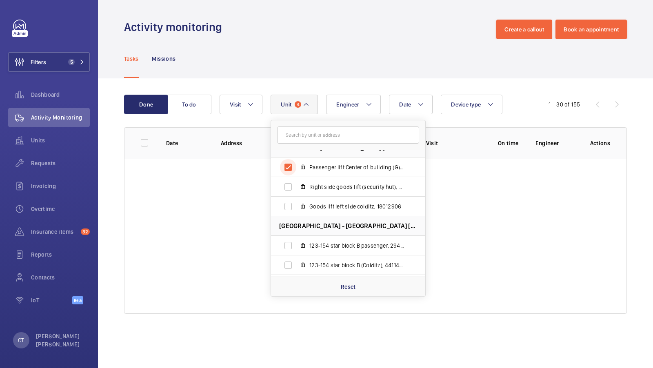
scroll to position [265, 0]
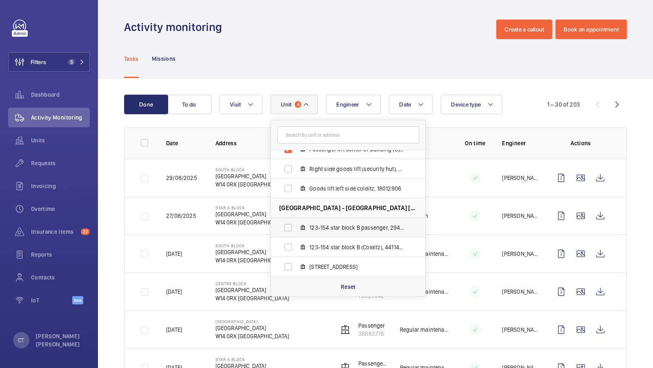
click at [350, 232] on label "123-154 star block B passenger, 29476644" at bounding box center [341, 228] width 141 height 20
click at [296, 232] on input "123-154 star block B passenger, 29476644" at bounding box center [288, 228] width 16 height 16
checkbox input "true"
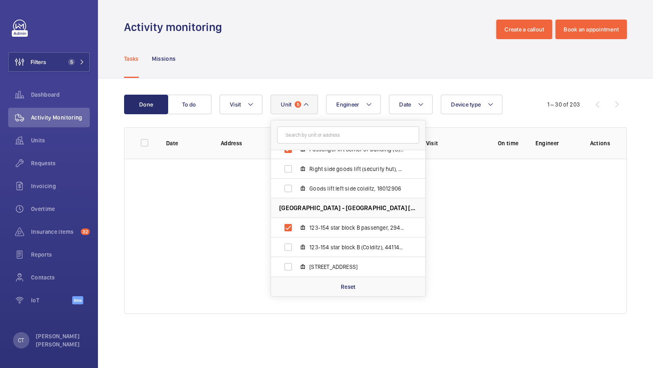
click at [443, 93] on div "Done To do Date Engineer Unit 5 Centre Block - North End House, W14 0RX LONDON …" at bounding box center [375, 205] width 555 height 255
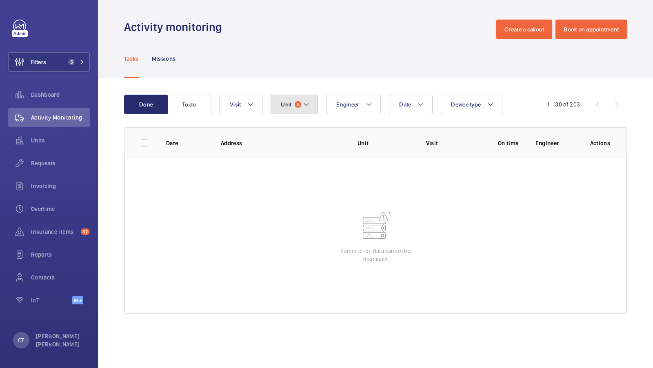
click at [305, 108] on mat-icon at bounding box center [306, 105] width 7 height 10
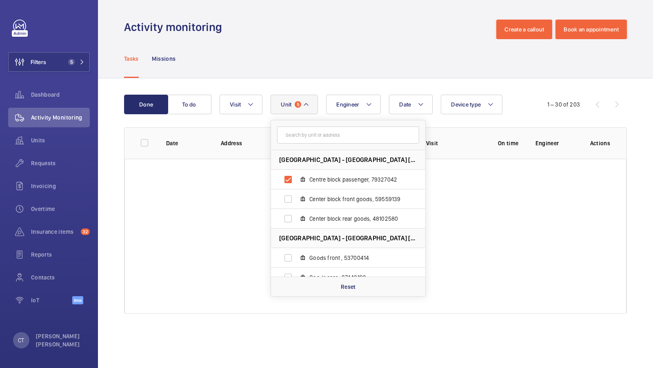
click at [335, 52] on div "Tasks Missions" at bounding box center [375, 58] width 503 height 39
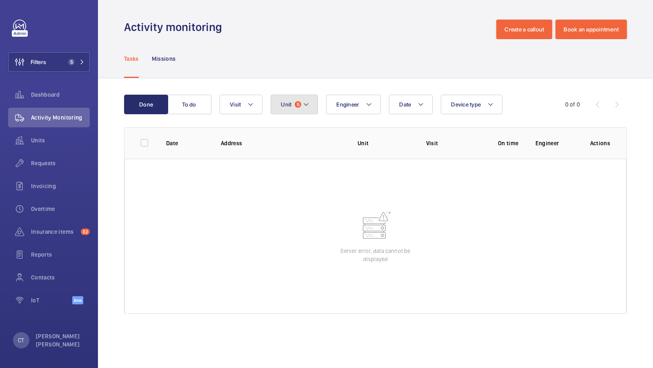
click at [303, 104] on mat-icon at bounding box center [306, 105] width 7 height 10
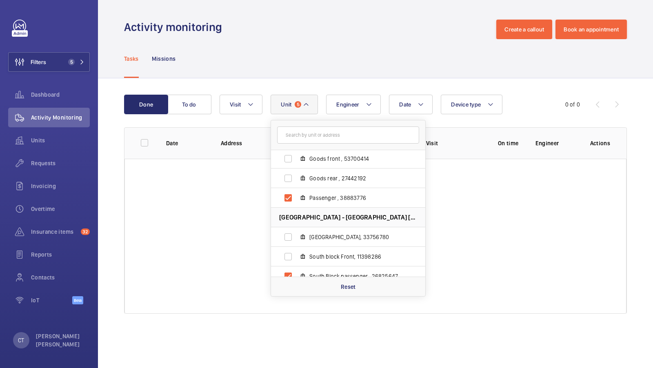
scroll to position [265, 0]
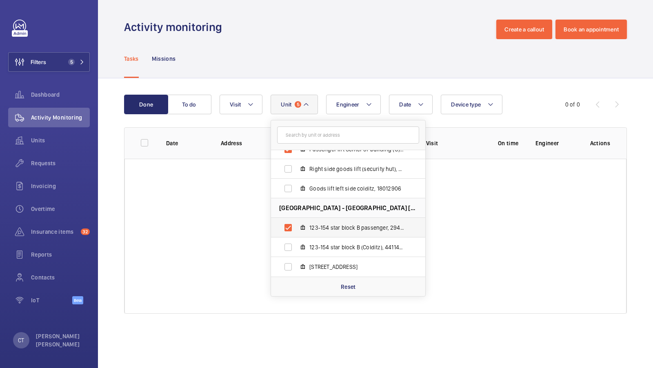
click at [351, 230] on span "123-154 star block B passenger, 29476644" at bounding box center [357, 228] width 95 height 8
click at [296, 230] on input "123-154 star block B passenger, 29476644" at bounding box center [288, 228] width 16 height 16
checkbox input "false"
click at [327, 74] on div "Tasks Missions" at bounding box center [375, 58] width 503 height 39
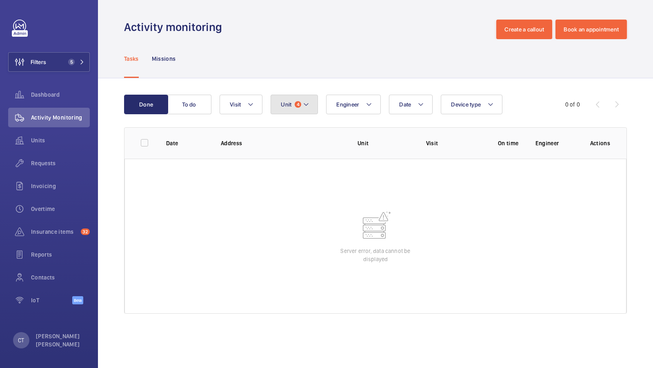
click at [296, 106] on span "4" at bounding box center [298, 104] width 7 height 7
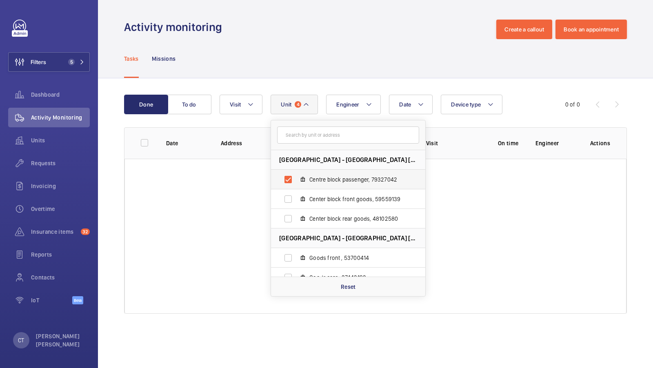
click at [343, 180] on span "Centre block passenger, 79327042" at bounding box center [357, 180] width 95 height 8
click at [296, 180] on input "Centre block passenger, 79327042" at bounding box center [288, 180] width 16 height 16
checkbox input "false"
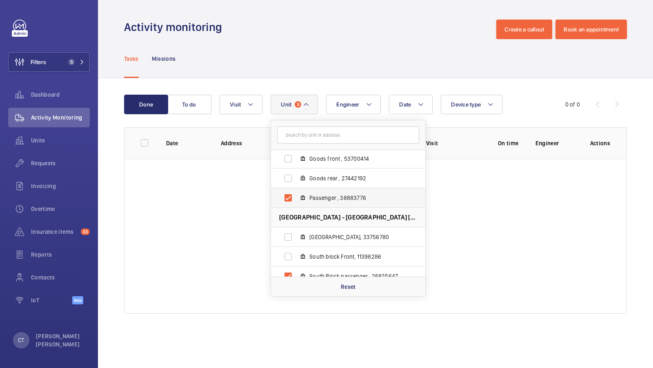
click at [336, 200] on span "Passenger , 38883776" at bounding box center [357, 198] width 95 height 8
click at [296, 200] on input "Passenger , 38883776" at bounding box center [288, 198] width 16 height 16
checkbox input "false"
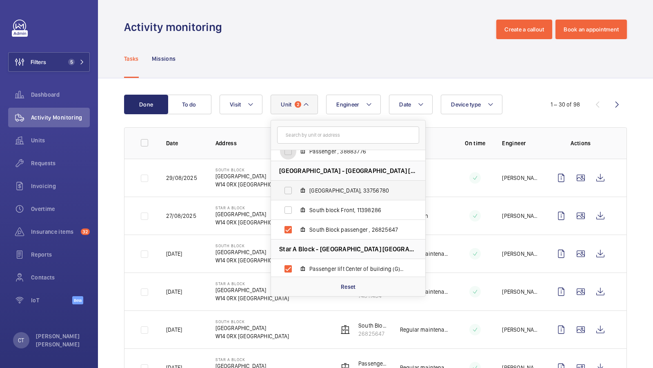
scroll to position [145, 0]
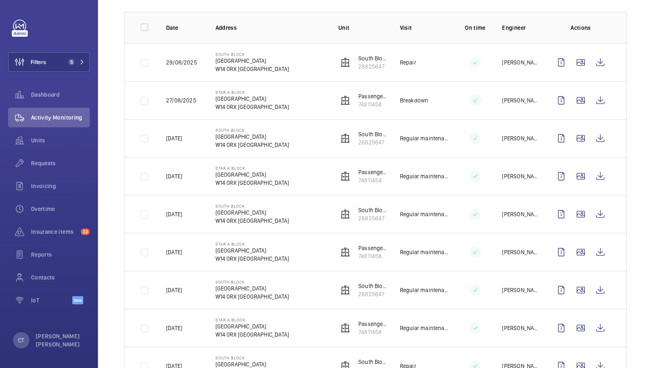
scroll to position [120, 0]
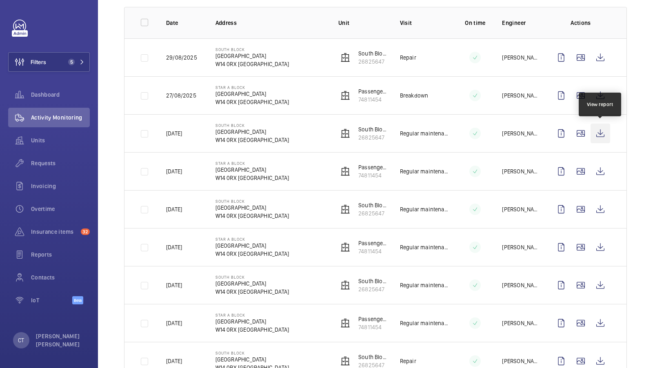
click at [600, 129] on wm-front-icon-button at bounding box center [601, 134] width 20 height 20
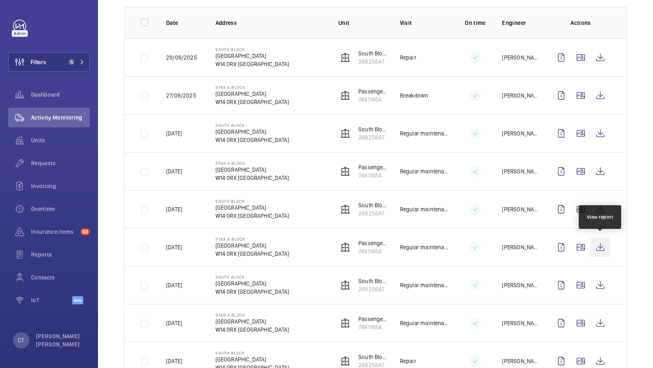
click at [601, 243] on wm-front-icon-button at bounding box center [601, 248] width 20 height 20
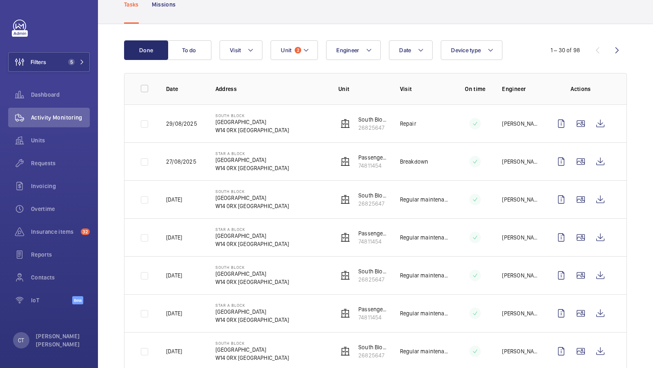
scroll to position [47, 0]
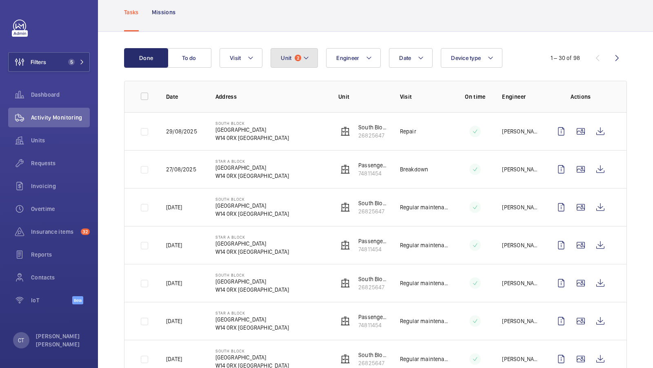
click at [285, 51] on button "Unit 2" at bounding box center [294, 58] width 47 height 20
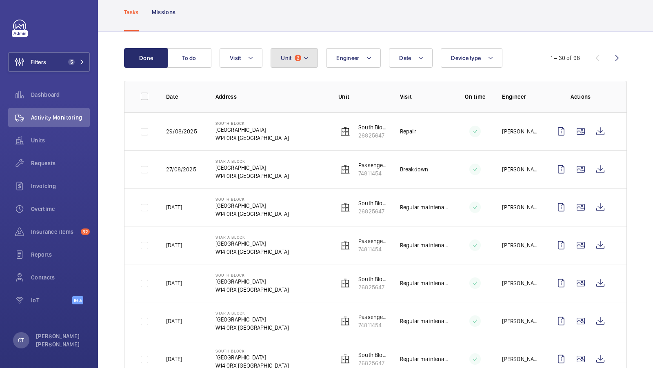
click at [298, 56] on span "2" at bounding box center [298, 58] width 7 height 7
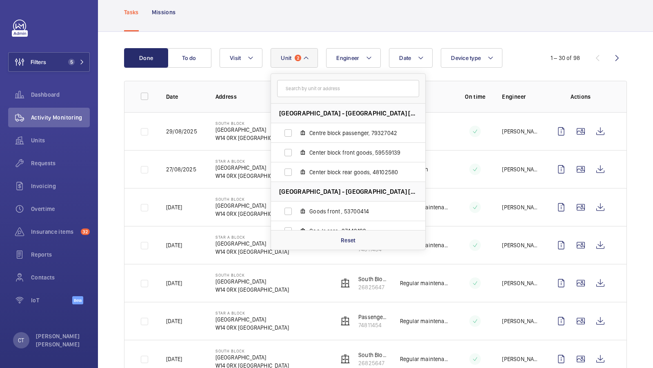
click at [323, 50] on div "Date Engineer Unit 2 Centre Block - [GEOGRAPHIC_DATA] block passenger, 79327042…" at bounding box center [375, 58] width 310 height 20
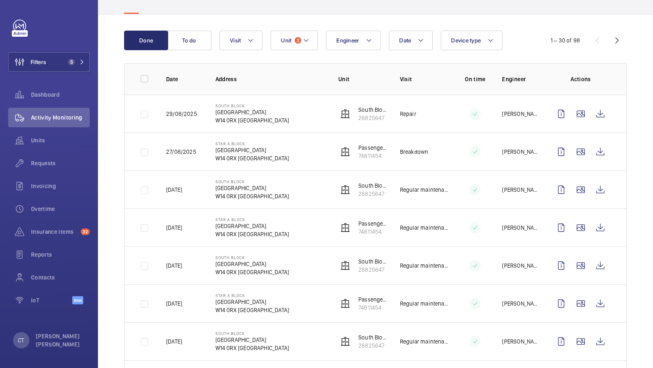
scroll to position [75, 0]
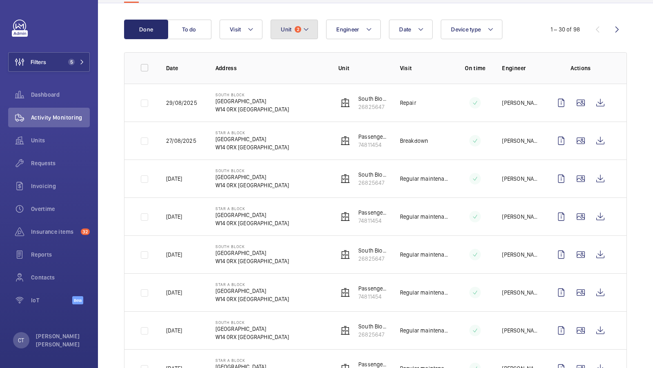
click at [313, 29] on button "Unit 2" at bounding box center [294, 30] width 47 height 20
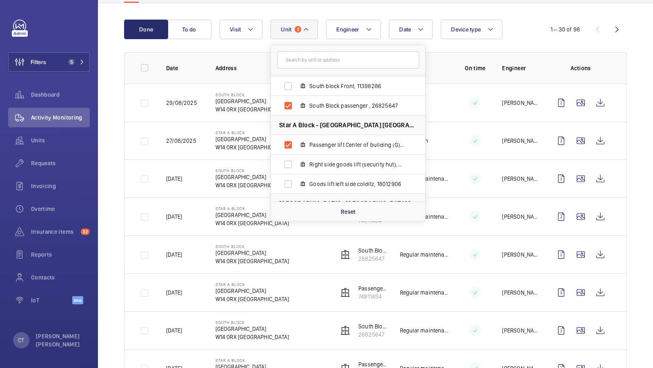
scroll to position [196, 0]
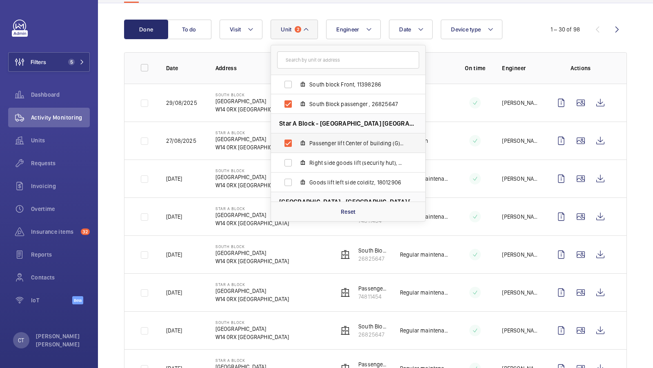
click at [334, 135] on label "Passenger lift Center of building (G), 74811454" at bounding box center [341, 144] width 141 height 20
click at [296, 135] on input "Passenger lift Center of building (G), 74811454" at bounding box center [288, 143] width 16 height 16
checkbox input "false"
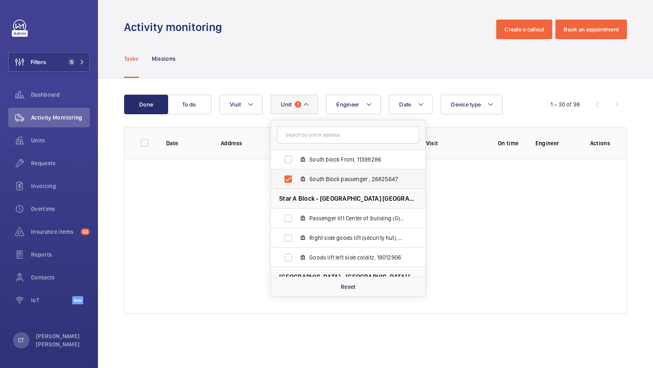
click at [343, 177] on span "South Block passenger , 26825647" at bounding box center [357, 179] width 95 height 8
click at [296, 177] on input "South Block passenger , 26825647" at bounding box center [288, 179] width 16 height 16
checkbox input "false"
click at [343, 72] on div "Tasks Missions" at bounding box center [375, 58] width 503 height 39
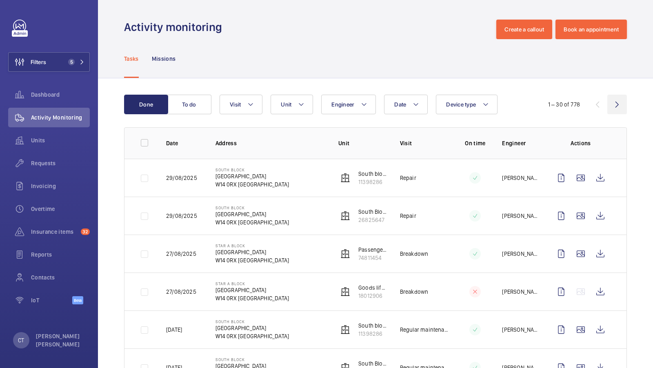
click at [623, 104] on wm-front-icon-button at bounding box center [618, 105] width 20 height 20
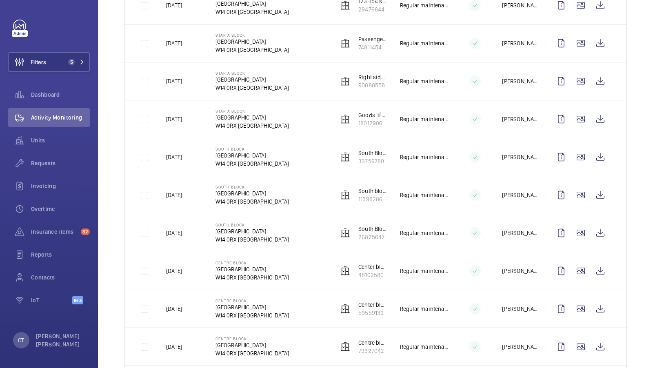
scroll to position [329, 0]
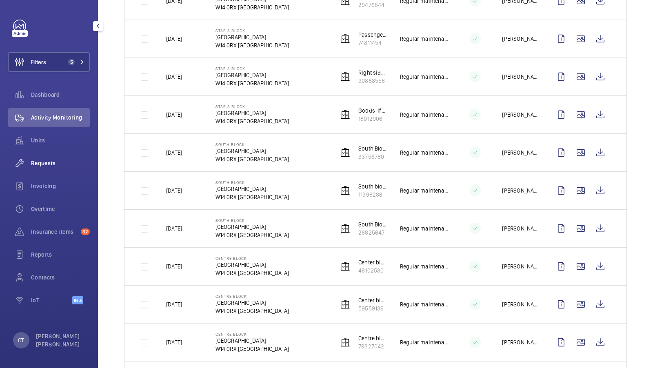
click at [44, 167] on div "Requests" at bounding box center [49, 164] width 82 height 20
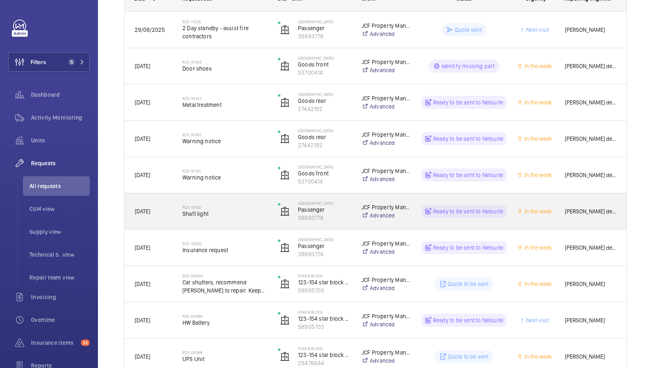
scroll to position [180, 0]
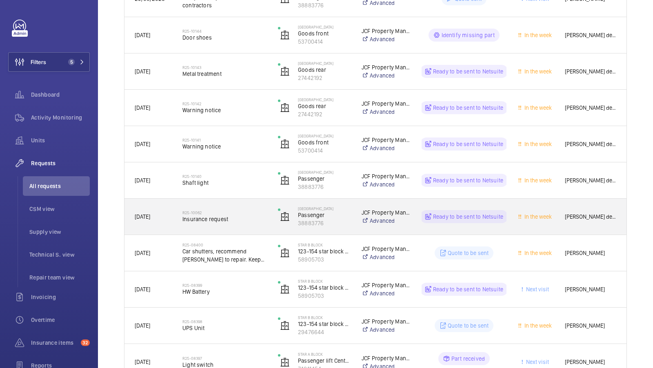
click at [226, 219] on span "Insurance request" at bounding box center [225, 219] width 85 height 8
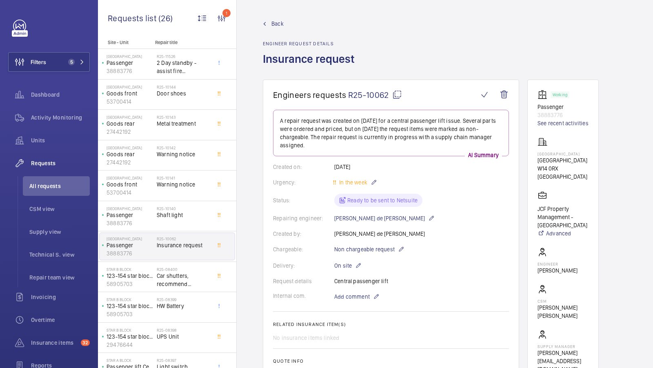
click at [277, 22] on span "Back" at bounding box center [278, 24] width 12 height 8
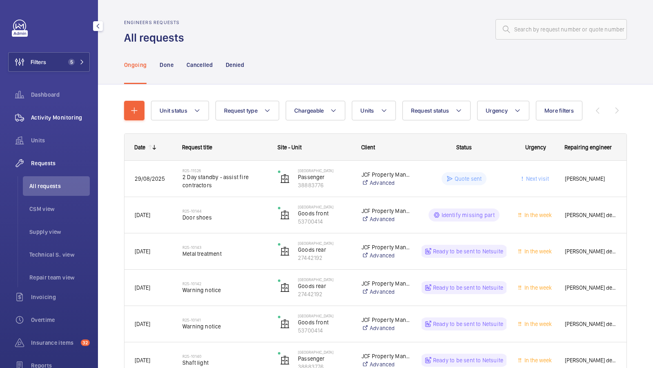
click at [54, 118] on span "Activity Monitoring" at bounding box center [60, 118] width 59 height 8
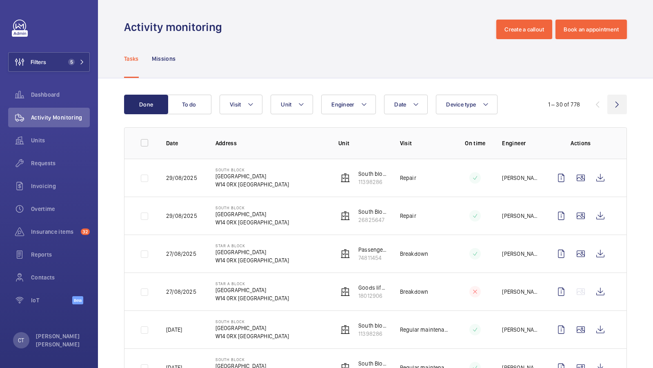
click at [621, 102] on wm-front-icon-button at bounding box center [618, 105] width 20 height 20
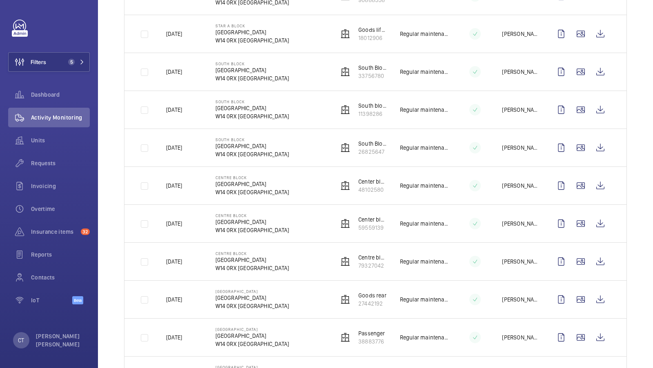
scroll to position [409, 0]
click at [631, 225] on div "Done To do Date Engineer Unit Device type Visit 31 – 60 of 778 Date Address Uni…" at bounding box center [375, 289] width 555 height 1240
click at [600, 147] on wm-front-icon-button at bounding box center [601, 148] width 20 height 20
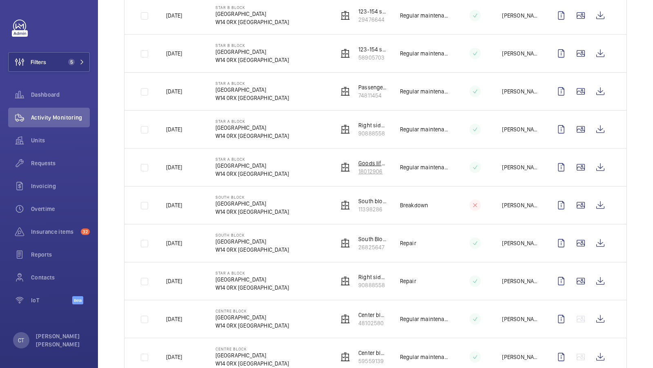
scroll to position [860, 0]
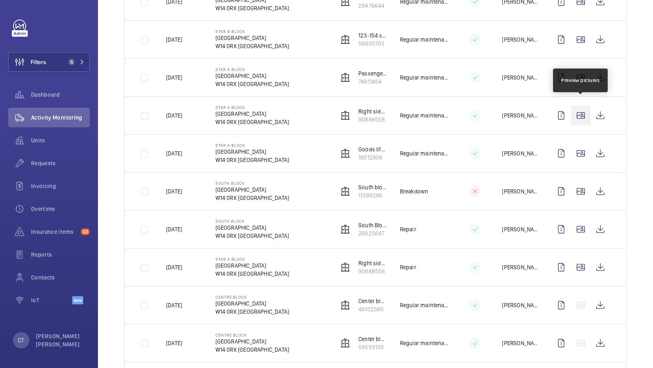
click at [580, 107] on wm-front-icon-button at bounding box center [581, 116] width 20 height 20
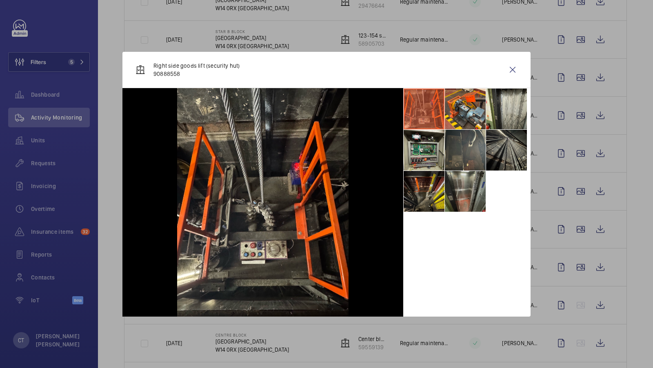
click at [478, 186] on li at bounding box center [465, 191] width 41 height 41
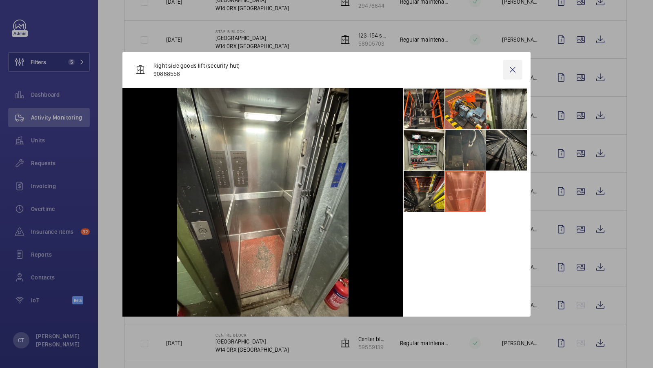
click at [514, 71] on wm-front-icon-button at bounding box center [513, 70] width 20 height 20
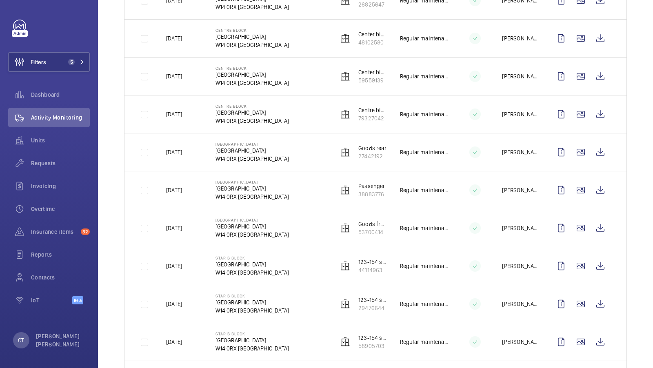
scroll to position [557, 0]
click at [599, 72] on wm-front-icon-button at bounding box center [601, 77] width 20 height 20
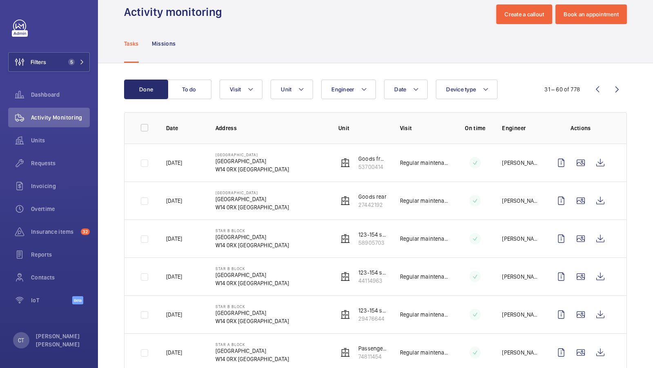
scroll to position [13, 0]
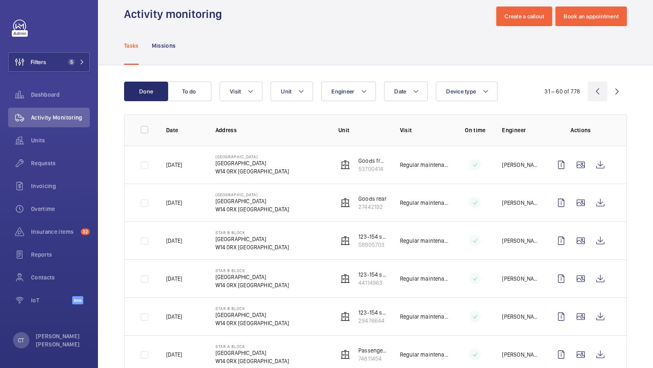
click at [600, 88] on wm-front-icon-button at bounding box center [598, 92] width 20 height 20
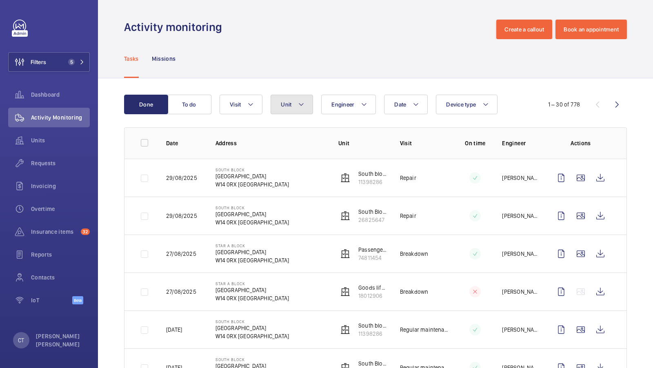
click at [294, 108] on button "Unit" at bounding box center [292, 105] width 42 height 20
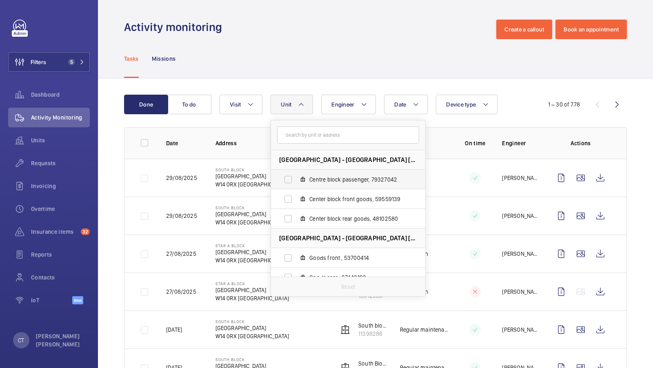
click at [353, 178] on span "Centre block passenger, 79327042" at bounding box center [357, 180] width 95 height 8
click at [296, 178] on input "Centre block passenger, 79327042" at bounding box center [288, 180] width 16 height 16
checkbox input "true"
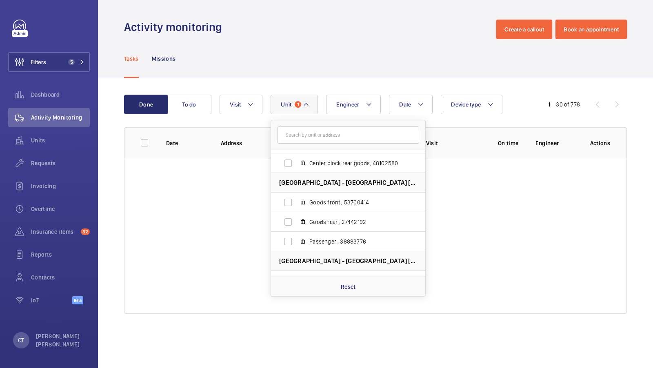
scroll to position [63, 0]
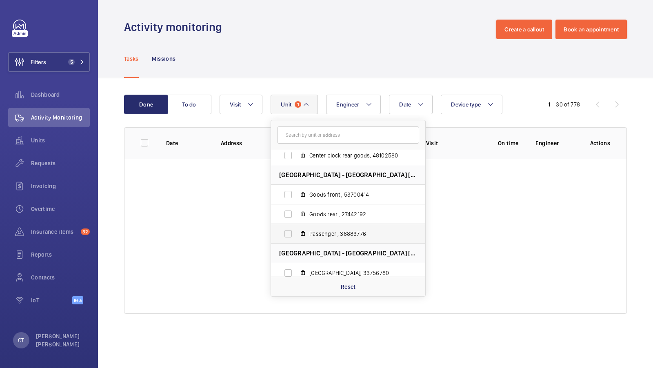
click at [339, 228] on label "Passenger , 38883776" at bounding box center [341, 234] width 141 height 20
click at [296, 228] on input "Passenger , 38883776" at bounding box center [288, 234] width 16 height 16
checkbox input "true"
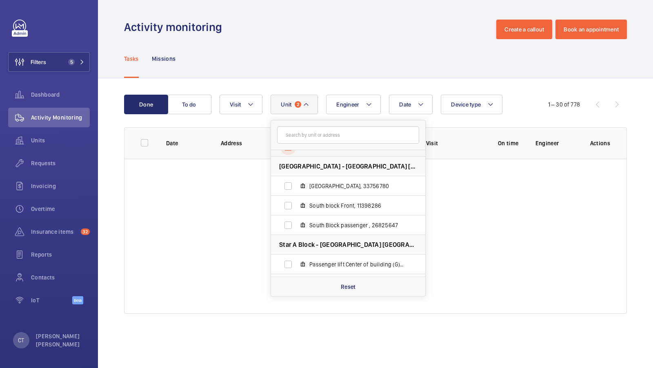
scroll to position [160, 0]
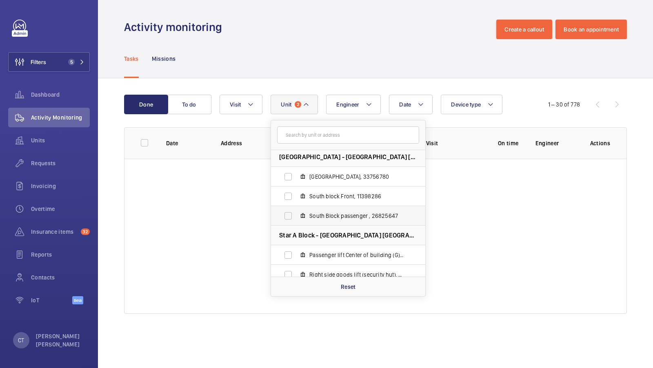
click at [348, 210] on label "South Block passenger , 26825647" at bounding box center [341, 216] width 141 height 20
click at [296, 210] on input "South Block passenger , 26825647" at bounding box center [288, 216] width 16 height 16
checkbox input "true"
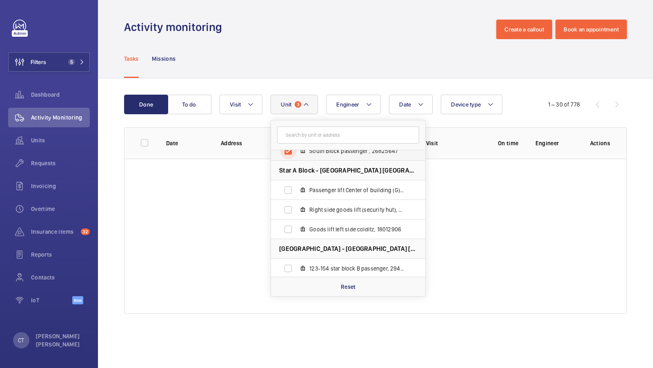
scroll to position [238, 0]
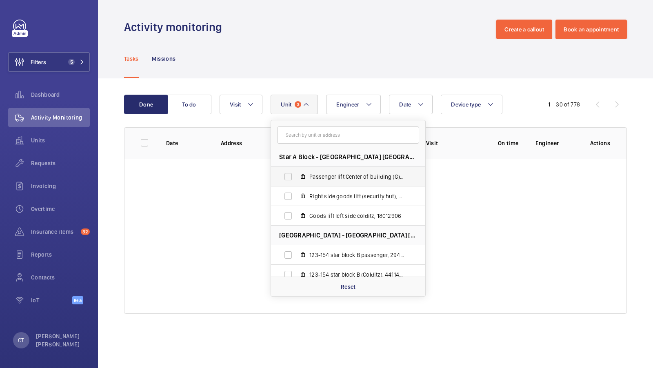
click at [351, 178] on span "Passenger lift Center of building (G), 74811454" at bounding box center [357, 177] width 95 height 8
click at [296, 178] on input "Passenger lift Center of building (G), 74811454" at bounding box center [288, 177] width 16 height 16
checkbox input "true"
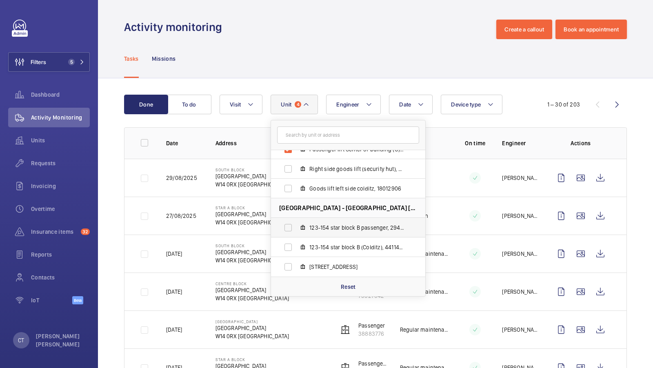
click at [363, 230] on span "123-154 star block B passenger, 29476644" at bounding box center [357, 228] width 95 height 8
click at [296, 230] on input "123-154 star block B passenger, 29476644" at bounding box center [288, 228] width 16 height 16
checkbox input "true"
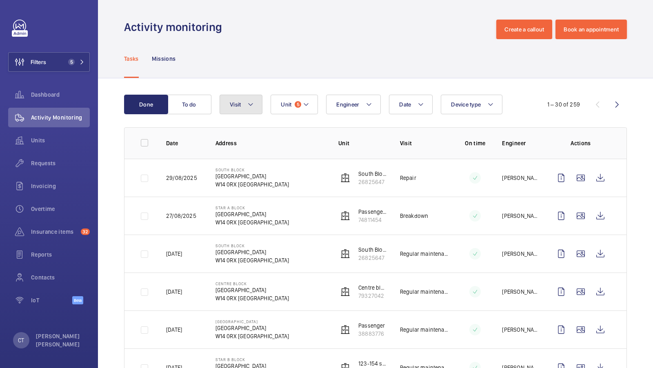
click at [238, 102] on span "Visit" at bounding box center [235, 104] width 11 height 7
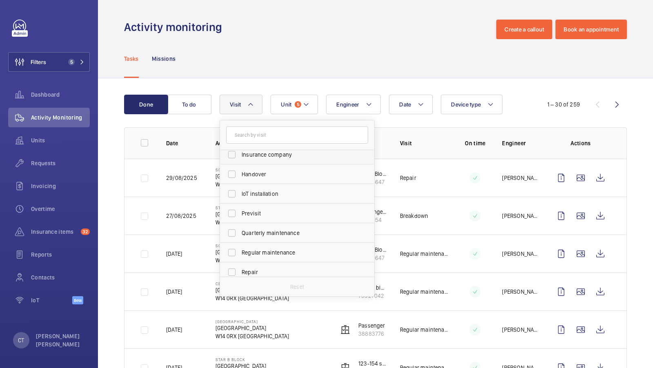
scroll to position [66, 0]
click at [274, 248] on span "Regular maintenance" at bounding box center [298, 251] width 112 height 8
click at [240, 248] on input "Regular maintenance" at bounding box center [232, 251] width 16 height 16
checkbox input "true"
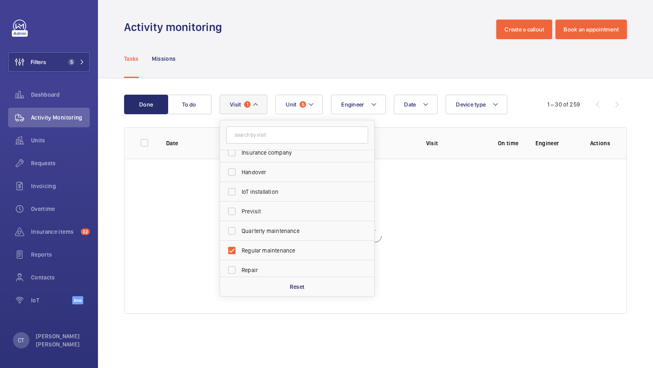
click at [343, 86] on div "Done To do Date Engineer Unit 5 Device type Visit 1 Annual maintenance Breakdow…" at bounding box center [375, 205] width 555 height 255
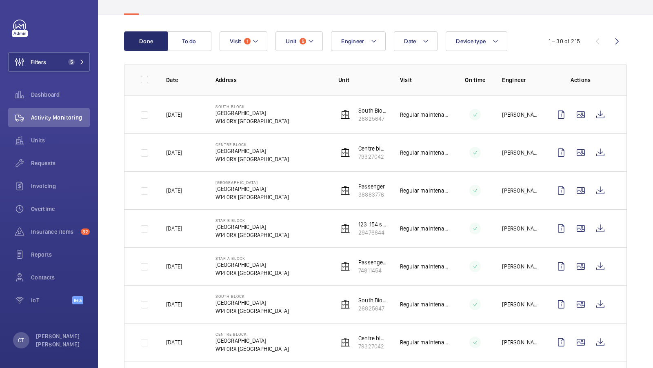
scroll to position [64, 0]
click at [599, 114] on wm-front-icon-button at bounding box center [601, 115] width 20 height 20
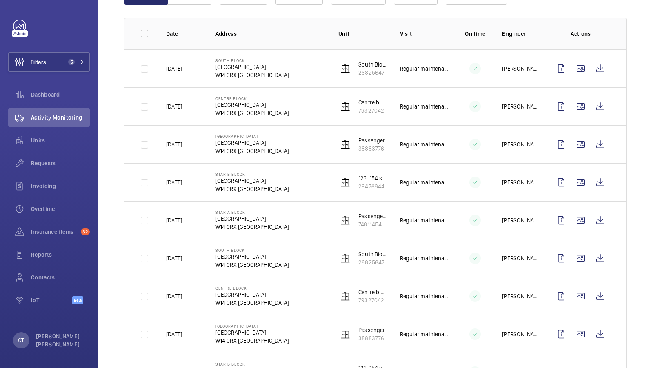
scroll to position [111, 0]
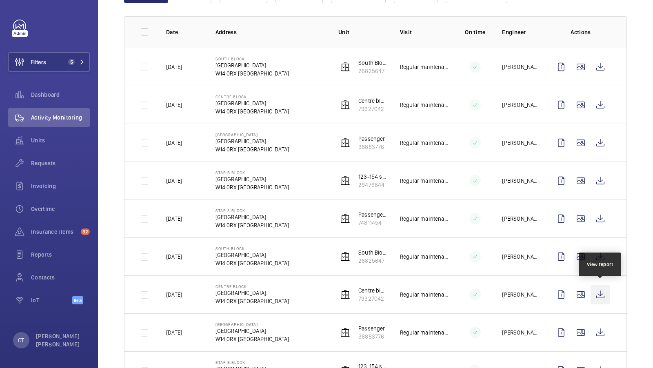
click at [600, 298] on wm-front-icon-button at bounding box center [601, 295] width 20 height 20
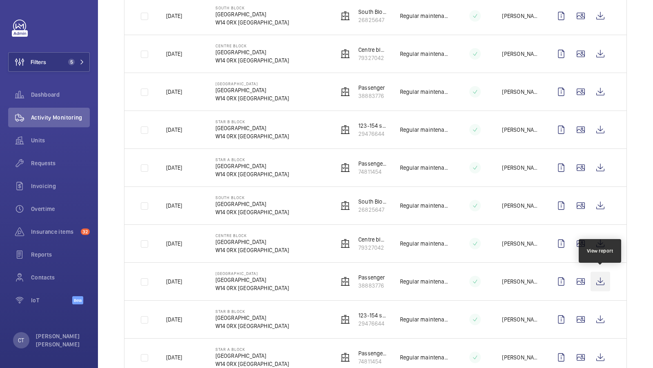
click at [596, 275] on wm-front-icon-button at bounding box center [601, 282] width 20 height 20
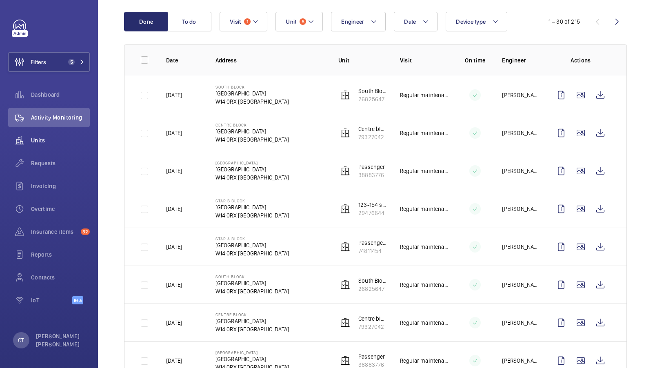
scroll to position [80, 0]
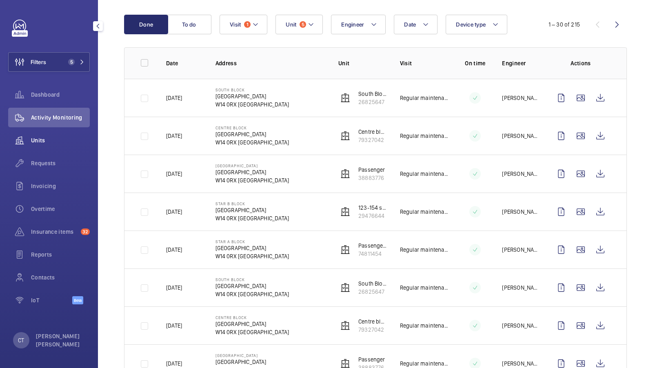
click at [59, 141] on span "Units" at bounding box center [60, 140] width 59 height 8
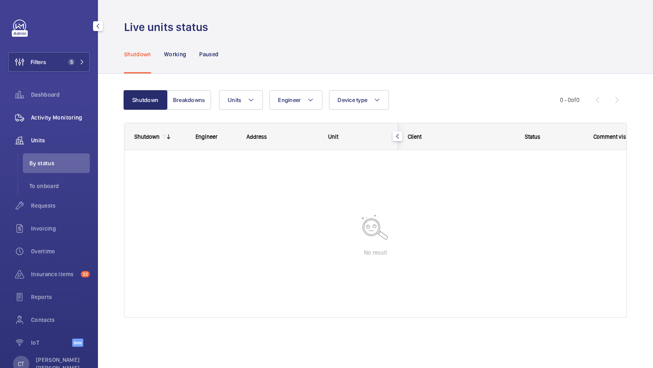
click at [54, 111] on div "Activity Monitoring" at bounding box center [49, 118] width 82 height 20
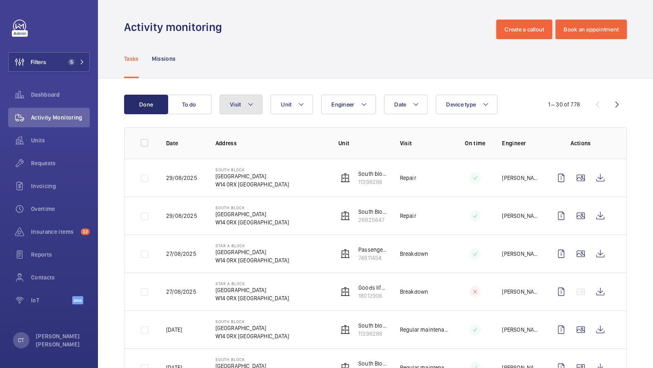
click at [243, 102] on button "Visit" at bounding box center [241, 105] width 43 height 20
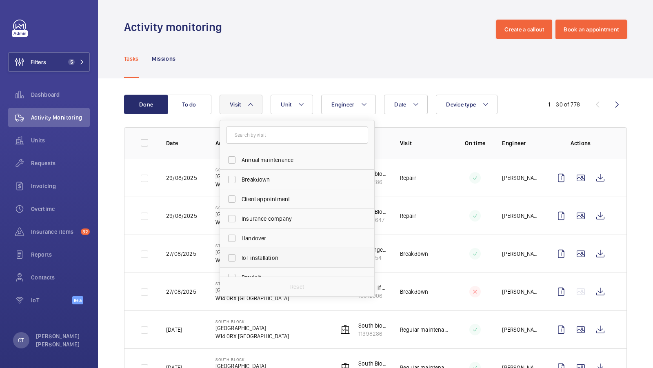
scroll to position [90, 0]
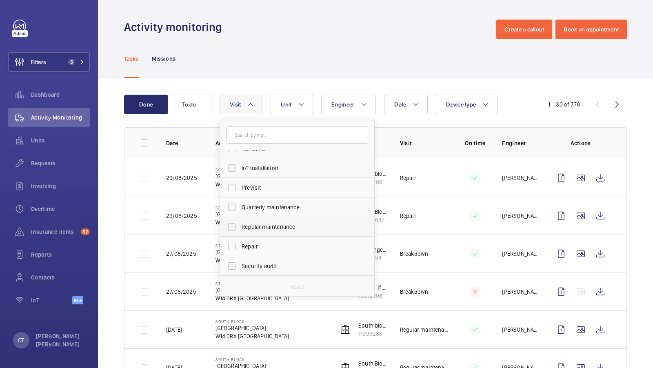
click at [280, 223] on span "Regular maintenance" at bounding box center [298, 227] width 112 height 8
click at [240, 223] on input "Regular maintenance" at bounding box center [232, 227] width 16 height 16
checkbox input "true"
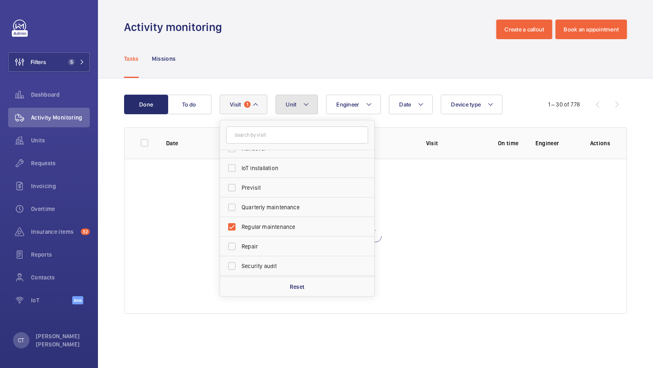
click at [298, 108] on button "Unit" at bounding box center [297, 105] width 42 height 20
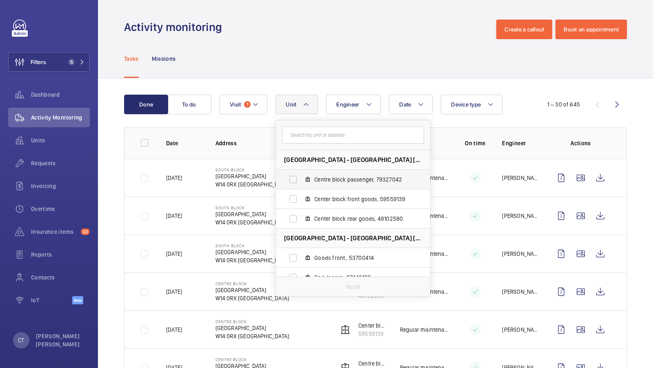
click at [341, 180] on span "Centre block passenger, 79327042" at bounding box center [361, 180] width 95 height 8
click at [301, 180] on input "Centre block passenger, 79327042" at bounding box center [293, 180] width 16 height 16
checkbox input "true"
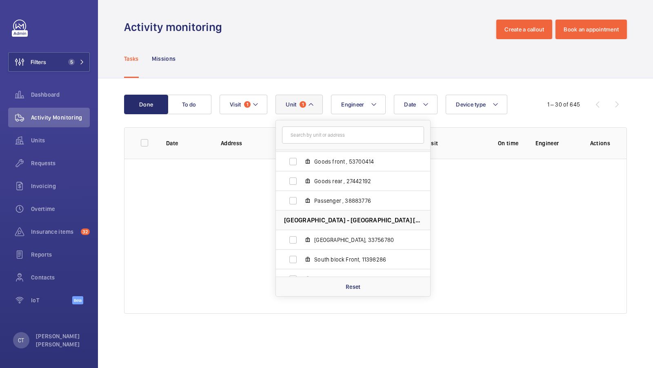
scroll to position [102, 0]
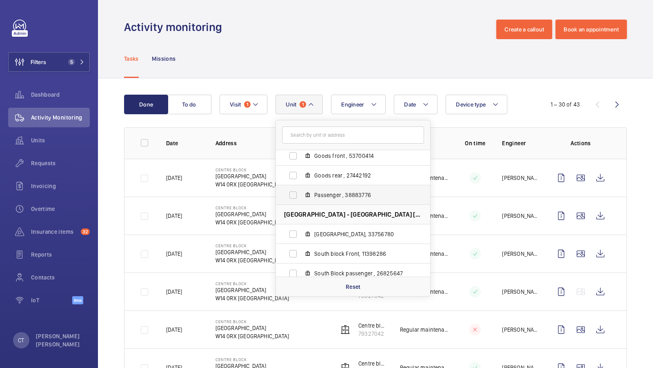
click at [337, 192] on span "Passenger , 38883776" at bounding box center [361, 195] width 95 height 8
click at [301, 192] on input "Passenger , 38883776" at bounding box center [293, 195] width 16 height 16
checkbox input "true"
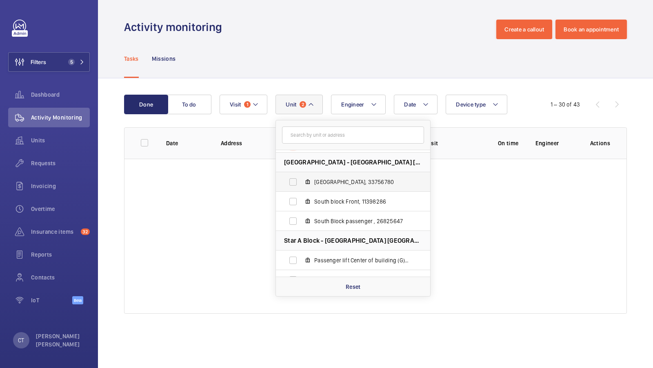
scroll to position [156, 0]
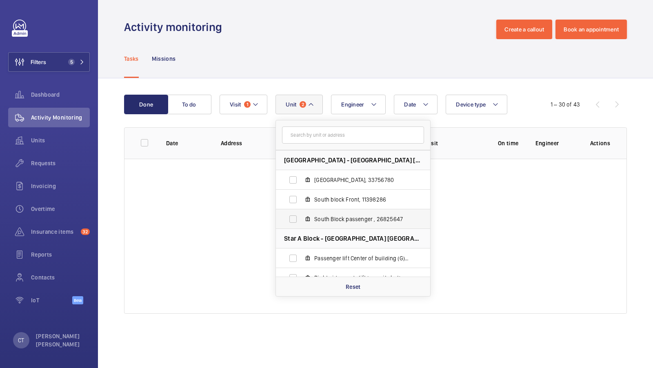
click at [343, 213] on label "South Block passenger , 26825647" at bounding box center [346, 219] width 141 height 20
click at [301, 213] on input "South Block passenger , 26825647" at bounding box center [293, 219] width 16 height 16
checkbox input "true"
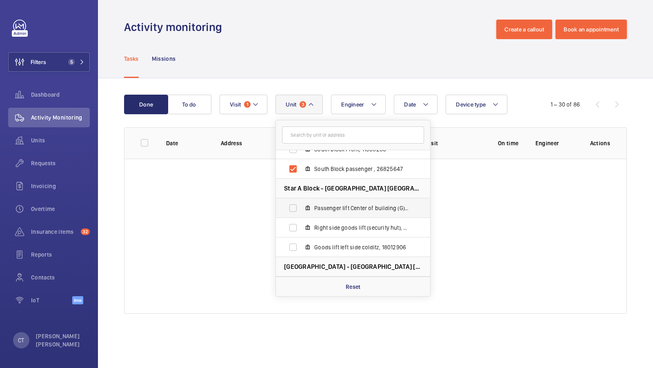
click at [339, 203] on label "Passenger lift Center of building (G), 74811454" at bounding box center [346, 208] width 141 height 20
click at [301, 203] on input "Passenger lift Center of building (G), 74811454" at bounding box center [293, 208] width 16 height 16
checkbox input "true"
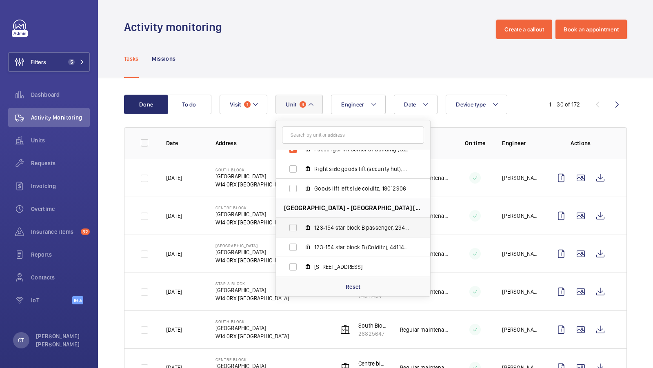
click at [371, 232] on label "123-154 star block B passenger, 29476644" at bounding box center [346, 228] width 141 height 20
click at [301, 232] on input "123-154 star block B passenger, 29476644" at bounding box center [293, 228] width 16 height 16
checkbox input "true"
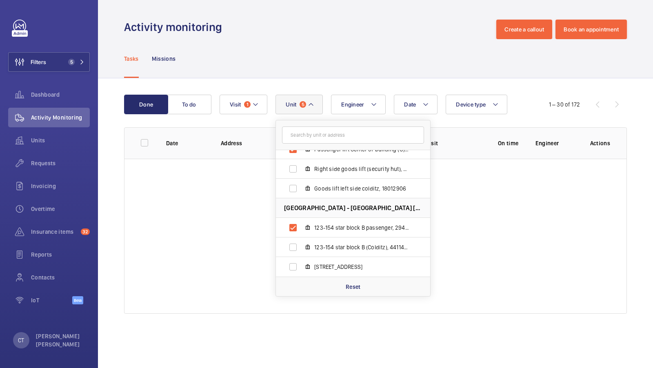
click at [431, 81] on div "Done To do Date Engineer Unit 5 Centre Block - [GEOGRAPHIC_DATA] block passenge…" at bounding box center [375, 205] width 555 height 255
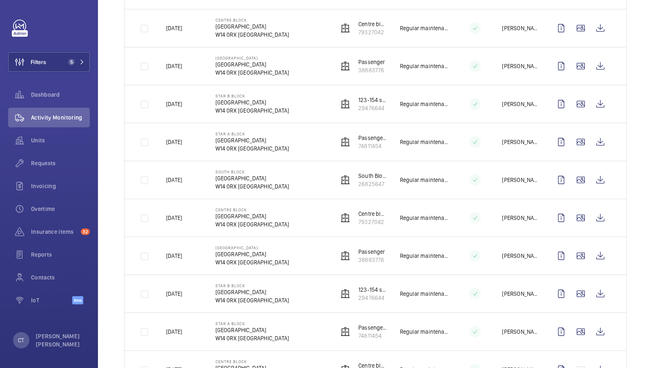
scroll to position [380, 0]
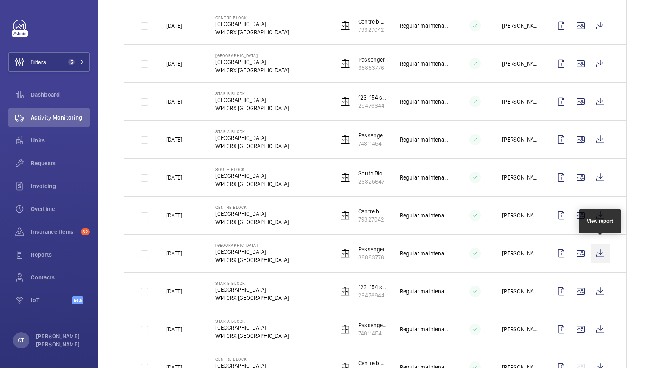
click at [596, 248] on wm-front-icon-button at bounding box center [601, 254] width 20 height 20
